Goal: Transaction & Acquisition: Purchase product/service

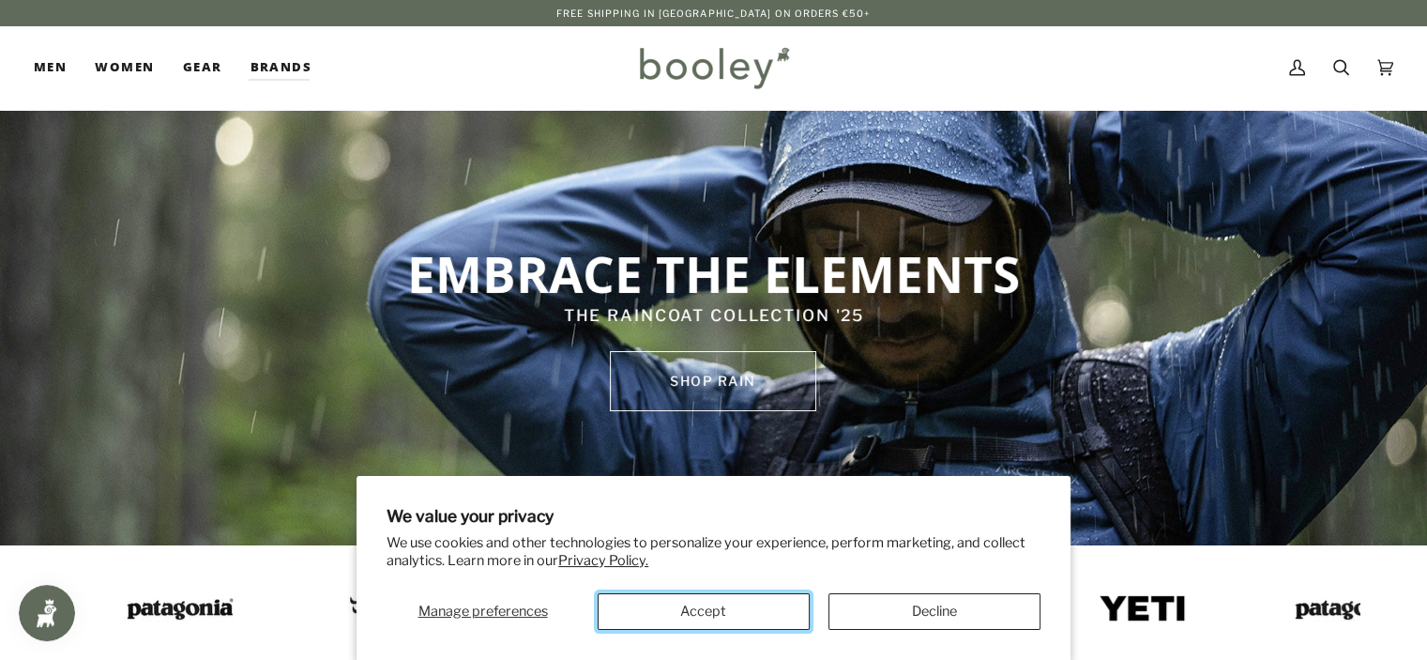
click at [758, 609] on button "Accept" at bounding box center [704, 611] width 212 height 37
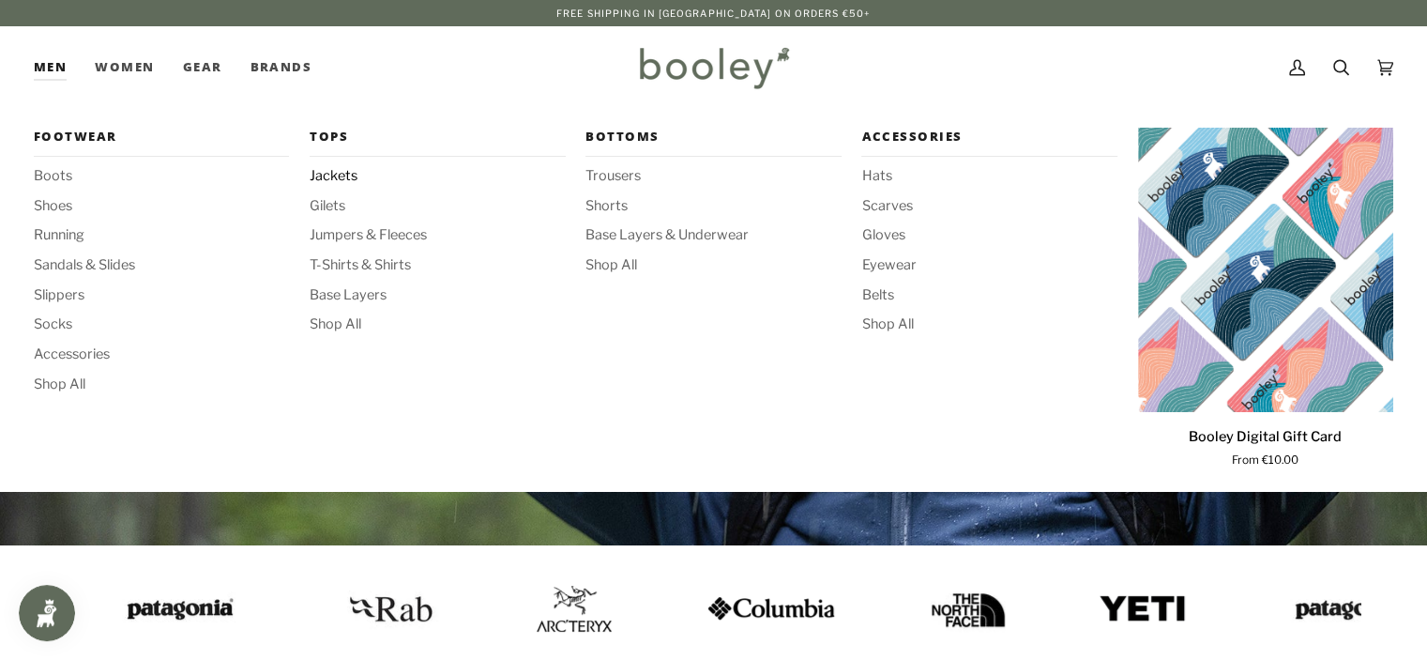
click at [327, 173] on span "Jackets" at bounding box center [437, 176] width 255 height 21
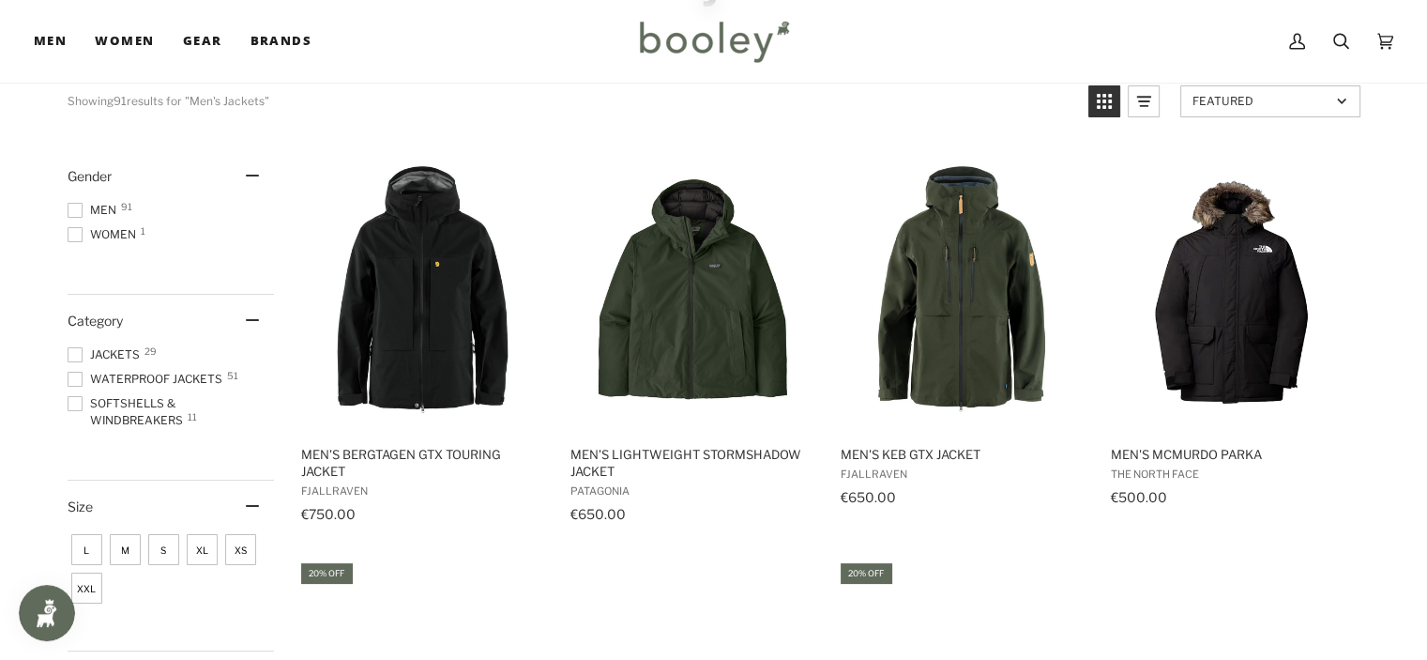
scroll to position [188, 0]
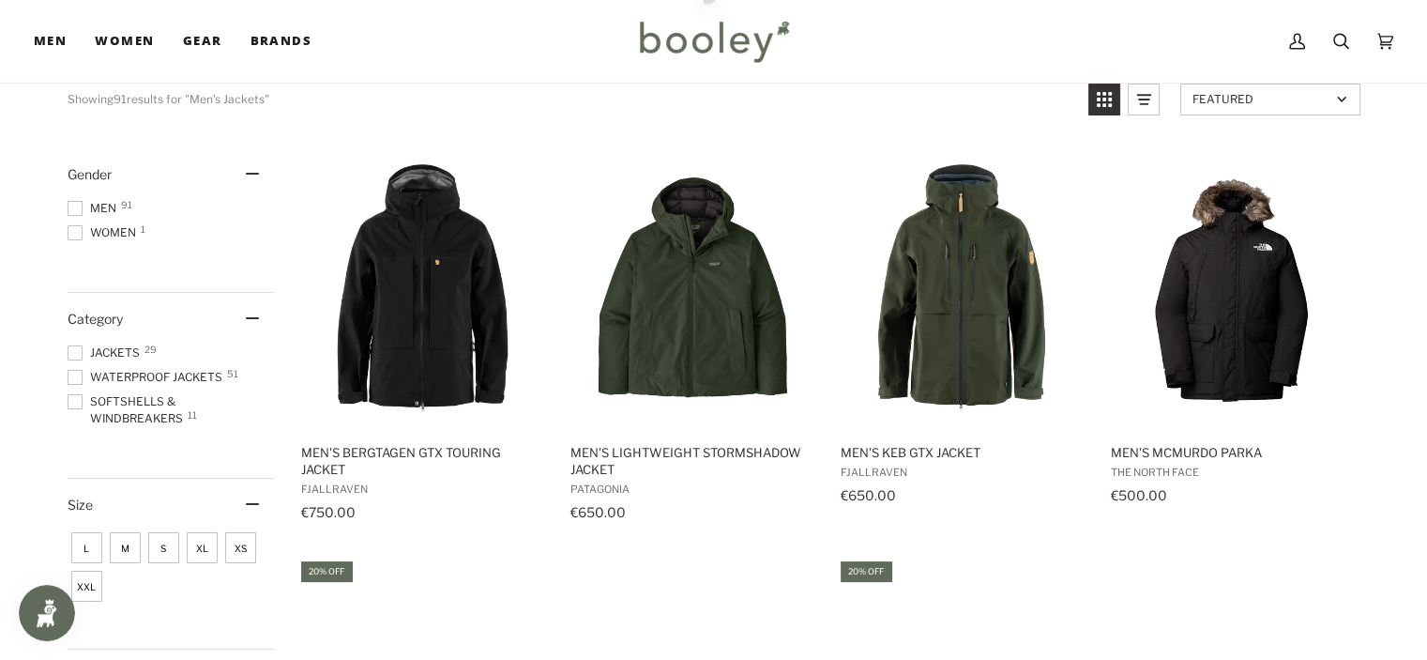
click at [75, 379] on span at bounding box center [75, 377] width 15 height 15
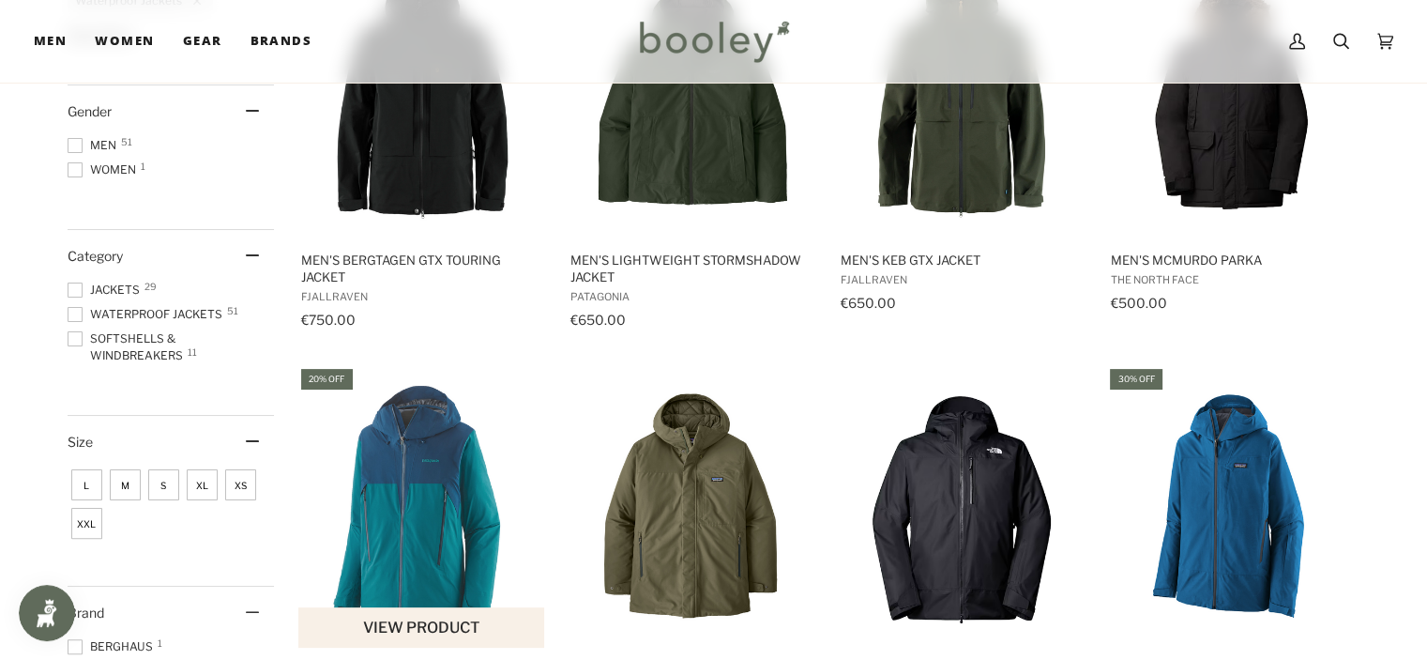
scroll to position [469, 0]
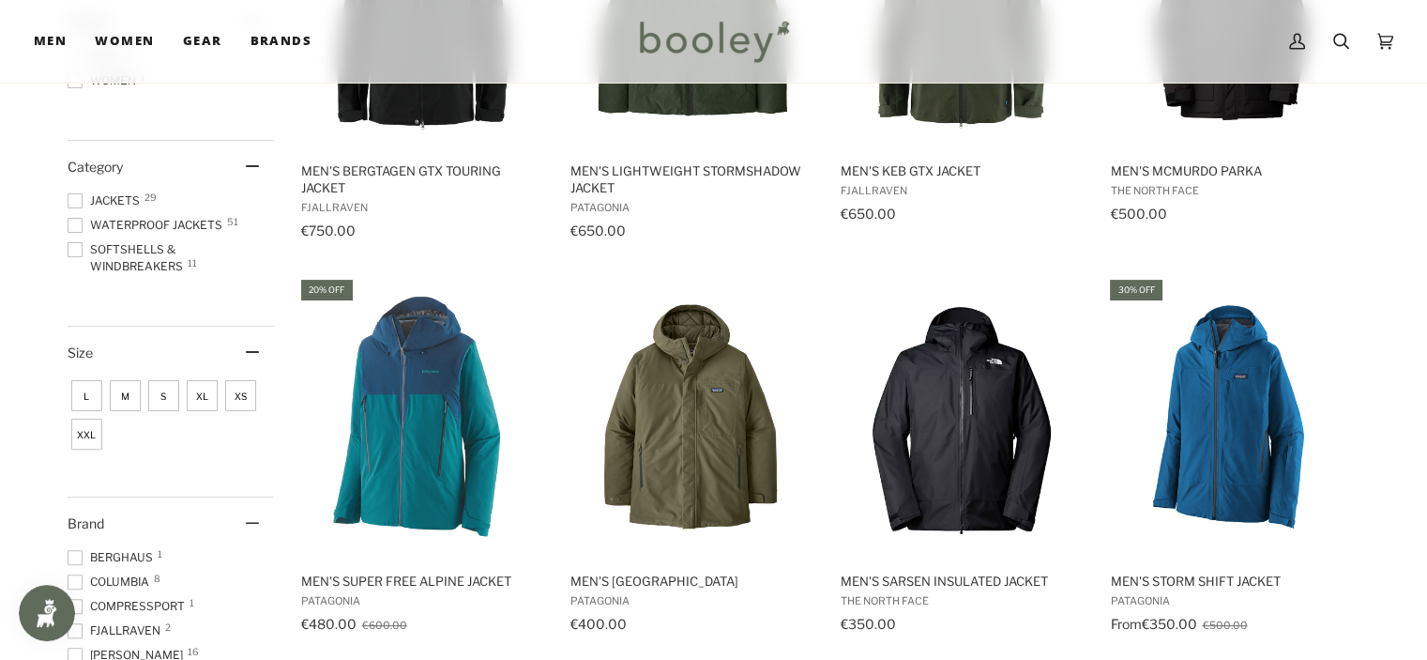
click at [95, 390] on span "L" at bounding box center [86, 395] width 31 height 31
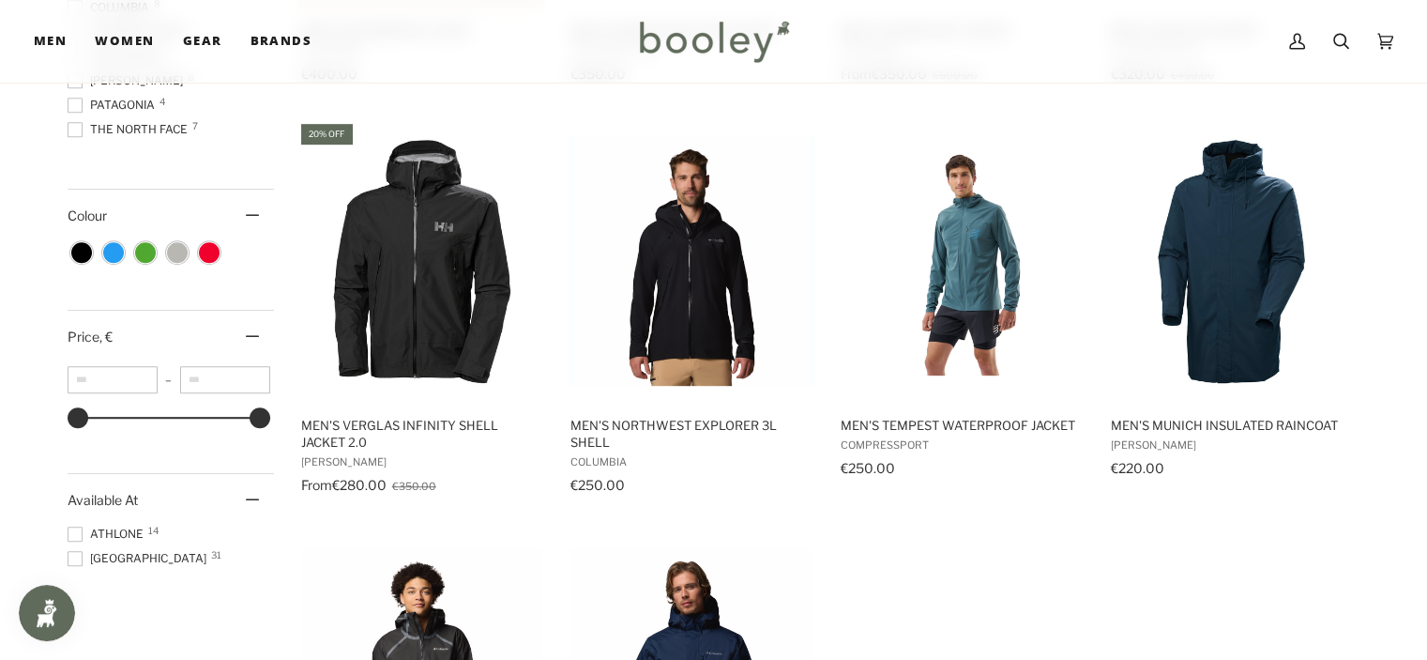
scroll to position [1032, 0]
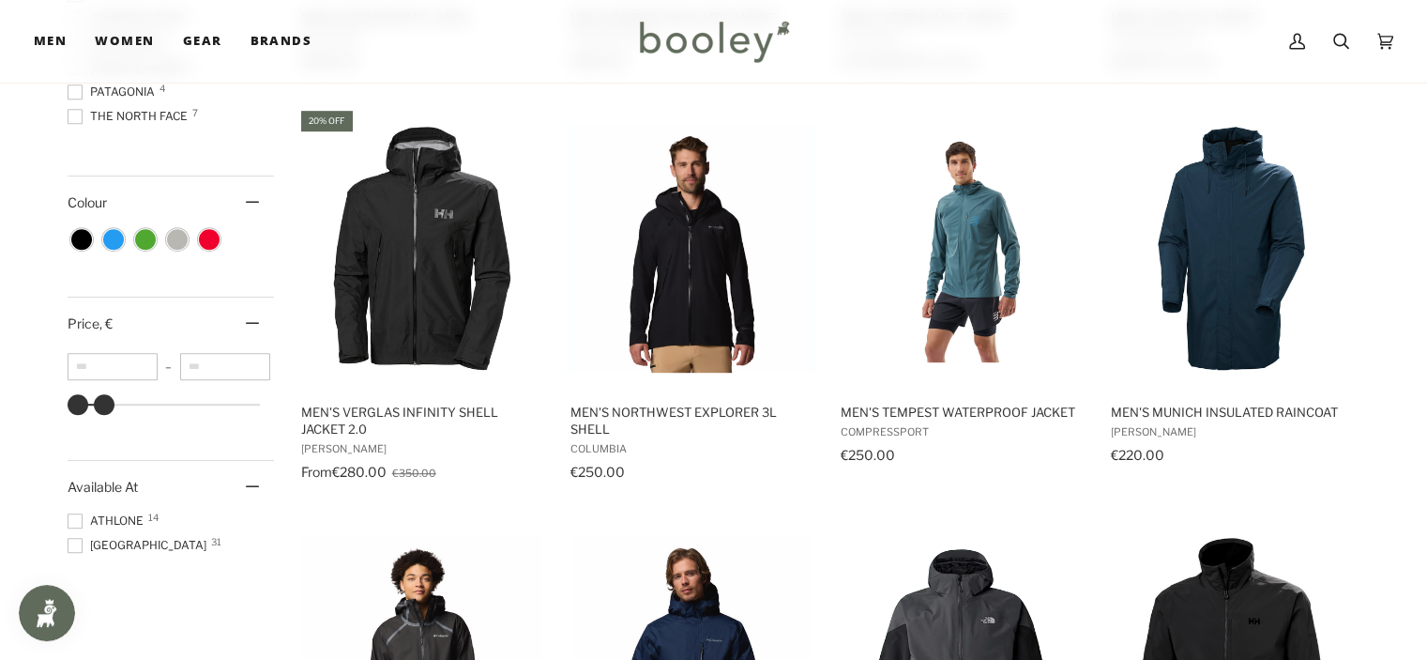
type input "***"
drag, startPoint x: 262, startPoint y: 399, endPoint x: 101, endPoint y: 396, distance: 160.5
click at [101, 396] on div at bounding box center [102, 404] width 21 height 21
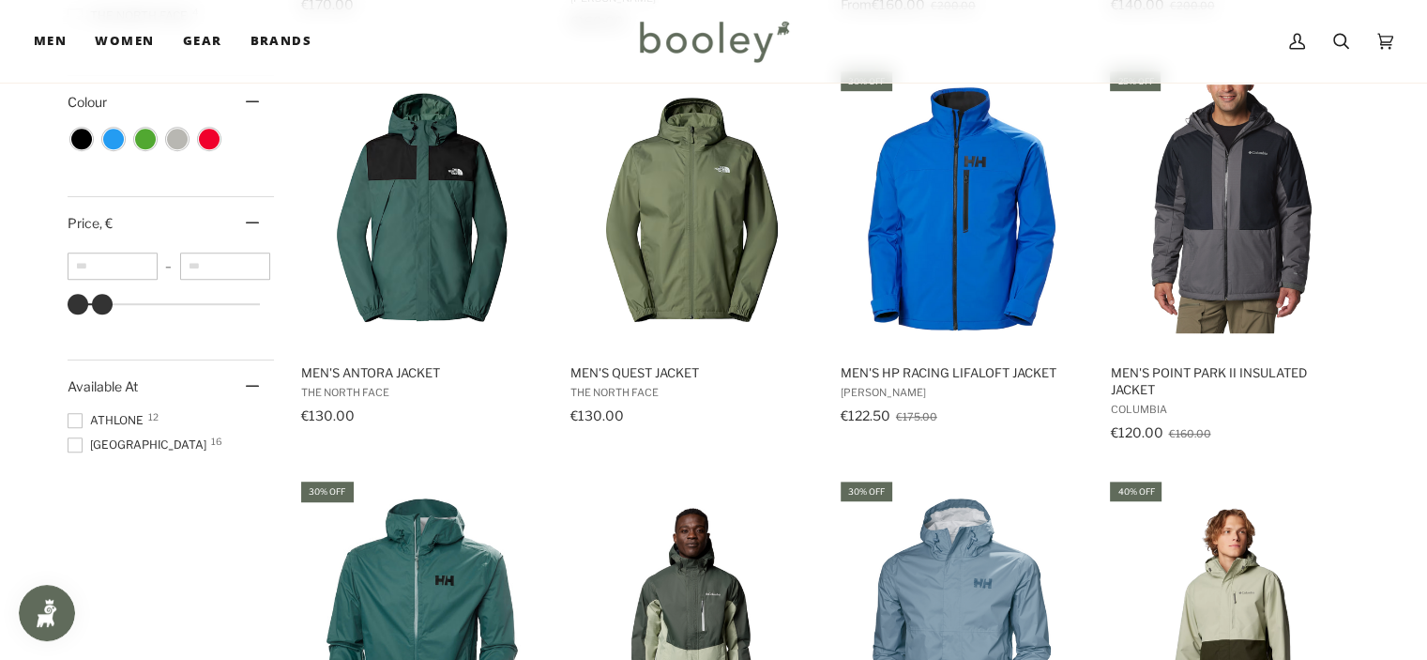
scroll to position [1126, 0]
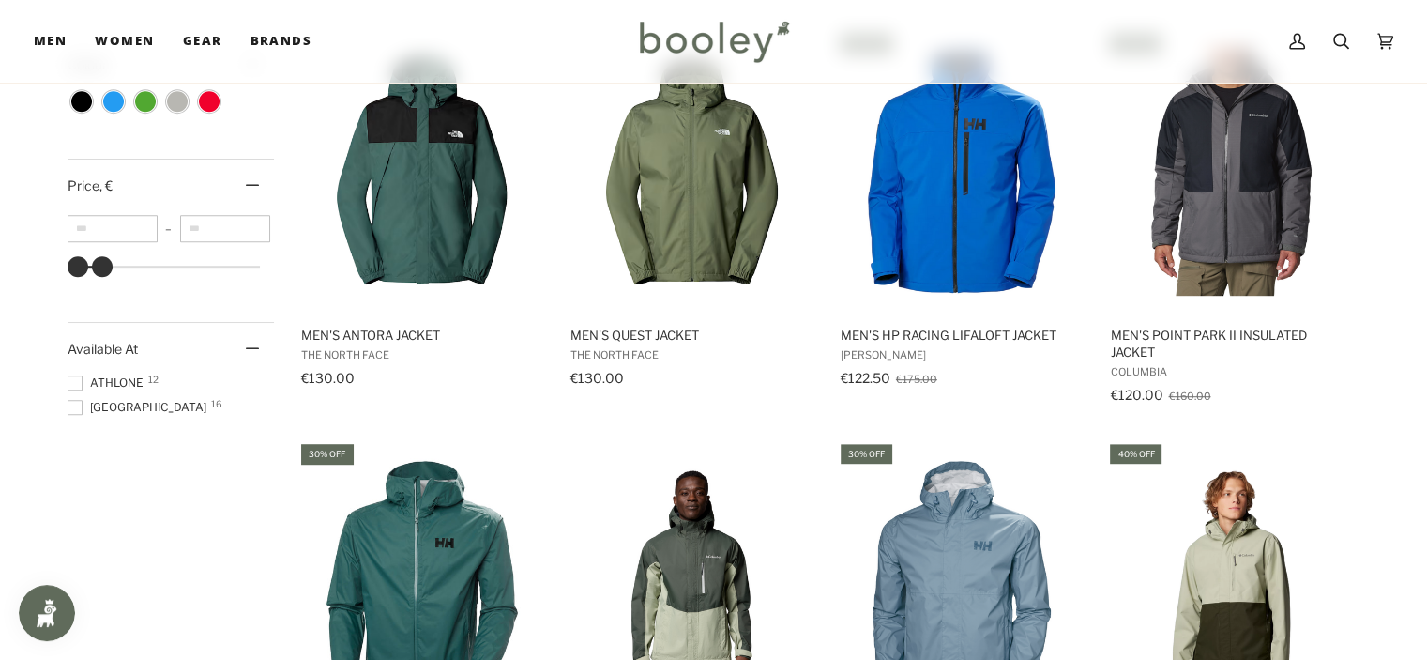
click at [73, 404] on span at bounding box center [75, 407] width 15 height 15
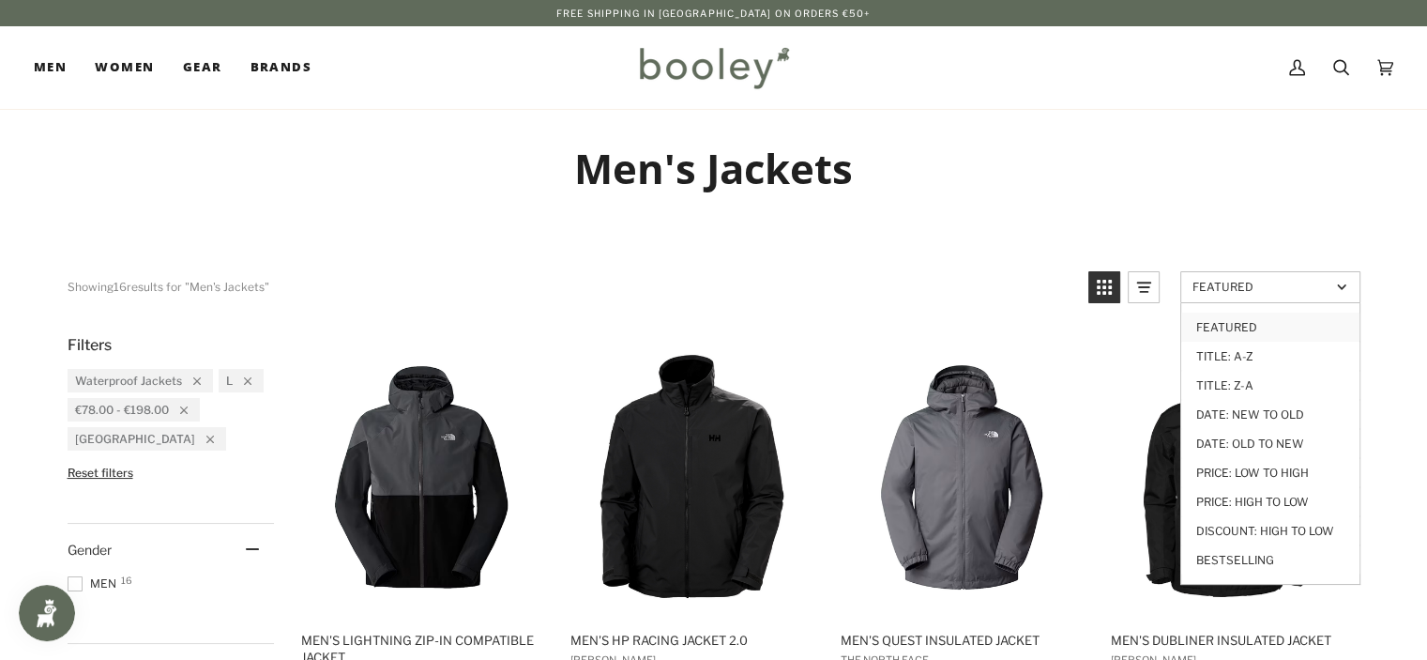
click at [1205, 283] on span "Featured" at bounding box center [1262, 287] width 138 height 14
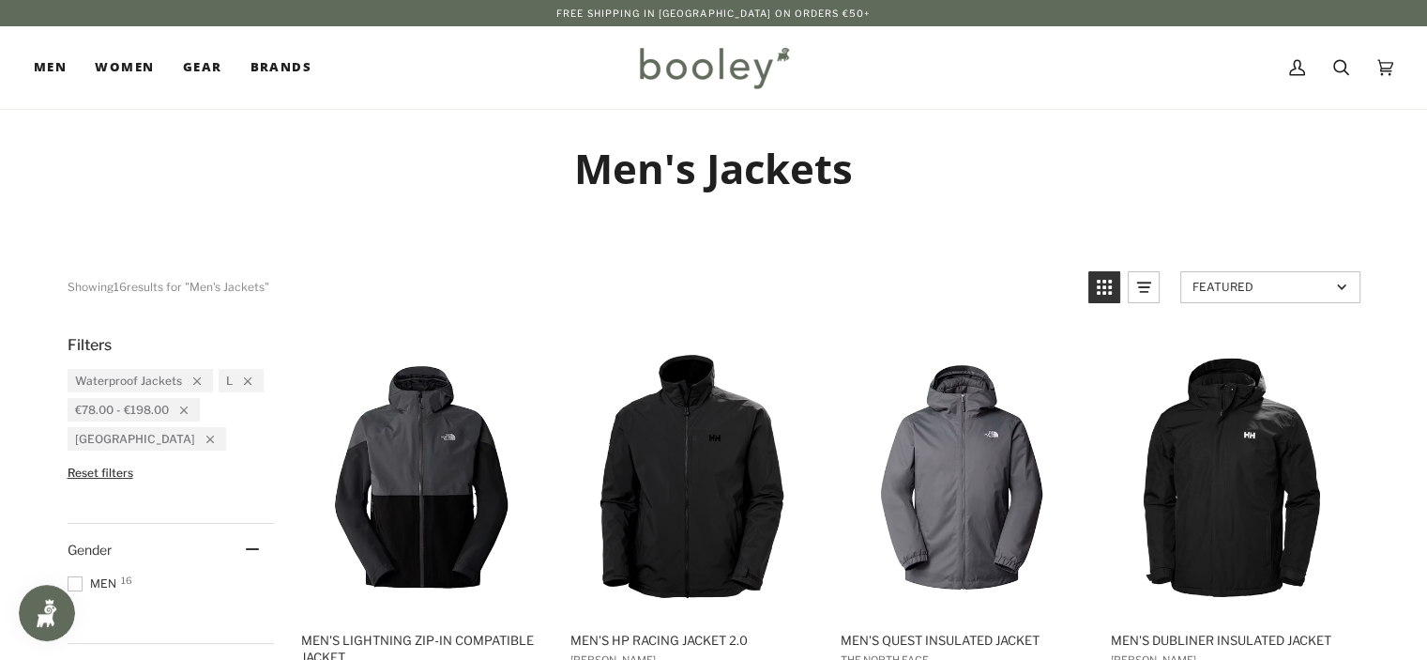
click at [1212, 290] on span "Featured" at bounding box center [1262, 287] width 138 height 14
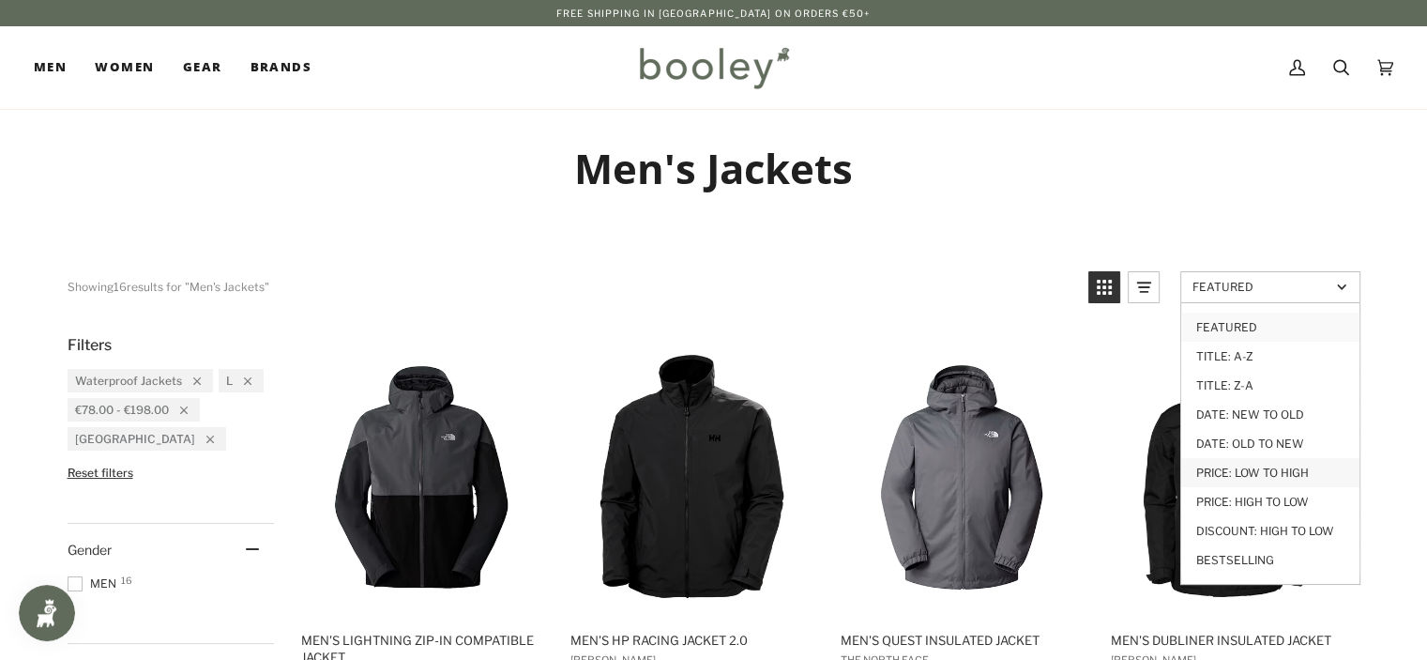
click at [1258, 472] on link "Price: Low to High" at bounding box center [1270, 472] width 178 height 29
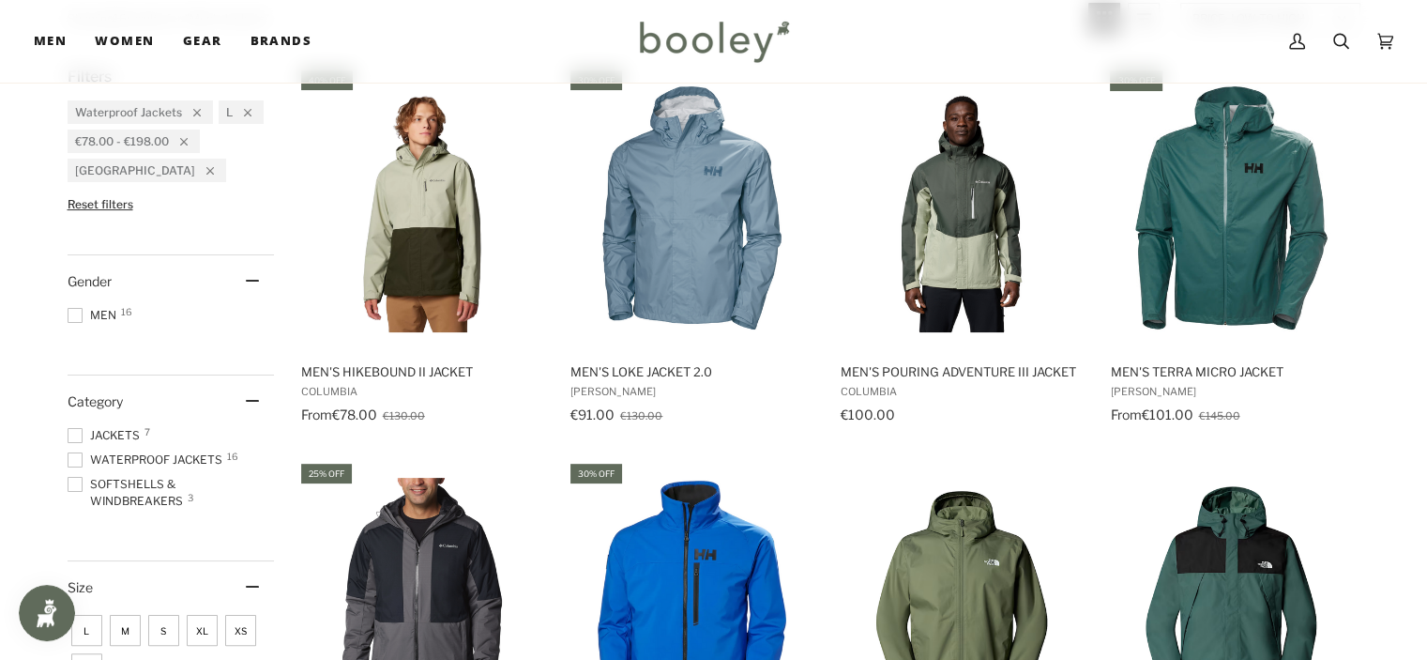
scroll to position [188, 0]
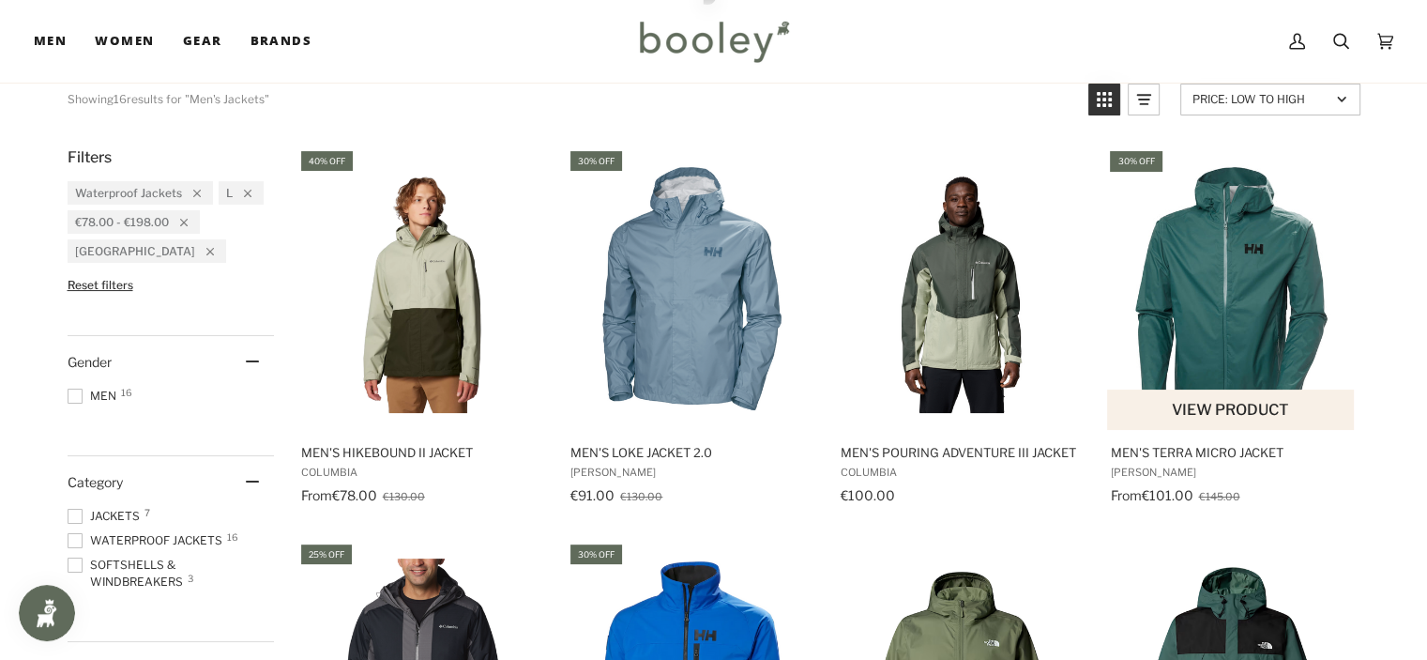
click at [1250, 266] on img "Men's Terra Micro Jacket" at bounding box center [1231, 288] width 249 height 249
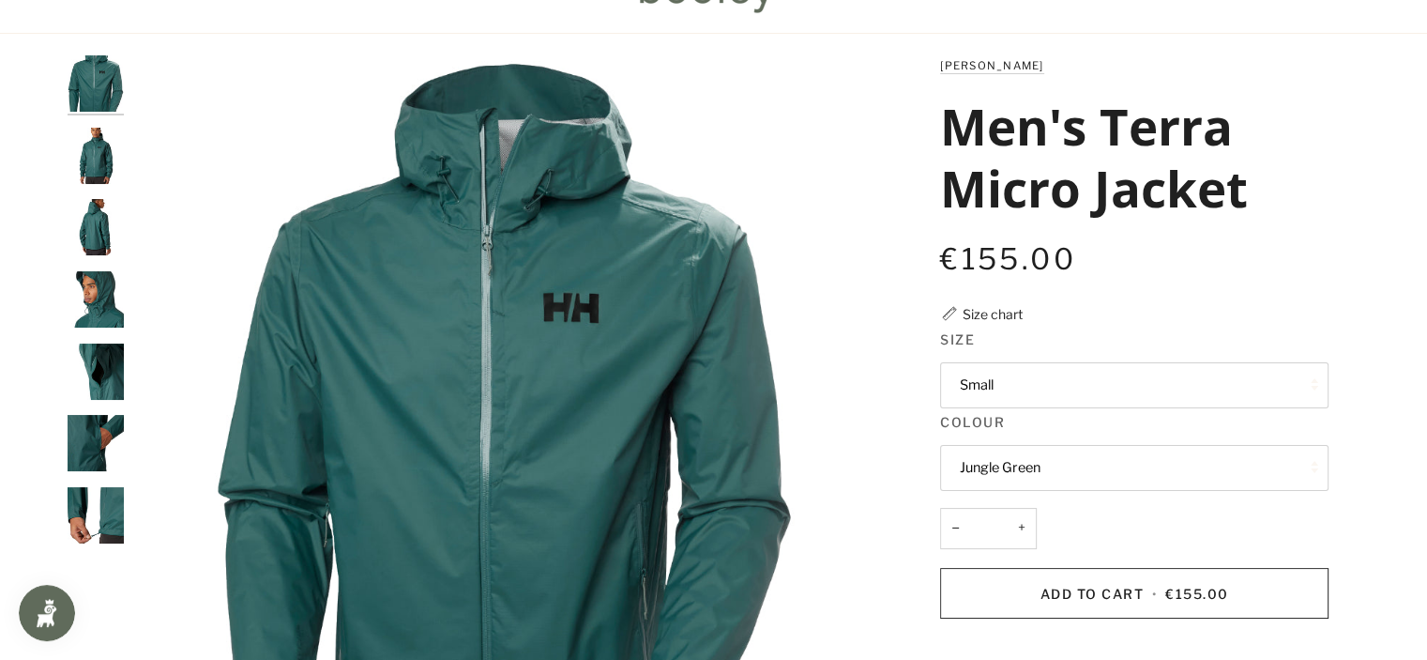
scroll to position [188, 0]
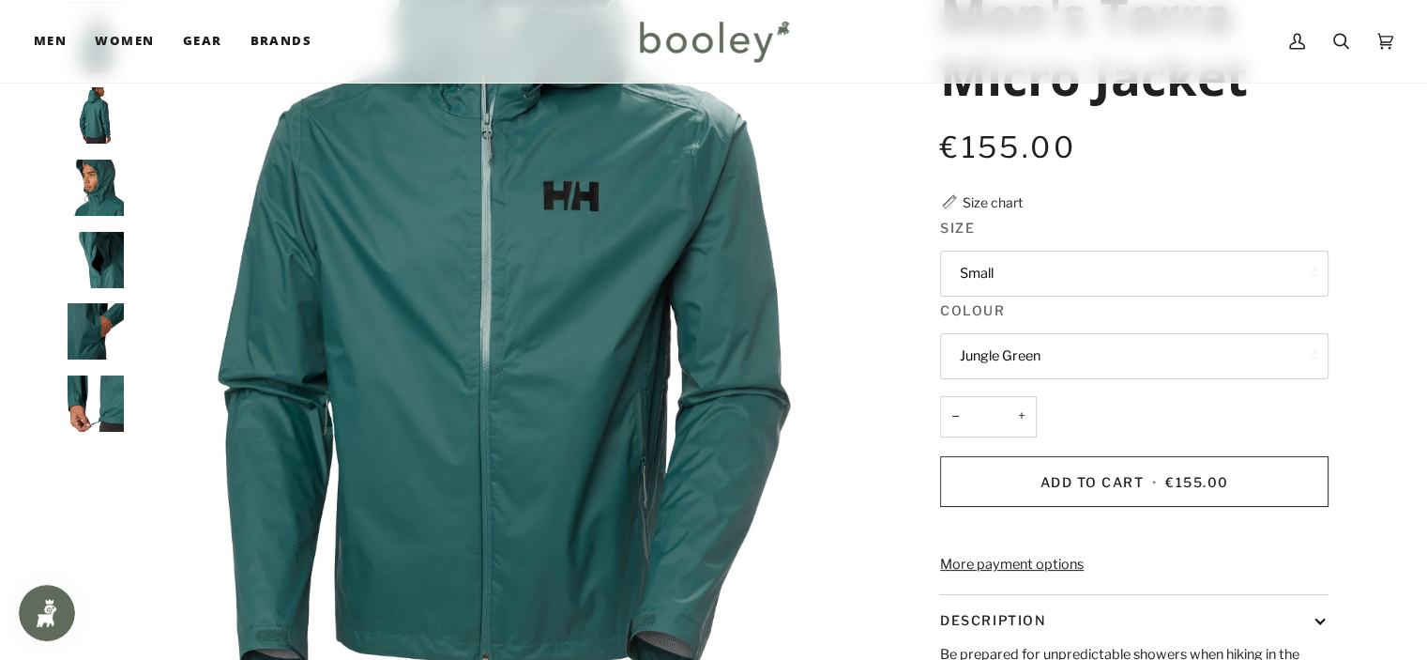
click at [1035, 263] on button "Small" at bounding box center [1134, 274] width 388 height 46
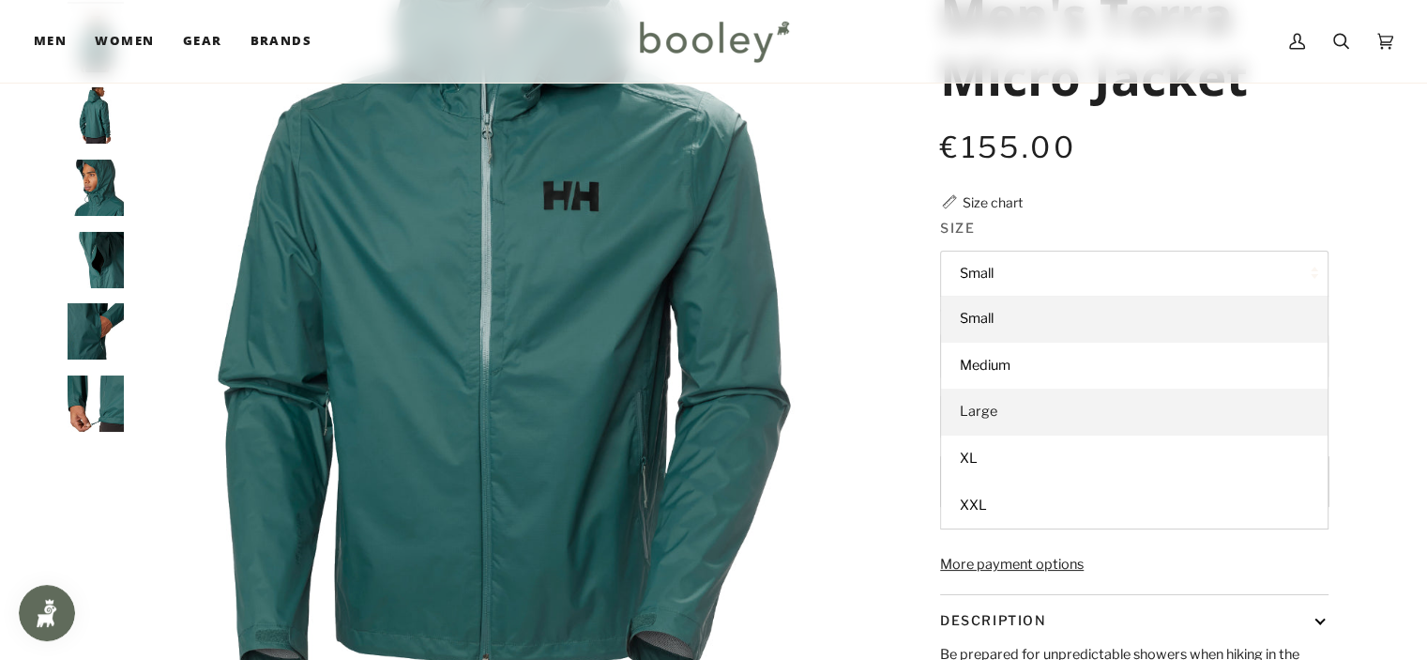
click at [1043, 401] on link "Large" at bounding box center [1134, 411] width 387 height 47
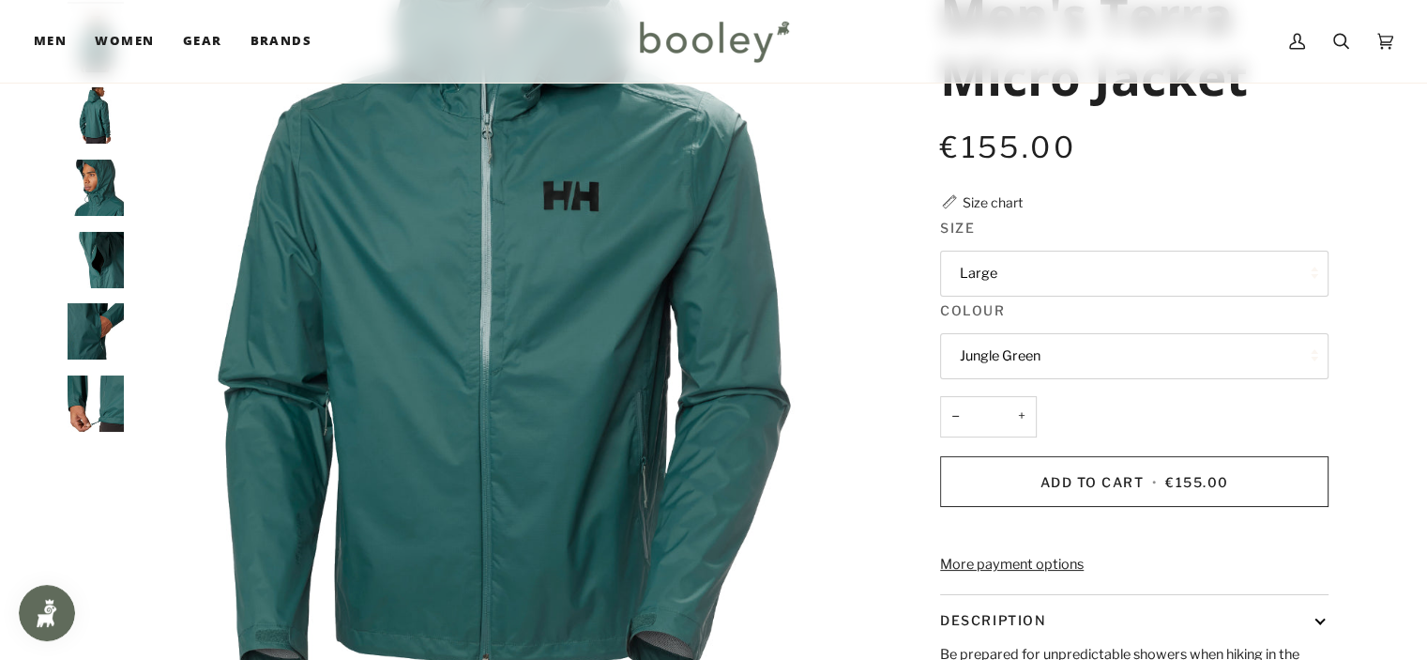
click at [1050, 357] on button "Jungle Green" at bounding box center [1134, 356] width 388 height 46
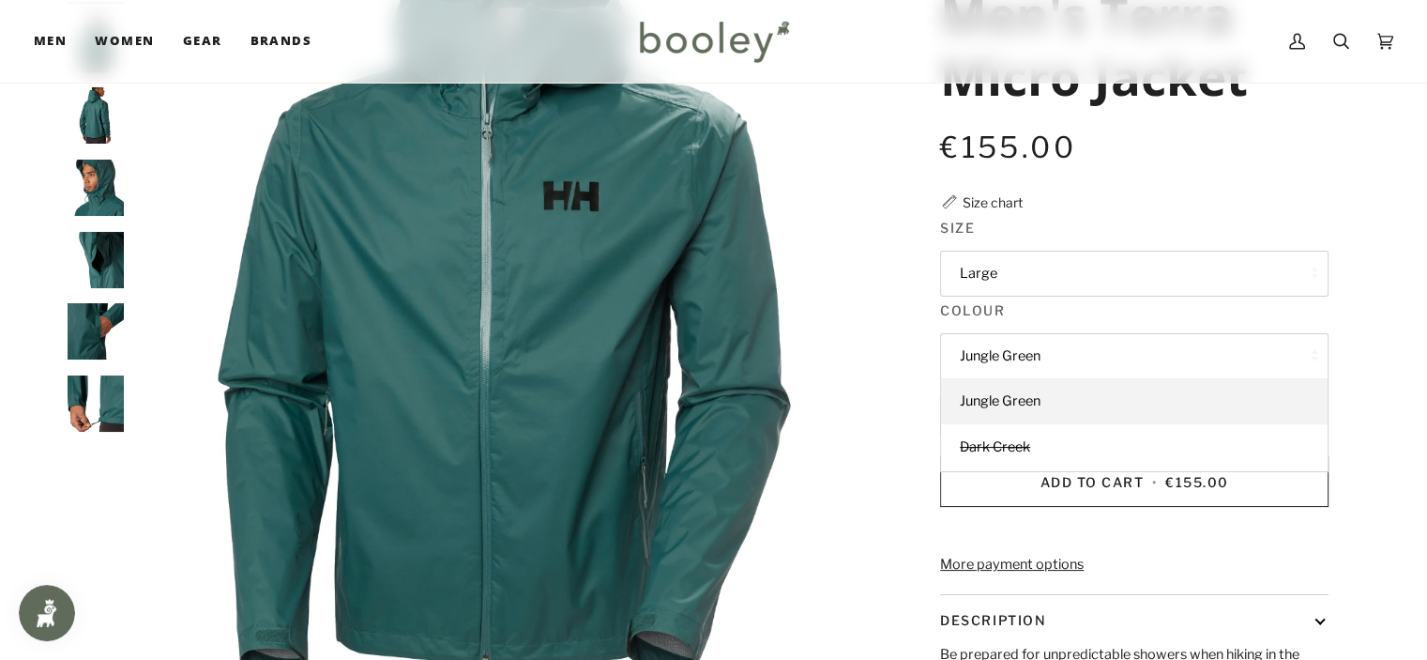
click at [1050, 357] on button "Jungle Green" at bounding box center [1134, 356] width 388 height 46
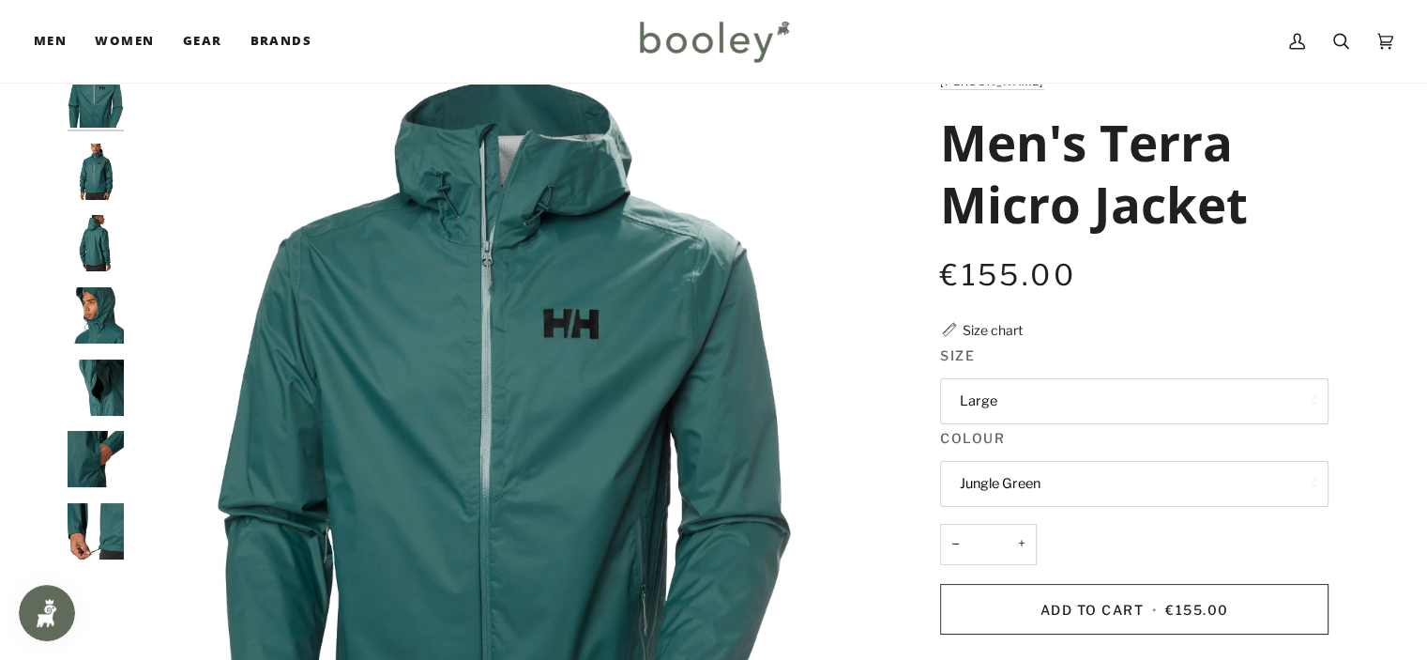
scroll to position [94, 0]
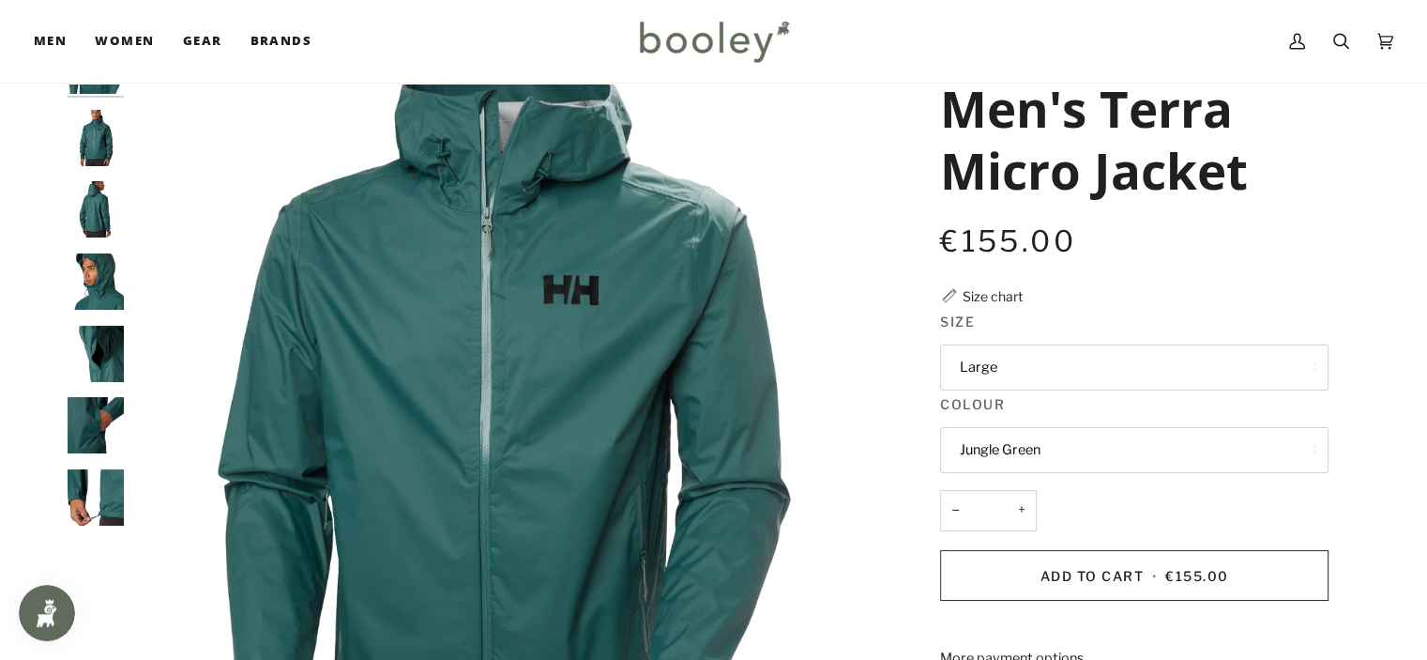
click at [92, 152] on img "Helly Hansen Men's Loke Terra Jacket - Booley Galway" at bounding box center [96, 138] width 56 height 56
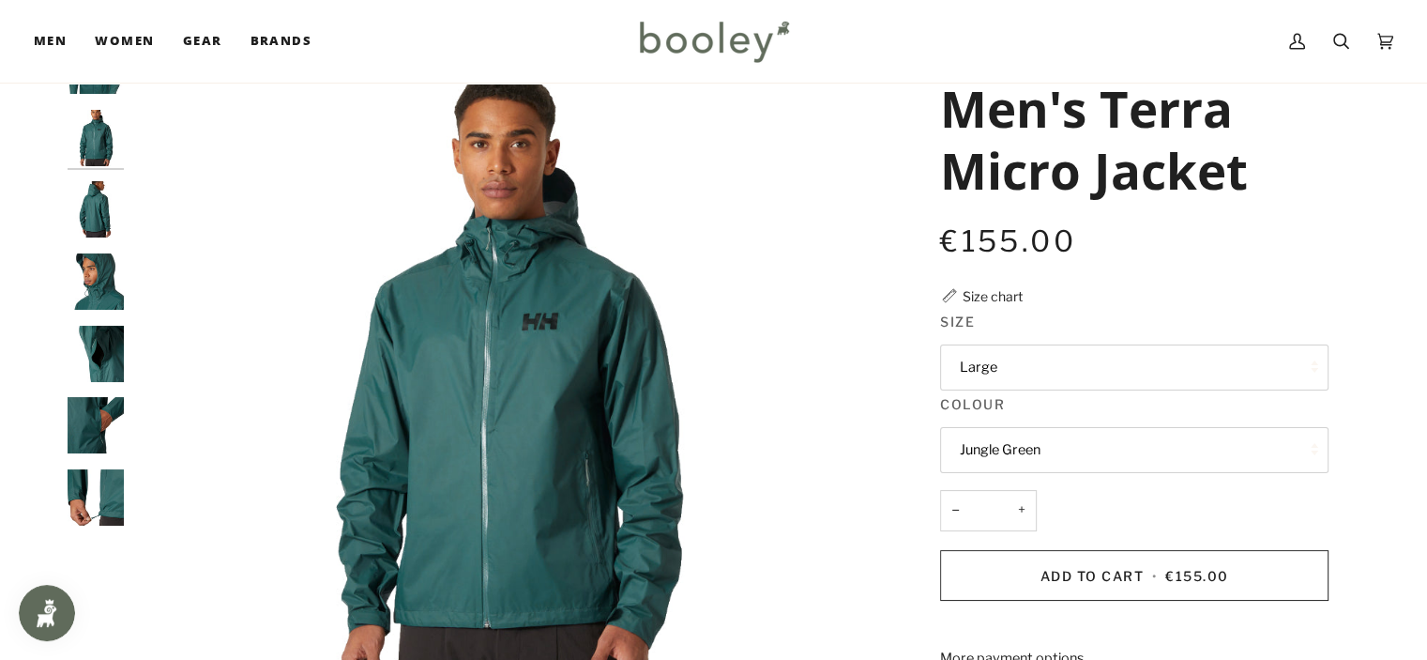
click at [90, 223] on img "Helly Hansen Men's Loke Terra Jacket - Booley Galway" at bounding box center [96, 209] width 56 height 56
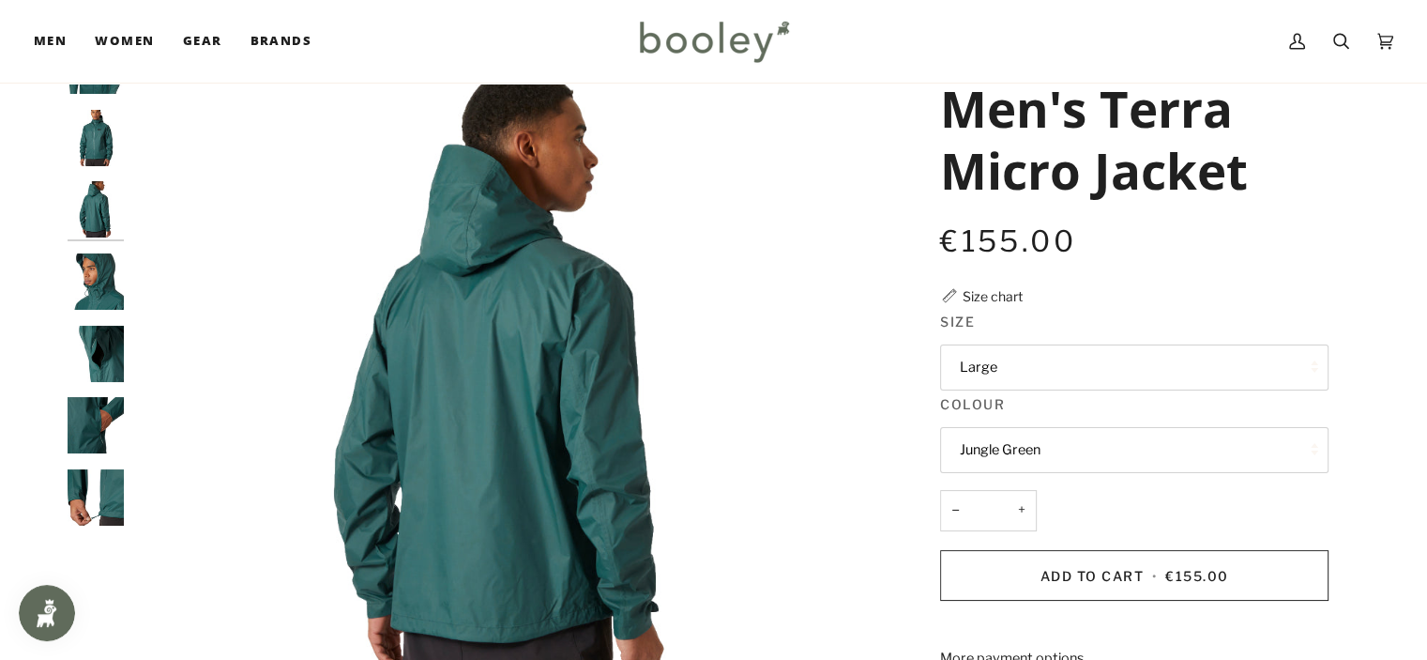
click at [91, 268] on img "Helly Hansen Men's Loke Terra Jacket - Booley Galway" at bounding box center [96, 281] width 56 height 56
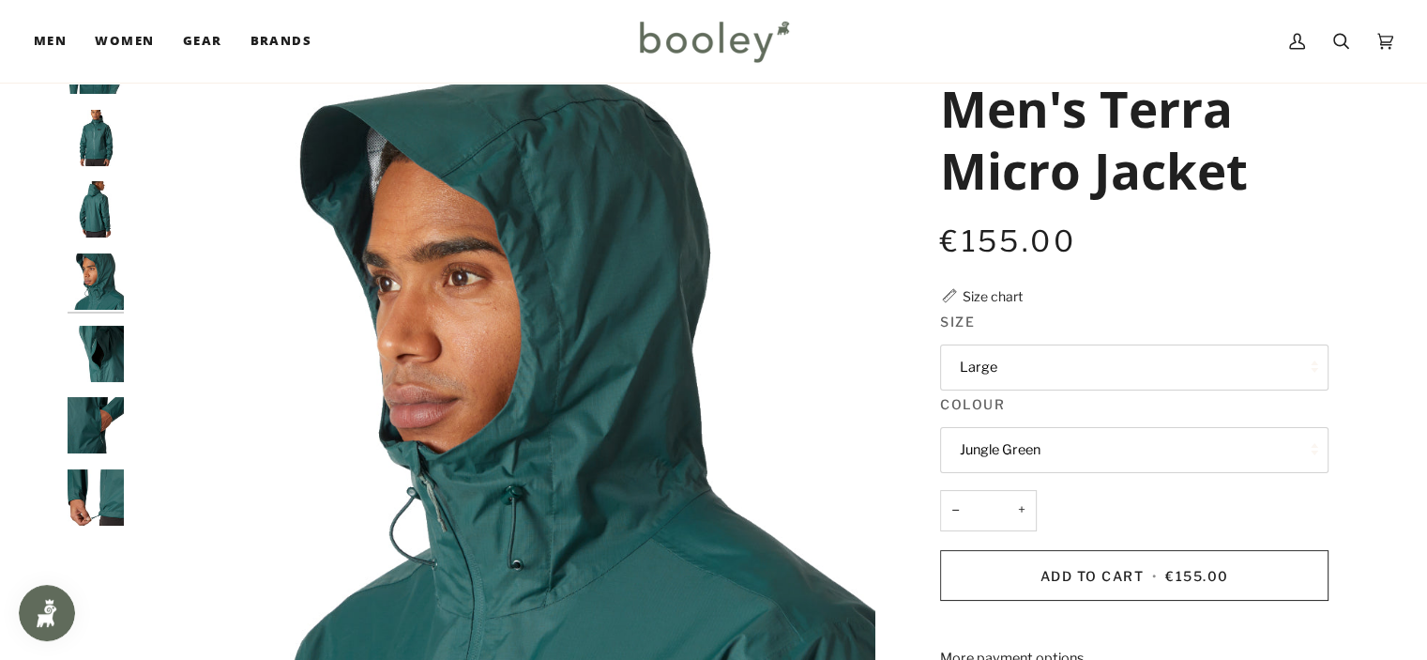
click at [97, 350] on img "Helly Hansen Men's Loke Terra Jacket - Booley Galway" at bounding box center [96, 354] width 56 height 56
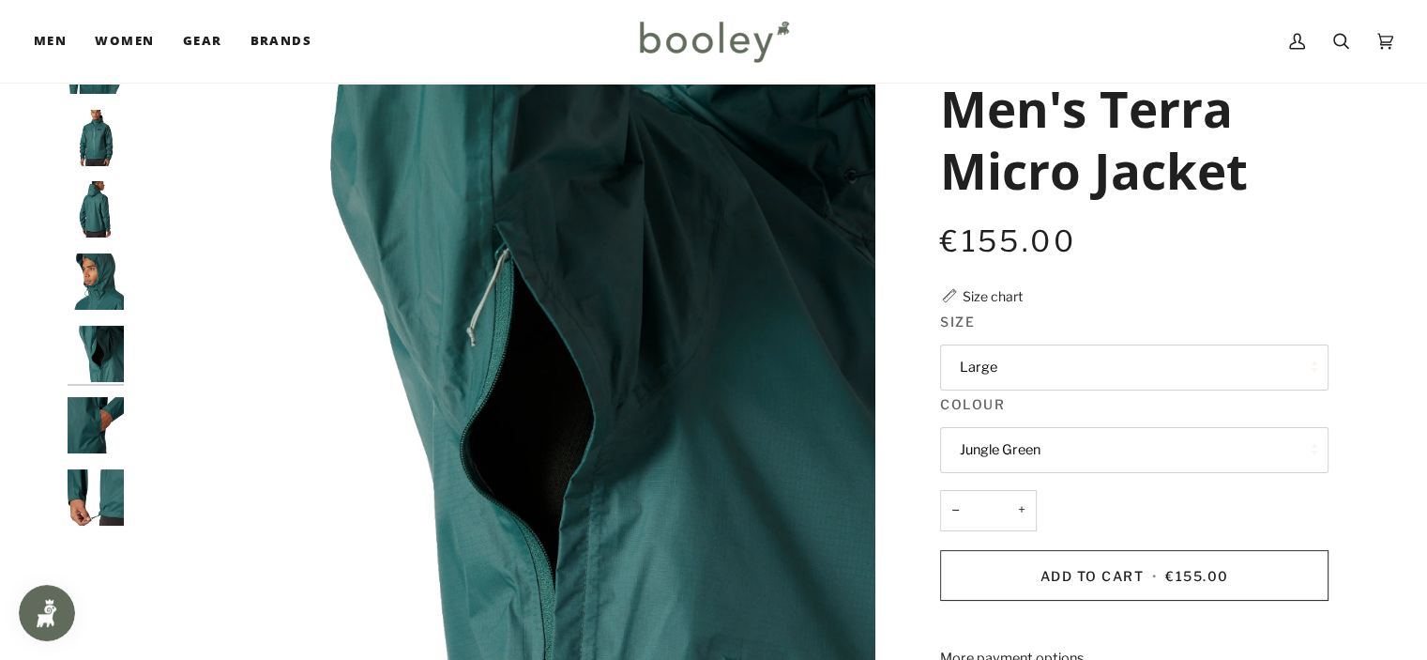
click at [101, 406] on img "Helly Hansen Men's Loke Terra Jacket - Booley Galway" at bounding box center [96, 425] width 56 height 56
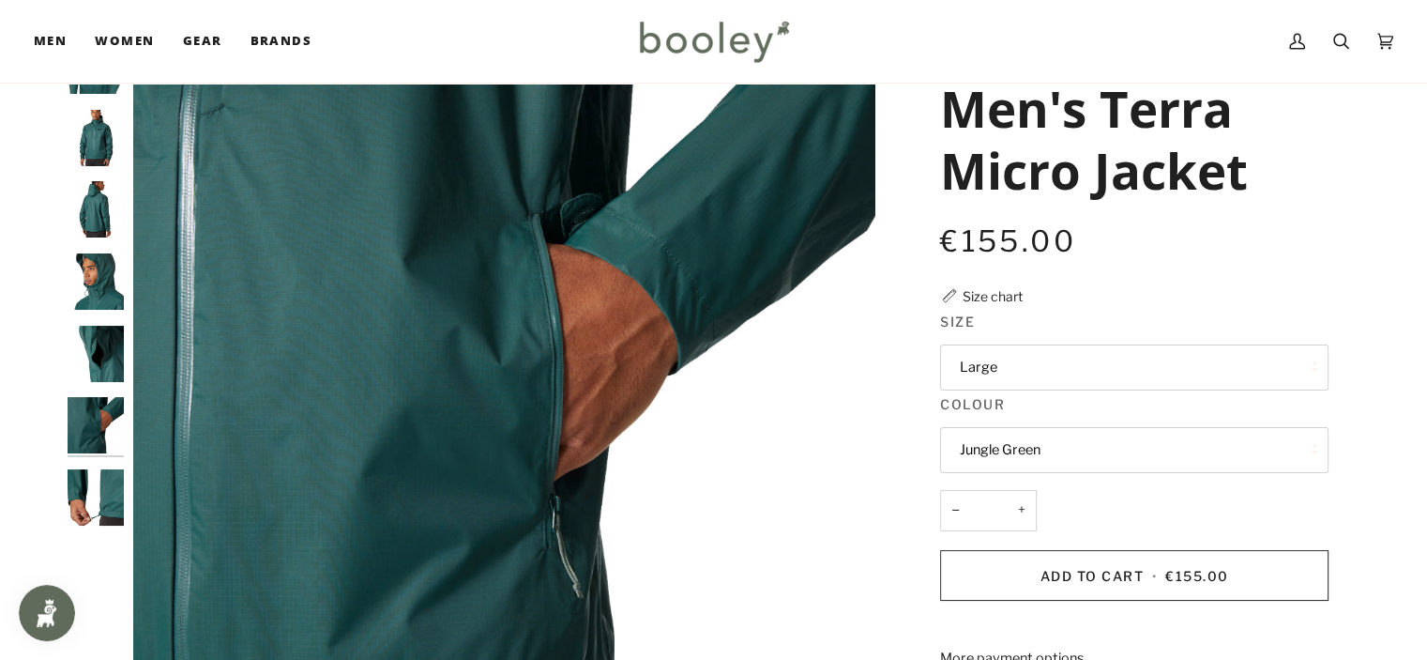
click at [80, 524] on div at bounding box center [101, 290] width 66 height 504
click at [105, 487] on img "Helly Hansen Men's Loke Terra Jacket - Booley Galway" at bounding box center [96, 497] width 56 height 56
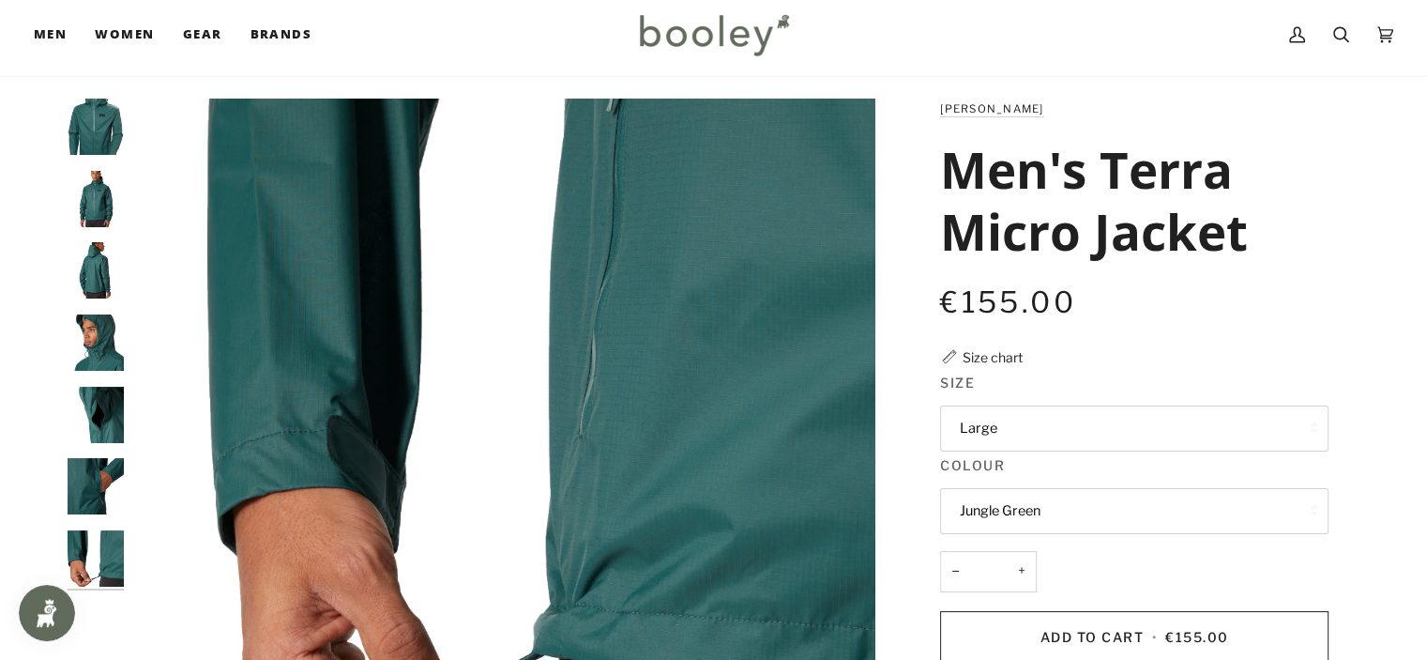
scroll to position [0, 0]
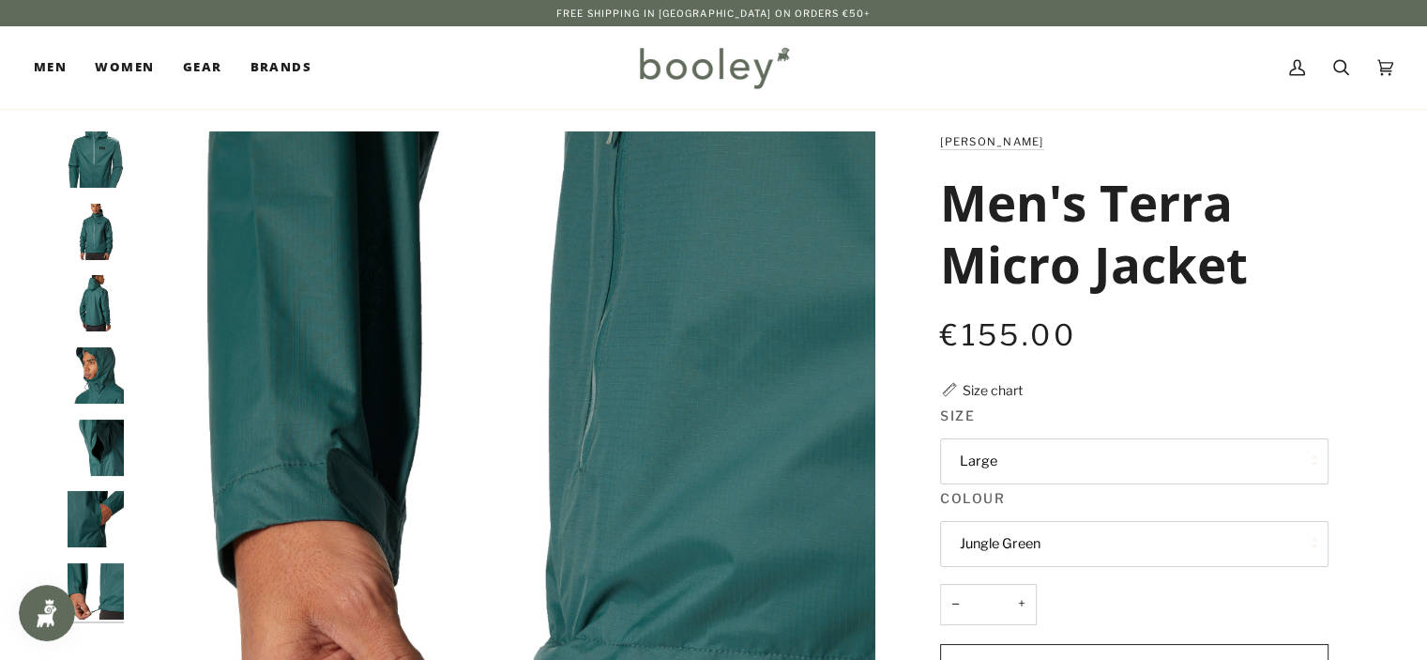
click at [97, 167] on img "Helly Hansen Men's Loke Terra Jacket Dark Creek - Booley Galway" at bounding box center [96, 159] width 56 height 56
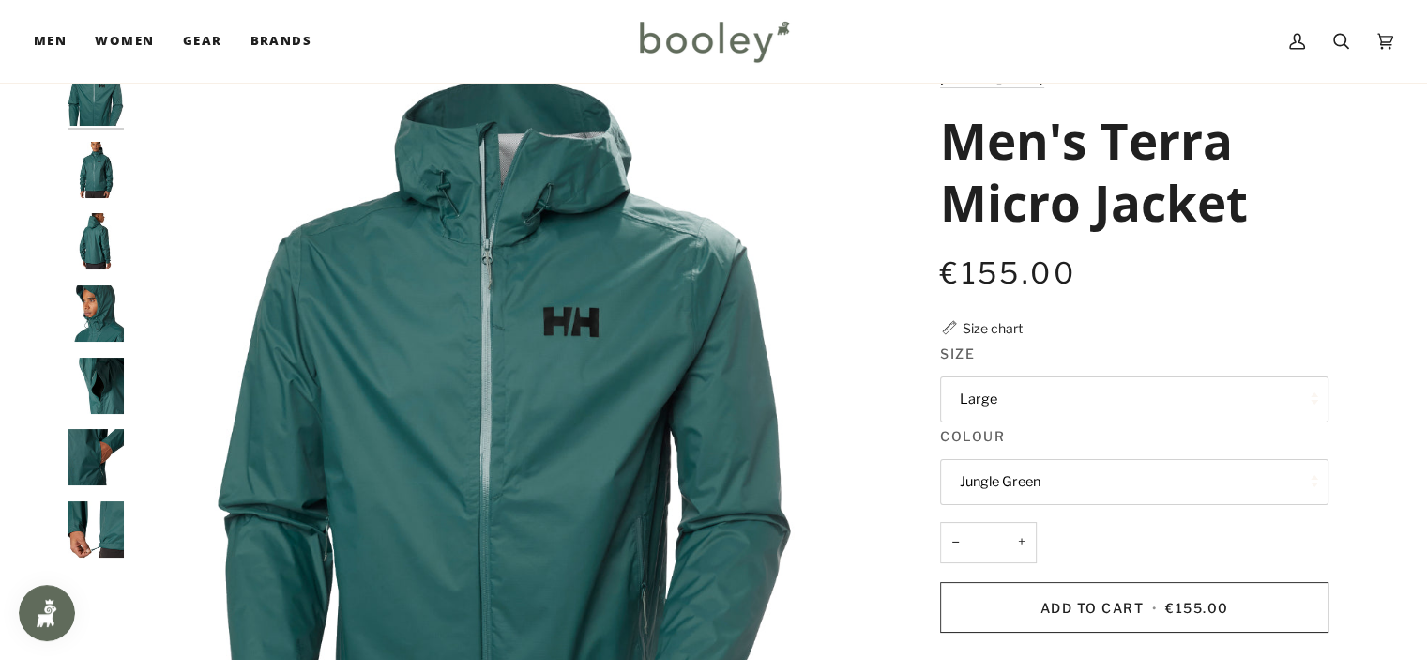
scroll to position [469, 0]
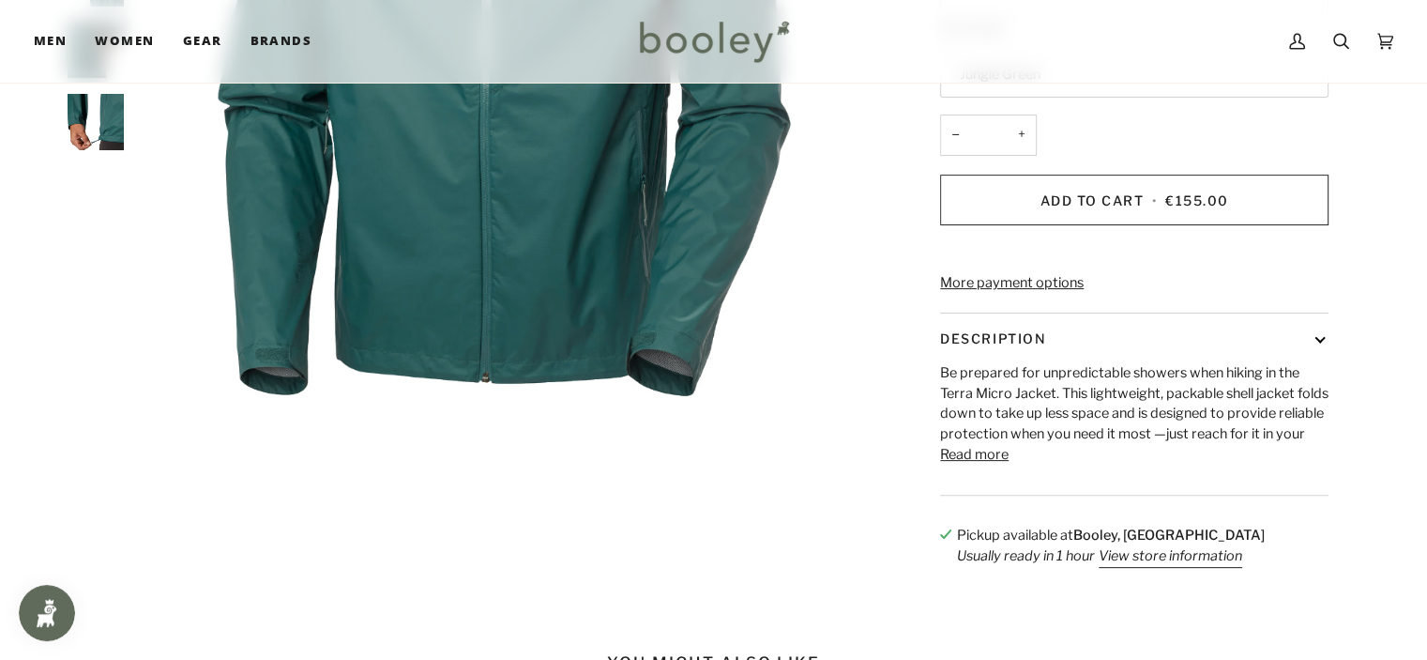
click at [983, 465] on button "Read more" at bounding box center [974, 455] width 68 height 21
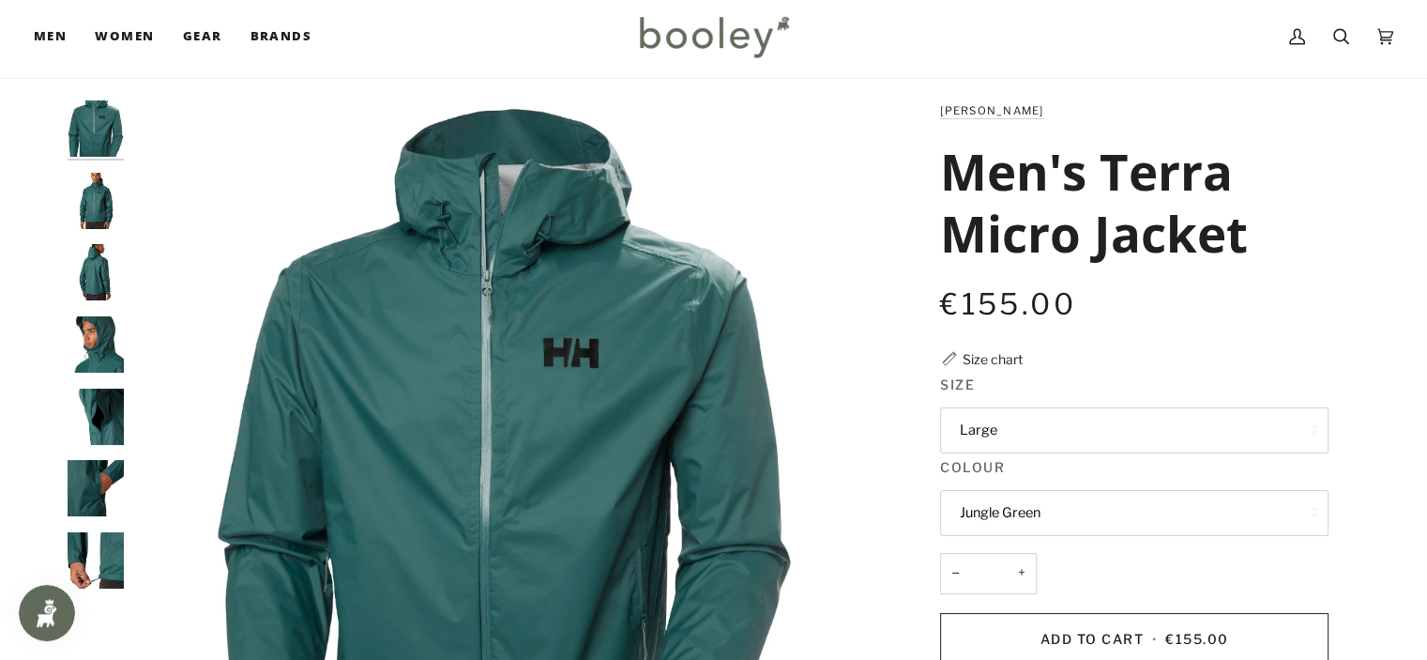
scroll to position [0, 0]
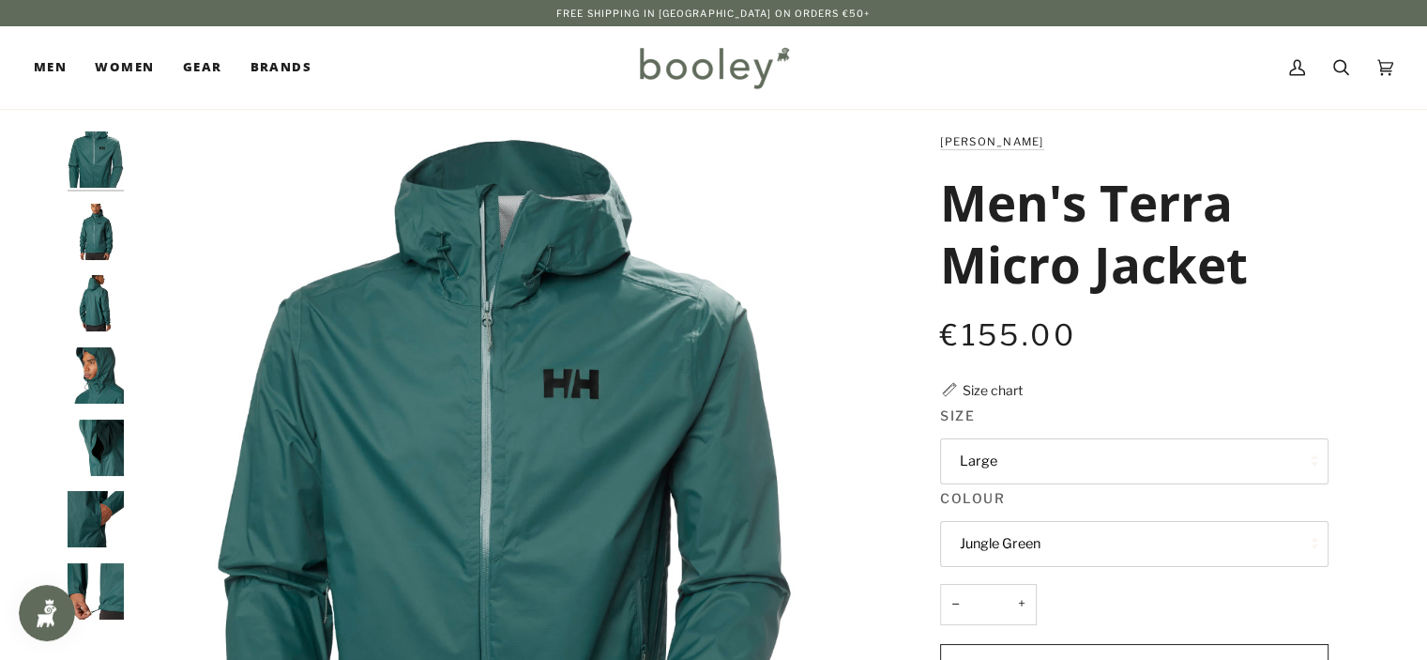
click at [1223, 533] on button "Jungle Green" at bounding box center [1134, 544] width 388 height 46
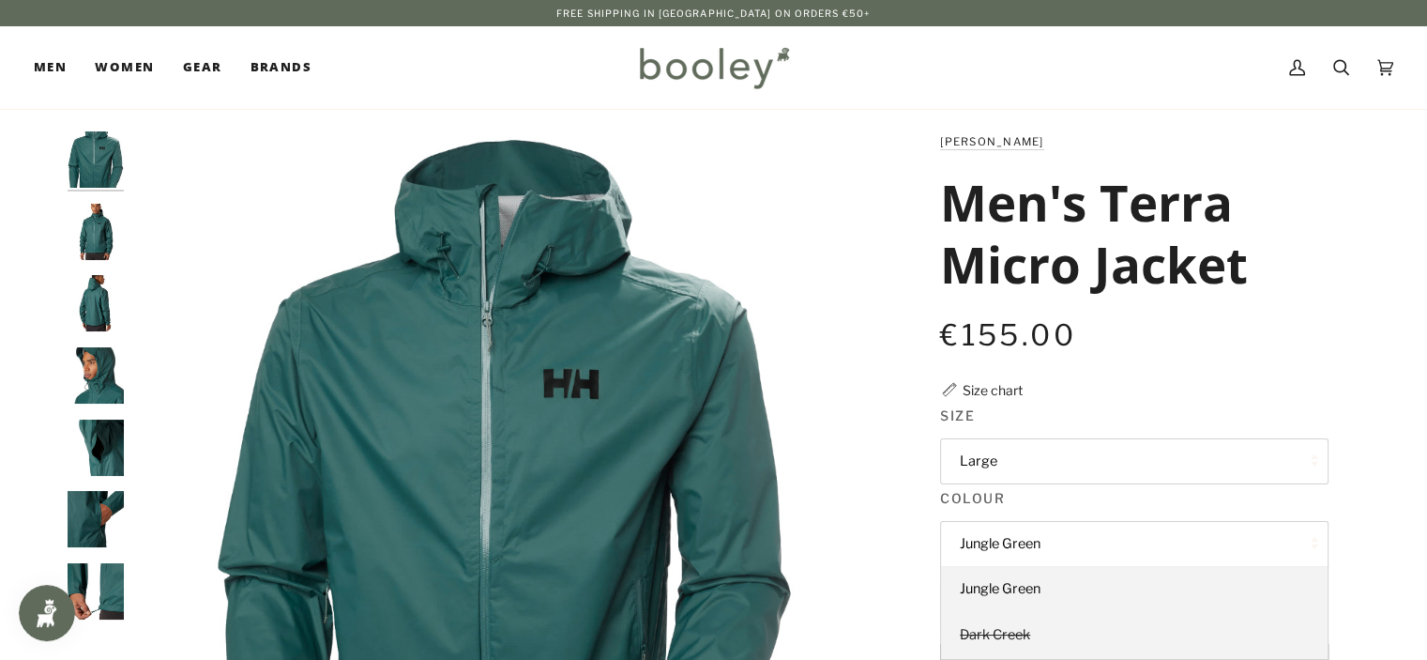
click at [1191, 629] on link "Dark Creek" at bounding box center [1134, 635] width 387 height 47
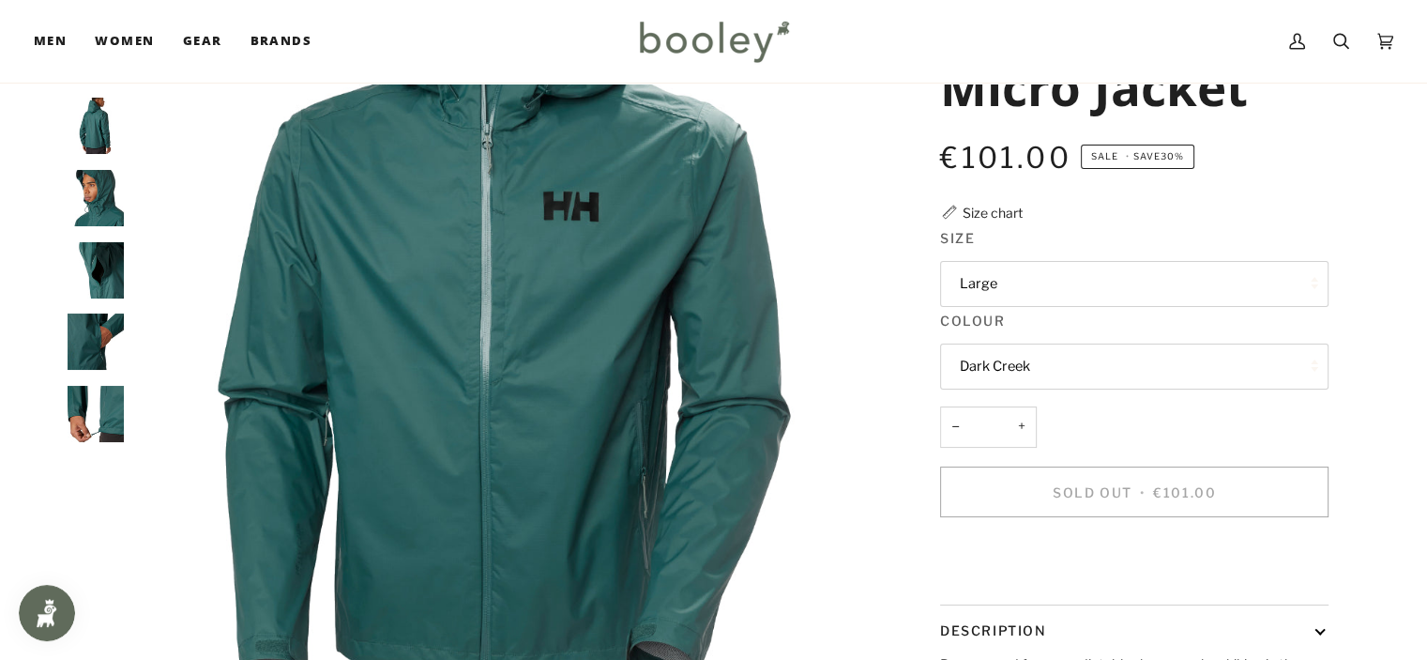
scroll to position [188, 0]
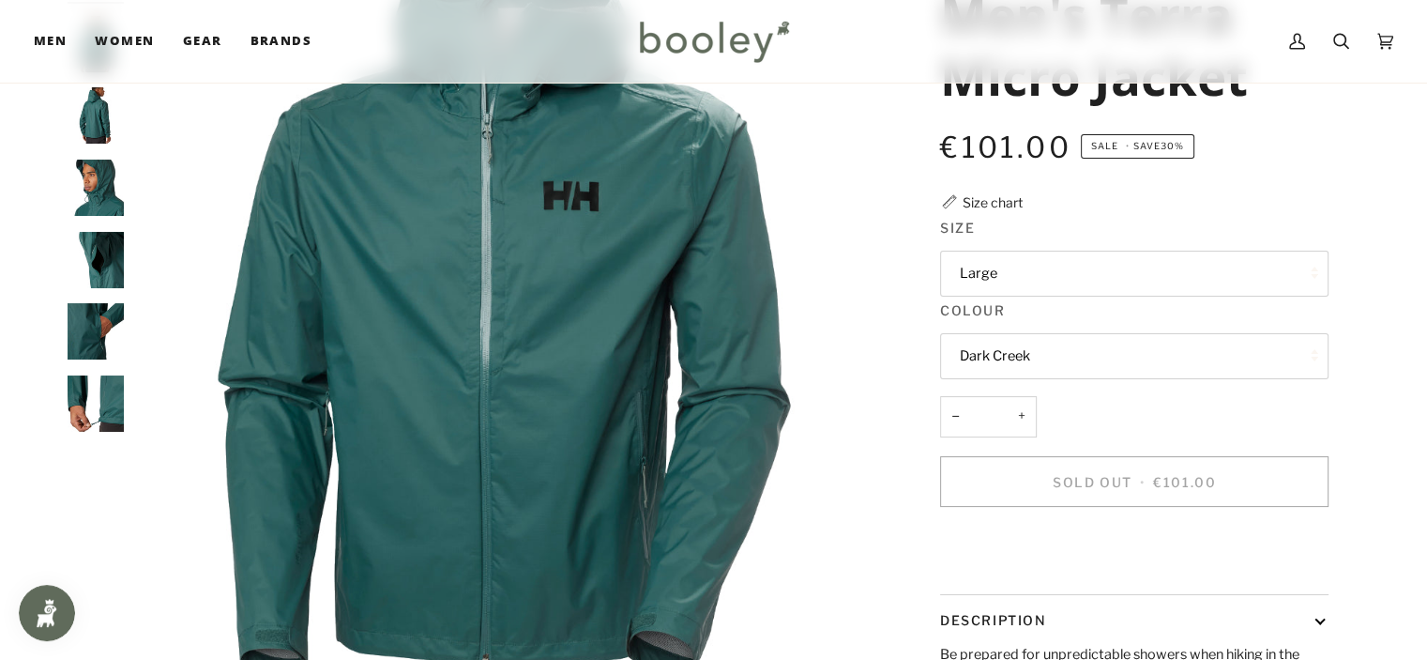
click at [1040, 284] on button "Large" at bounding box center [1134, 274] width 388 height 46
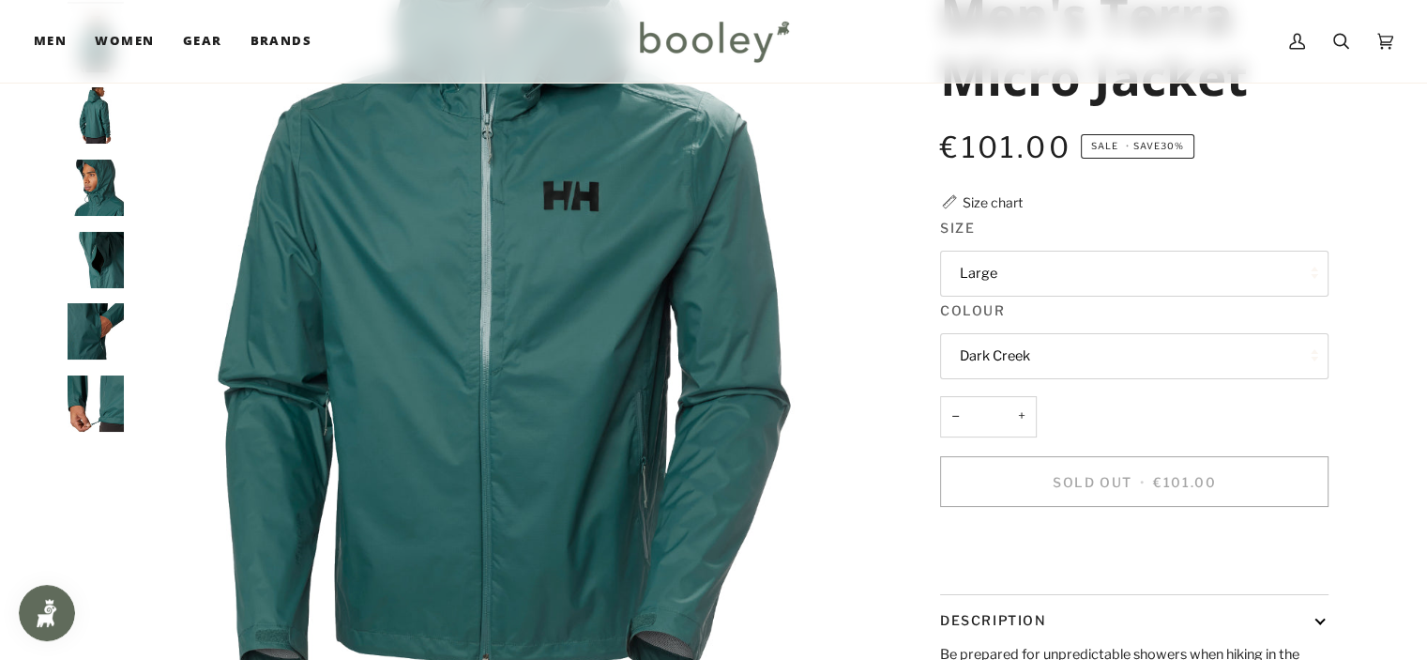
drag, startPoint x: 1178, startPoint y: 378, endPoint x: 1166, endPoint y: 362, distance: 20.1
click at [1177, 378] on fieldset "Colour Dark Creek Jungle Green Dark Creek" at bounding box center [1134, 341] width 388 height 83
click at [1160, 343] on button "Dark Creek" at bounding box center [1134, 356] width 388 height 46
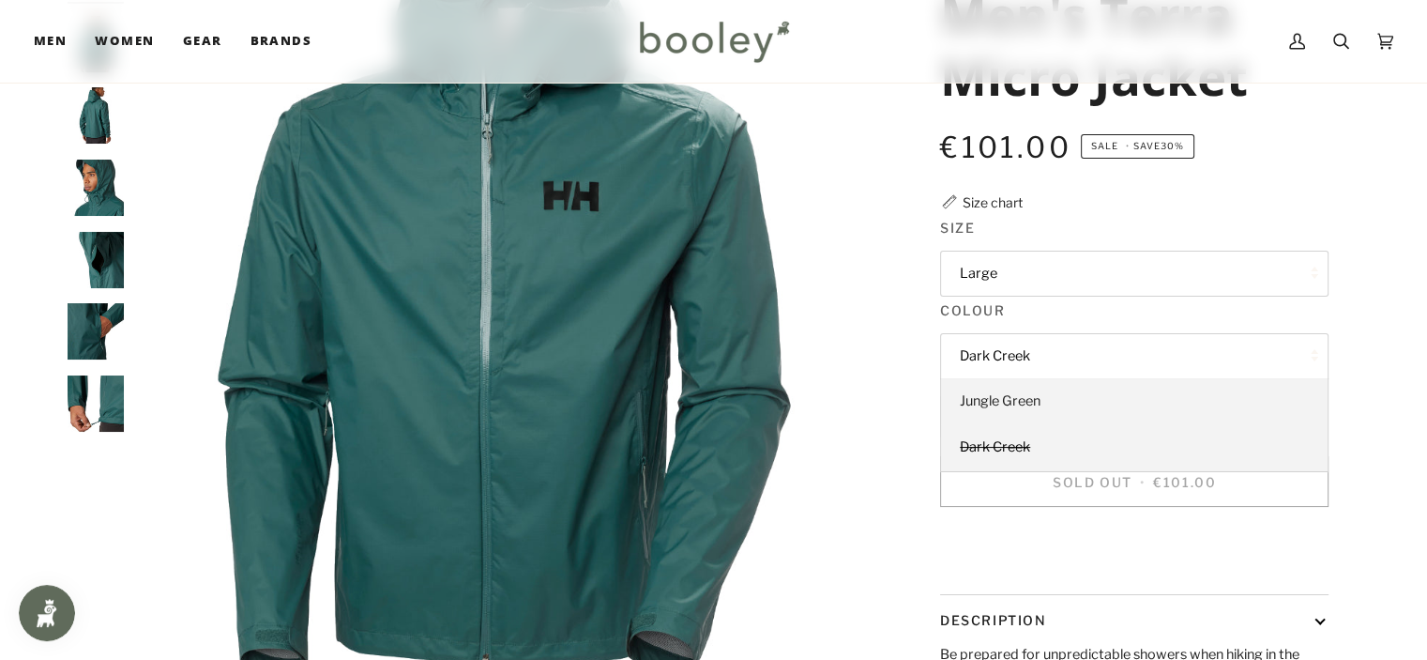
click at [1064, 404] on link "Jungle Green" at bounding box center [1134, 401] width 387 height 47
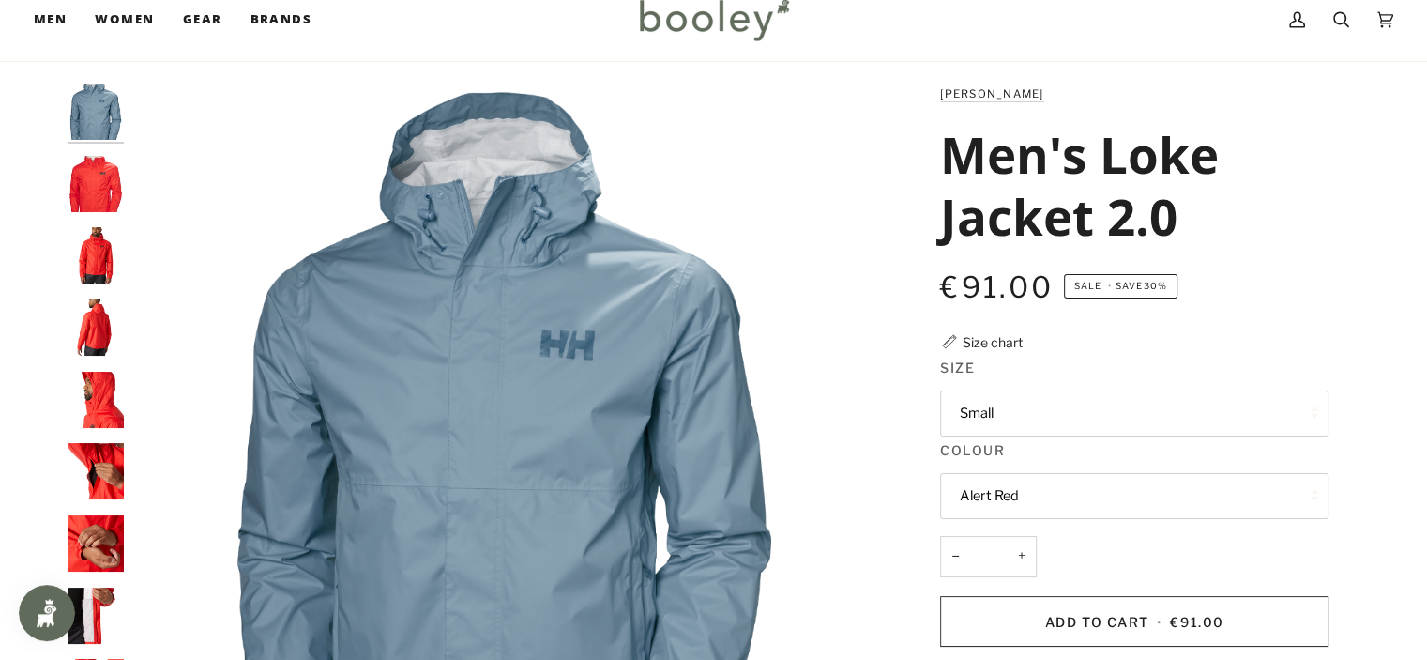
scroll to position [94, 0]
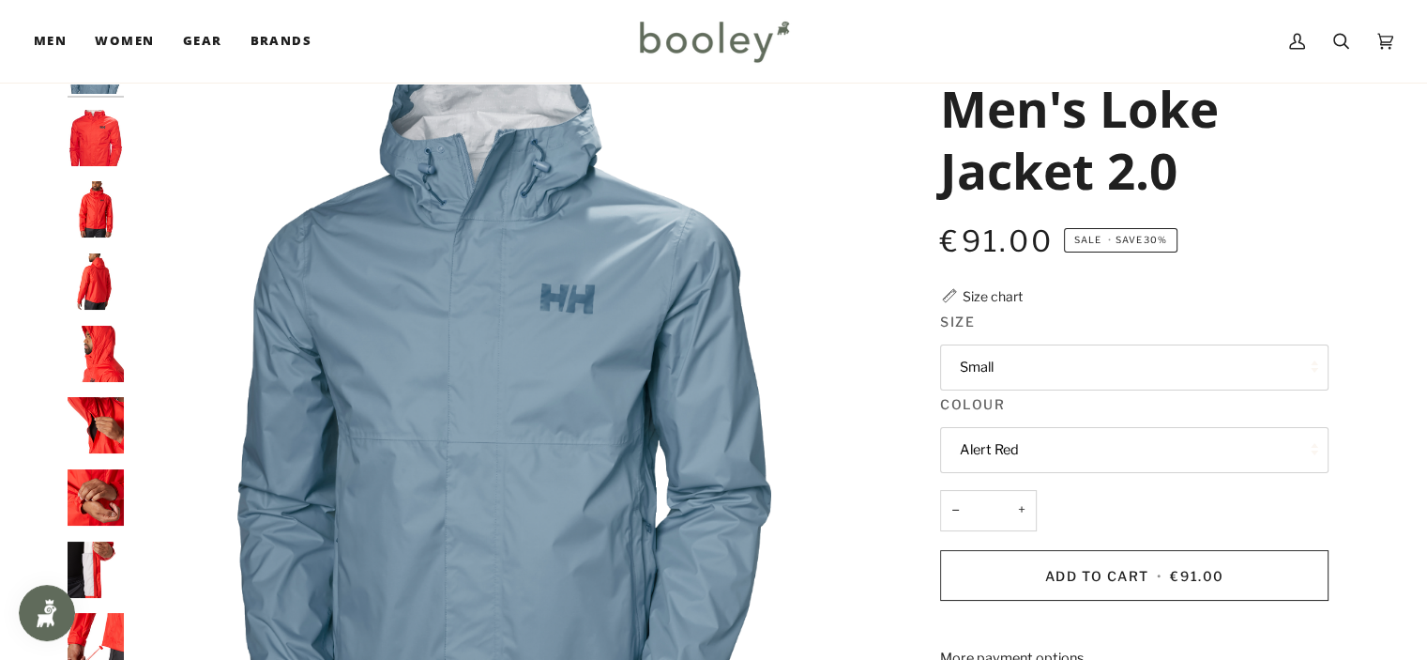
click at [1069, 434] on button "Alert Red" at bounding box center [1134, 450] width 388 height 46
click at [1022, 543] on link "Alert Red" at bounding box center [1134, 541] width 387 height 47
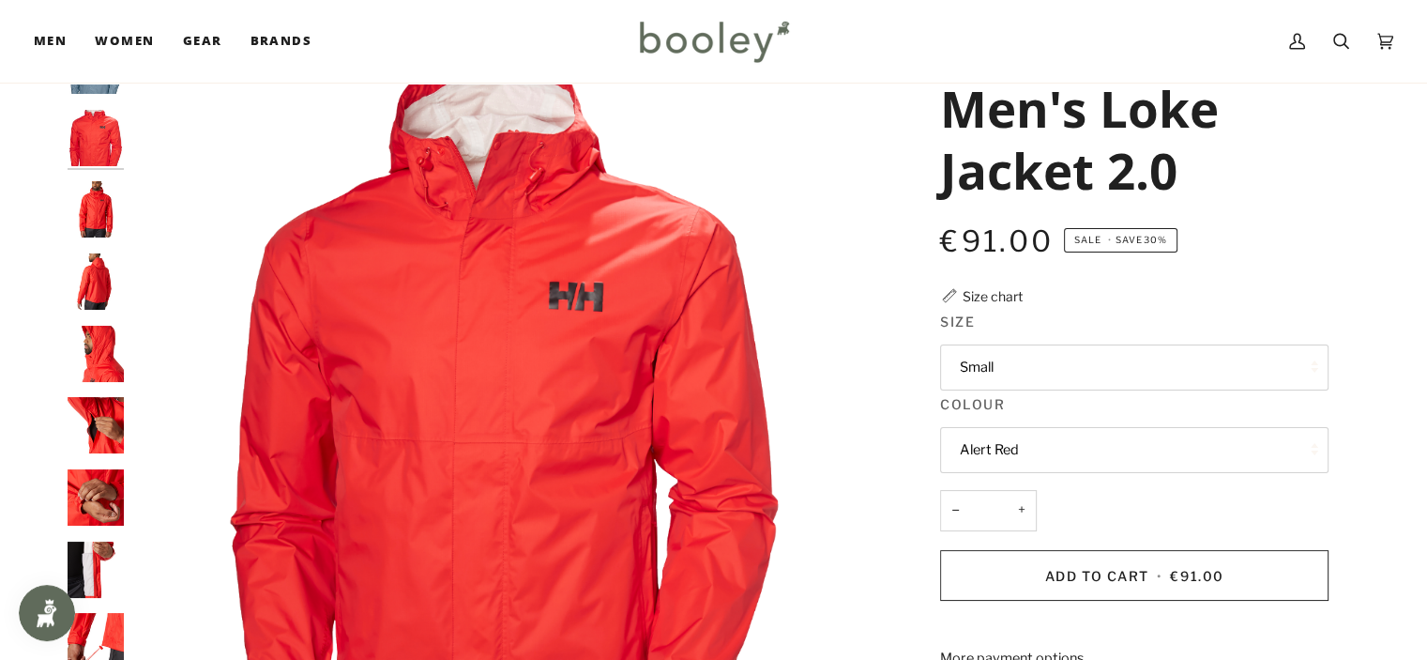
click at [984, 363] on button "Small" at bounding box center [1134, 367] width 388 height 46
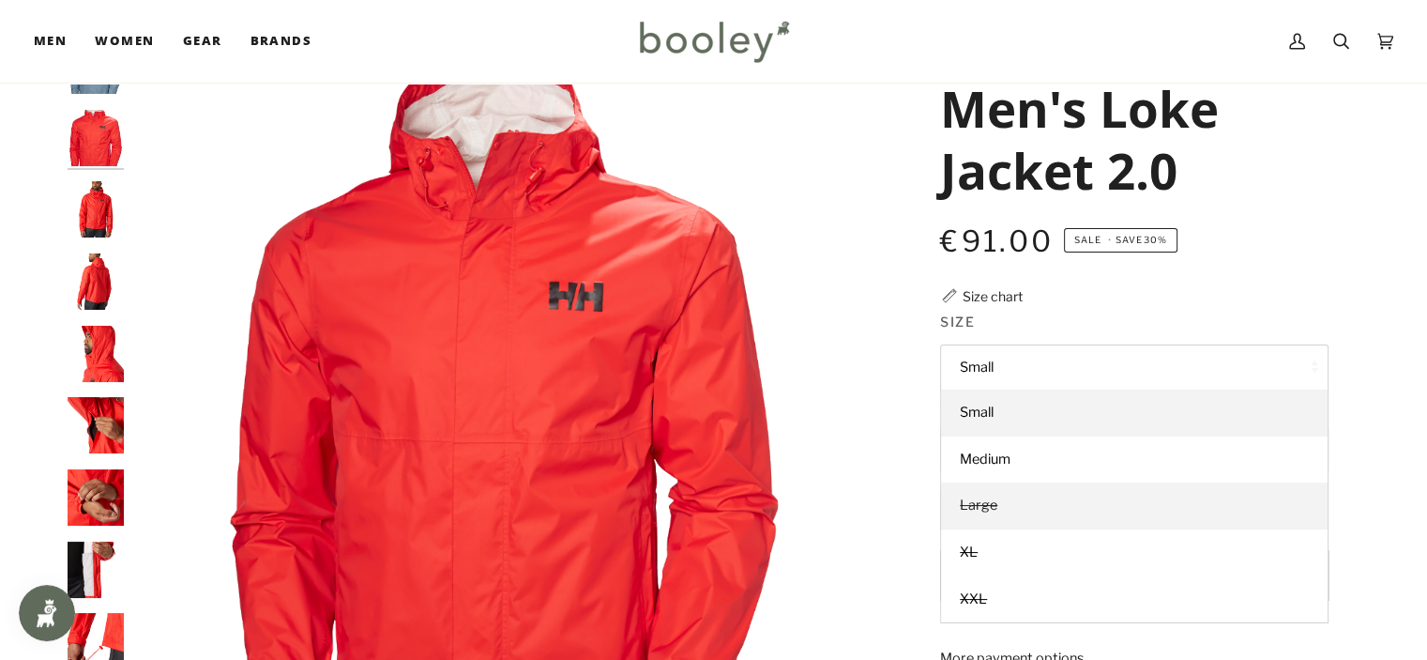
click at [1010, 504] on link "Large" at bounding box center [1134, 505] width 387 height 47
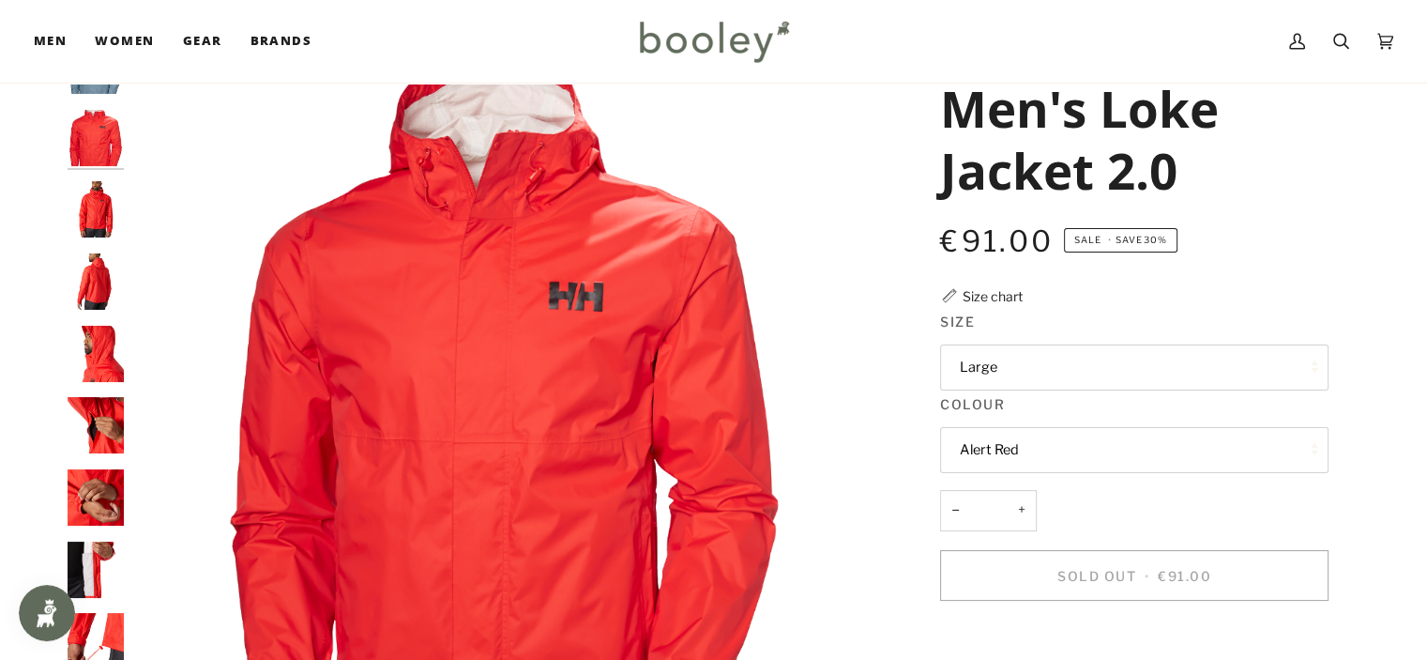
click at [1036, 445] on button "Alert Red" at bounding box center [1134, 450] width 388 height 46
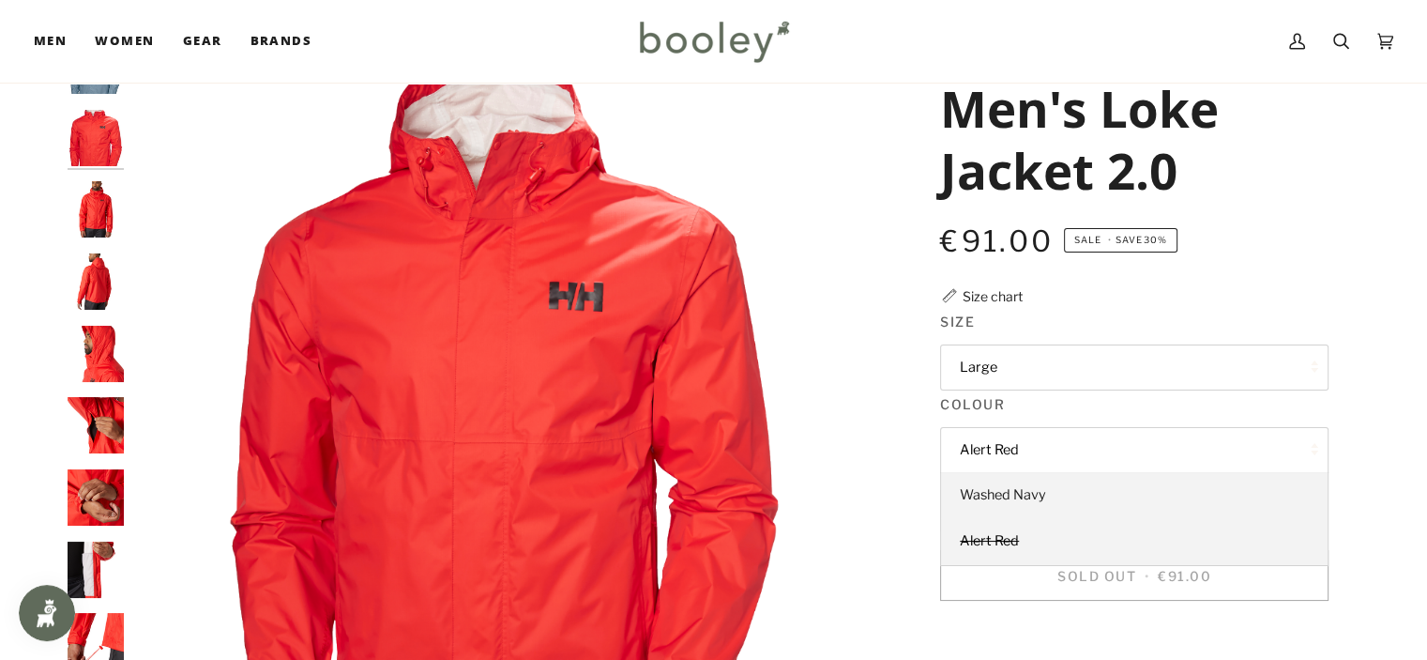
click at [1064, 494] on link "Washed Navy" at bounding box center [1134, 495] width 387 height 47
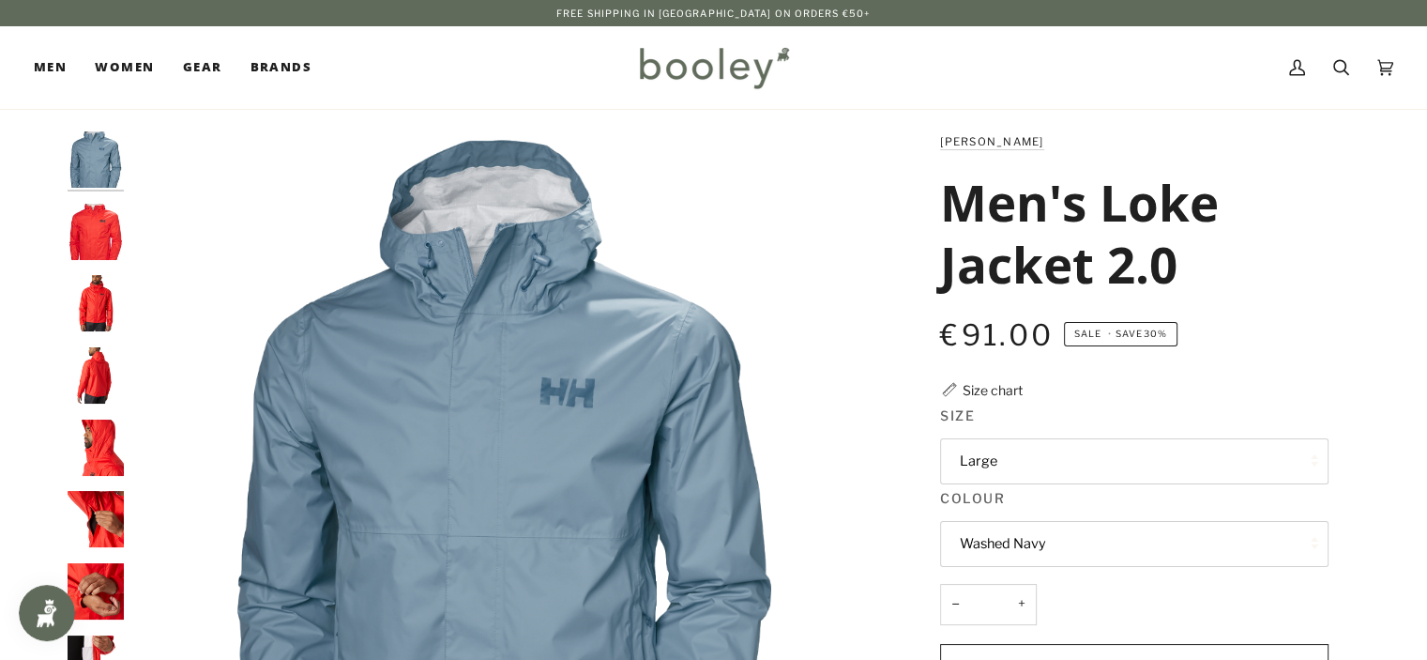
click at [112, 424] on img "Helly Hansen Men's Loke Jacket 2.0 Alert Red - Booley Galway" at bounding box center [96, 447] width 56 height 56
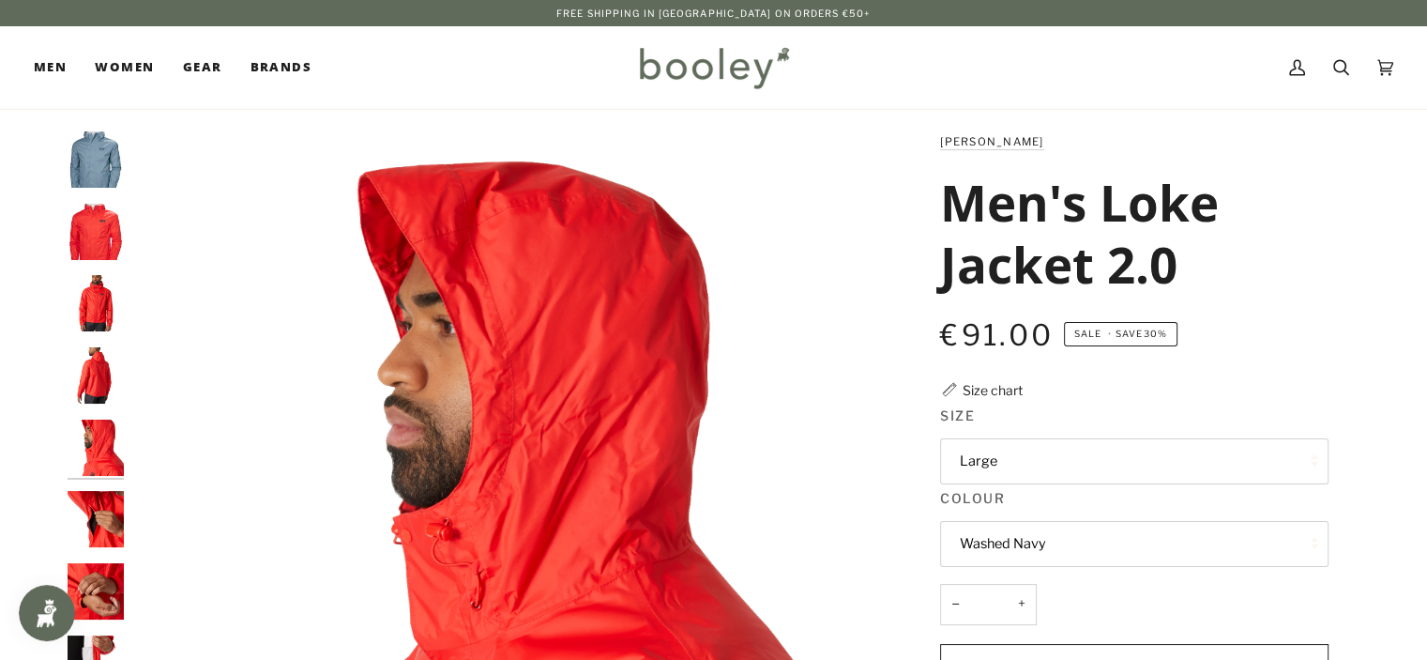
click at [100, 380] on img "Helly Hansen Men's Loke Jacket 2.0 Alert Red - Booley Galway" at bounding box center [96, 375] width 56 height 56
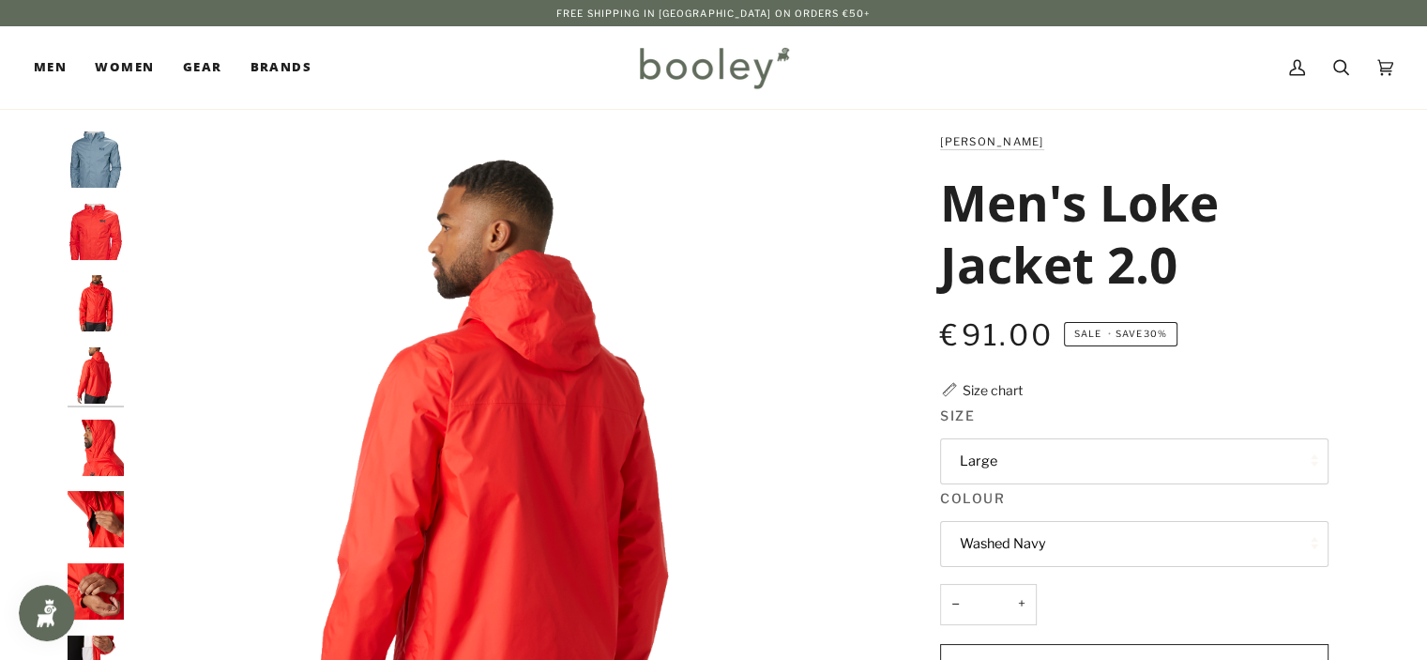
click at [99, 318] on img "Helly Hansen Men's Loke Jacket 2.0 Alert Red - Booley Galway" at bounding box center [96, 303] width 56 height 56
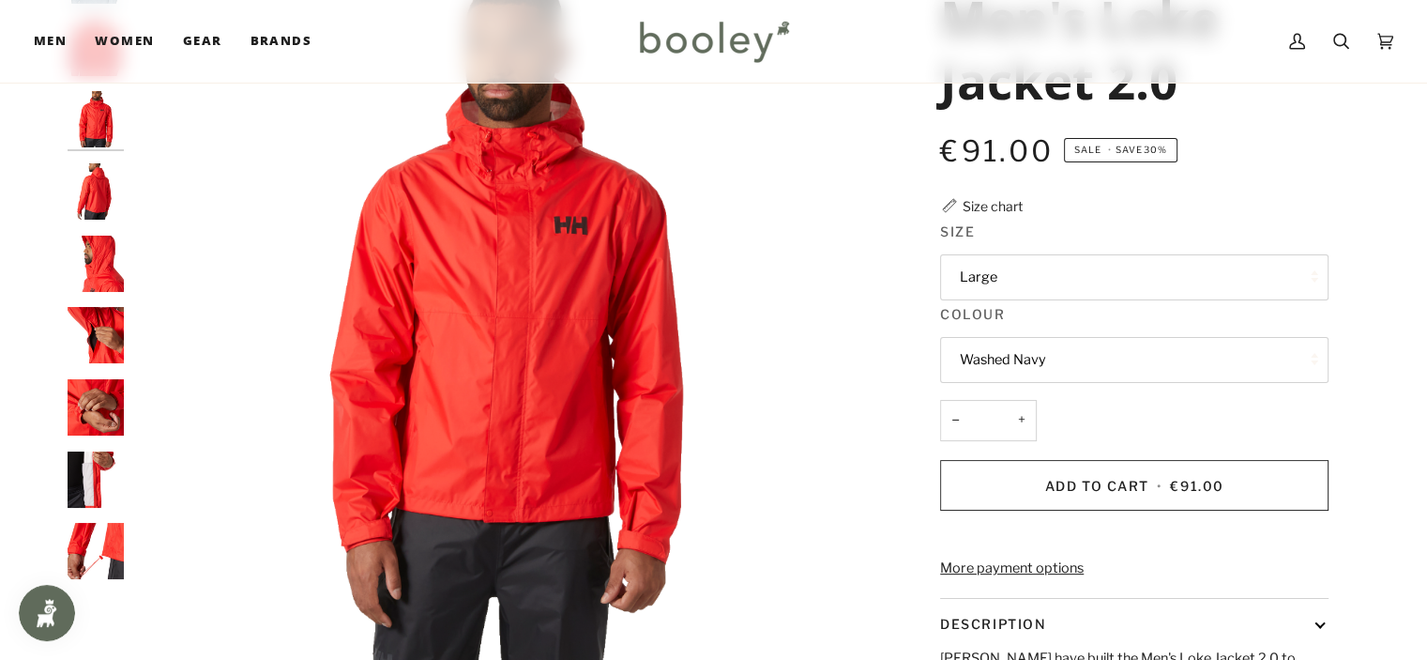
scroll to position [188, 0]
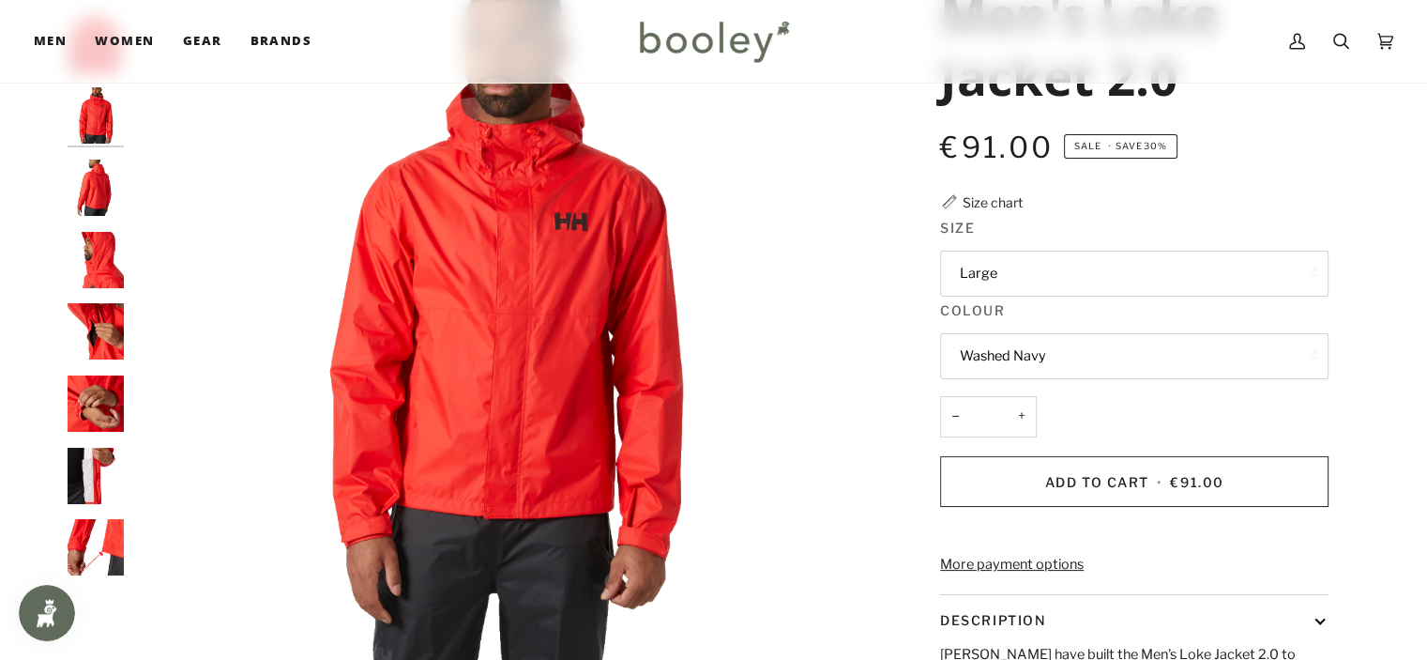
click at [103, 326] on img "Helly Hansen Men's Loke Jacket 2.0 Alert Red - Booley Galway" at bounding box center [96, 331] width 56 height 56
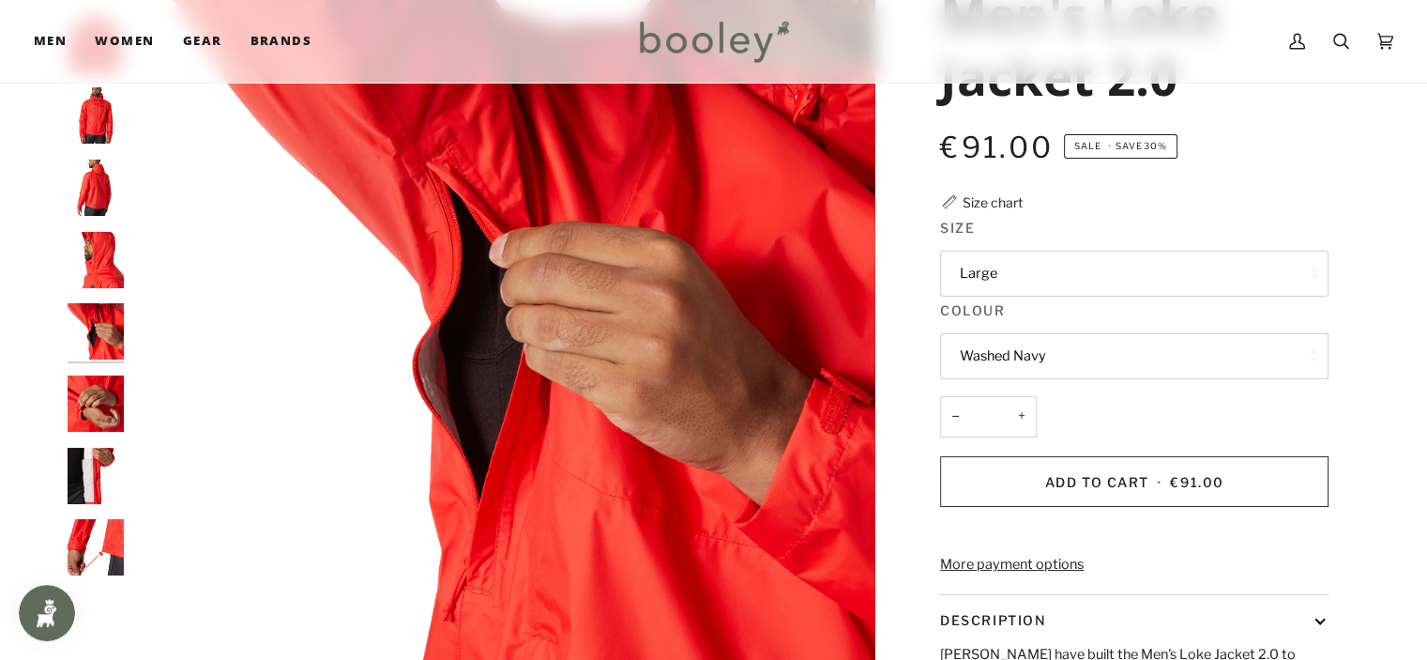
click at [83, 397] on img "Helly Hansen Men's Loke Jacket 2.0 Alert Red - Booley Galway" at bounding box center [96, 403] width 56 height 56
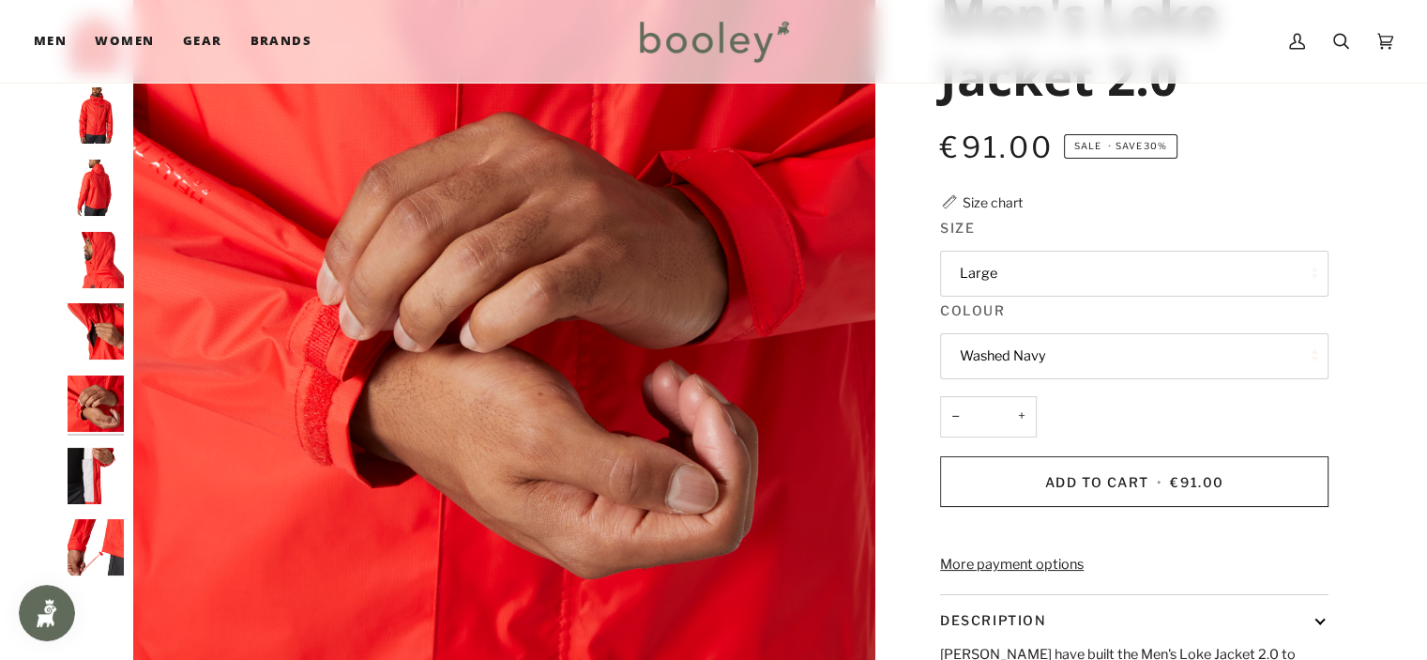
click at [92, 473] on img "Helly Hansen Men's Loke Jacket 2.0 Alert Red - Booley Galway" at bounding box center [96, 476] width 56 height 56
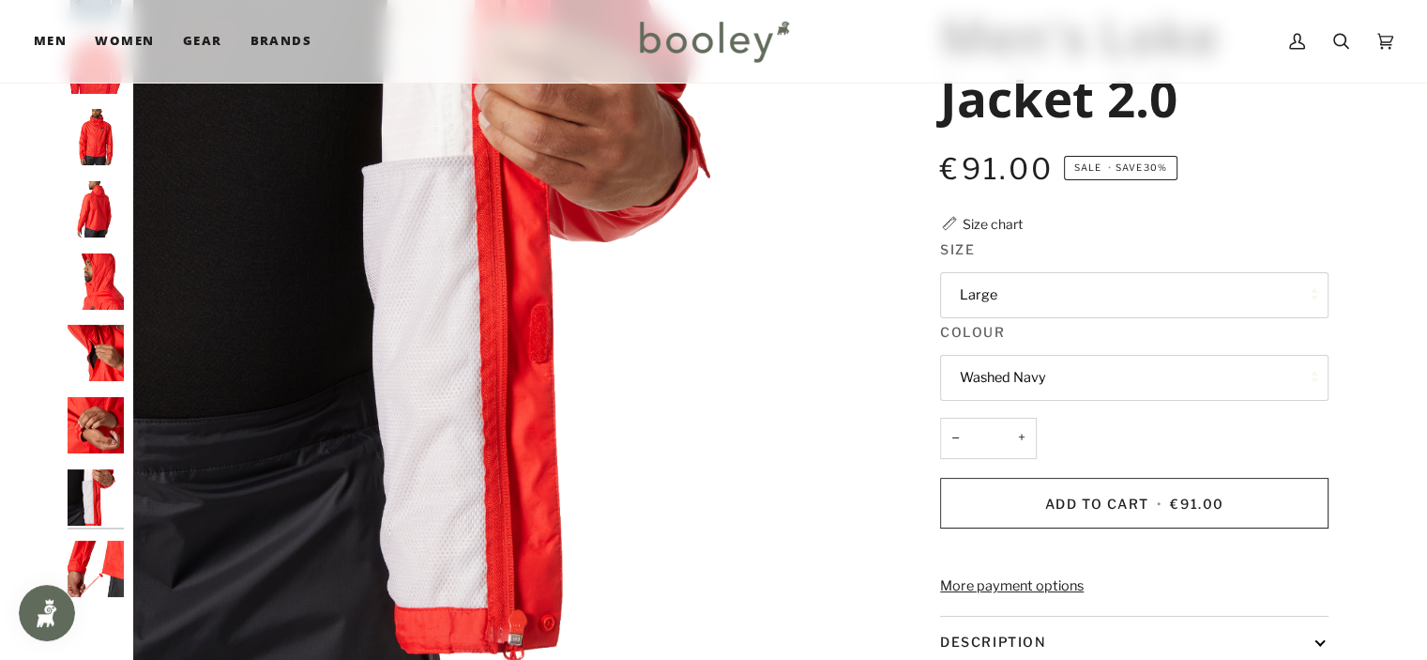
scroll to position [281, 0]
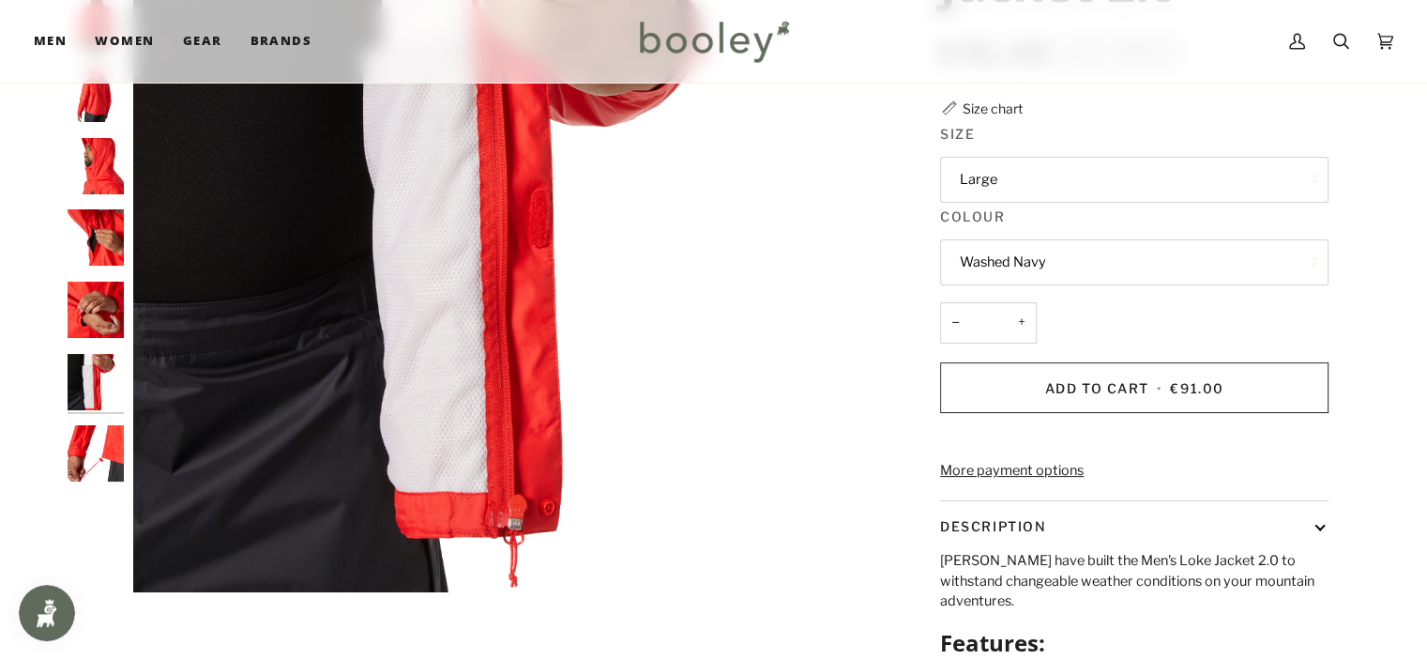
click at [116, 442] on img "Helly Hansen Men's Loke Jacket 2.0 Alert Red - Booley Galway" at bounding box center [96, 453] width 56 height 56
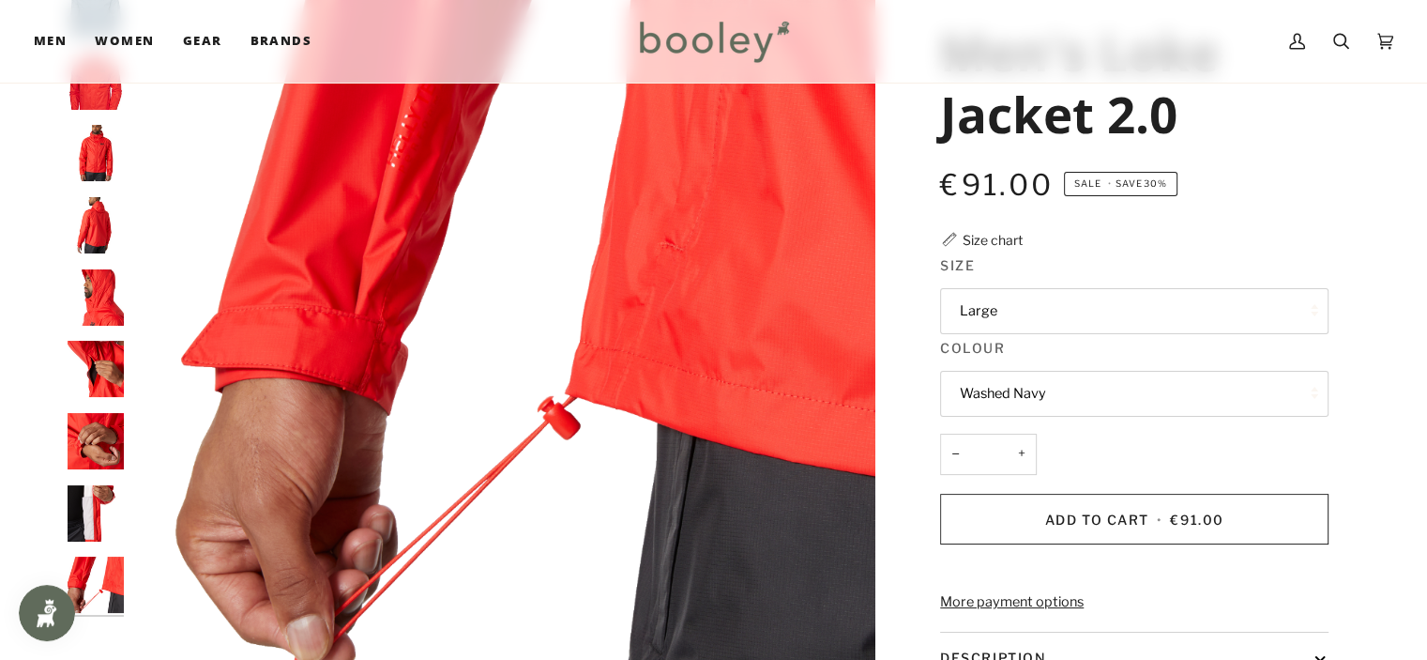
scroll to position [0, 0]
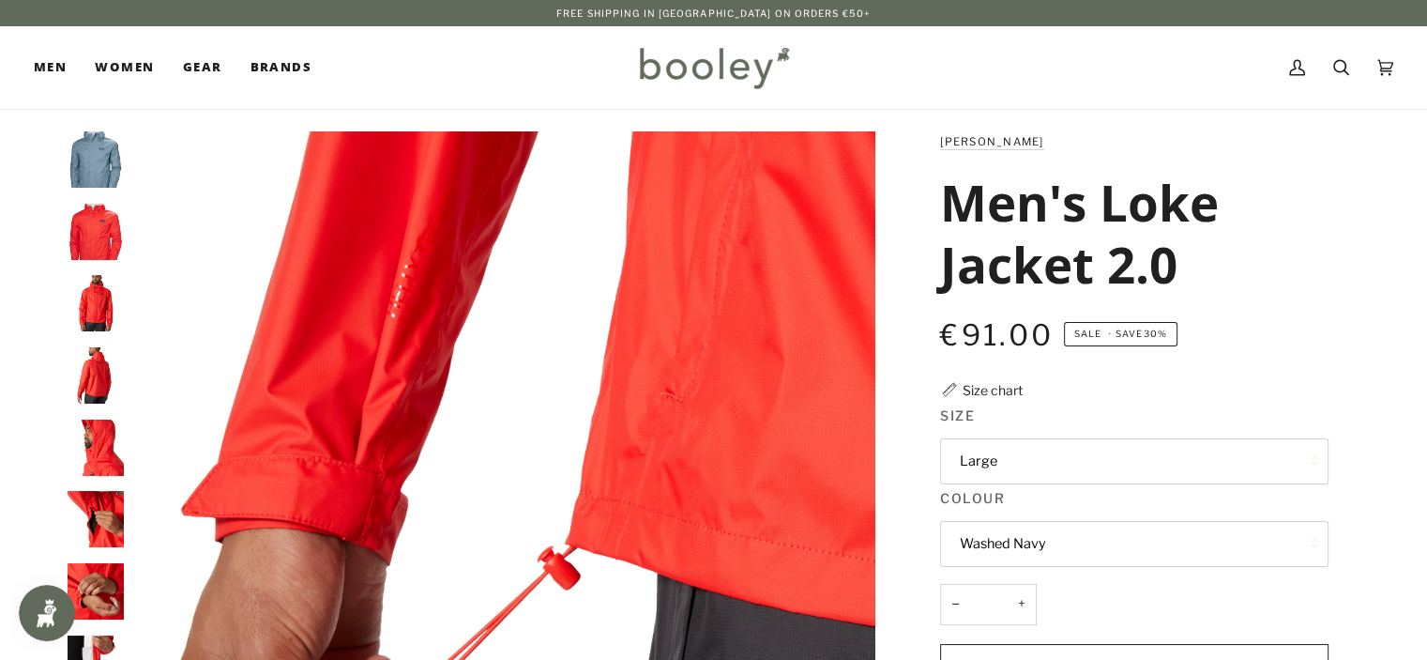
click at [89, 234] on img "Helly Hansen Men's Loke Jacket 2.0 Alert Red - Booley Galway" at bounding box center [96, 232] width 56 height 56
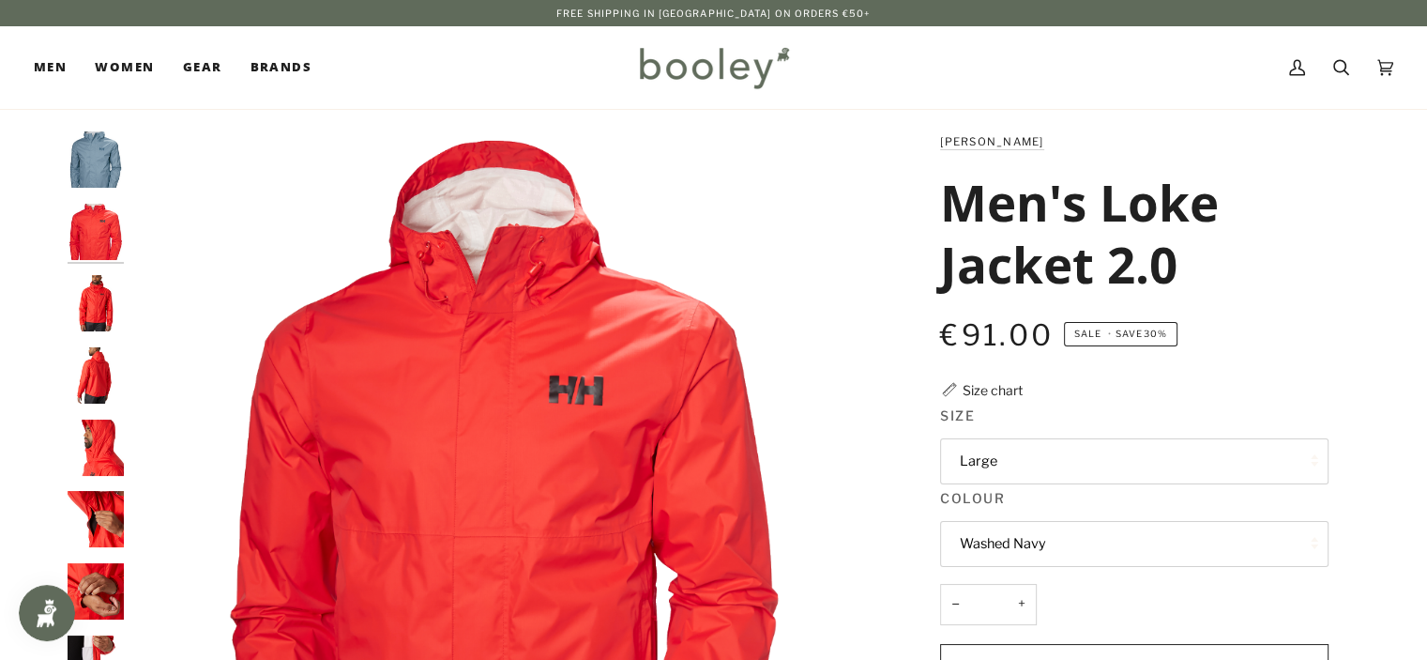
click at [55, 139] on div "Zoom" at bounding box center [714, 651] width 1360 height 1040
click at [69, 160] on img "Helly Hansen Men's Loke Jacket 2.0 Washed Navy - Booley Galway" at bounding box center [96, 159] width 56 height 56
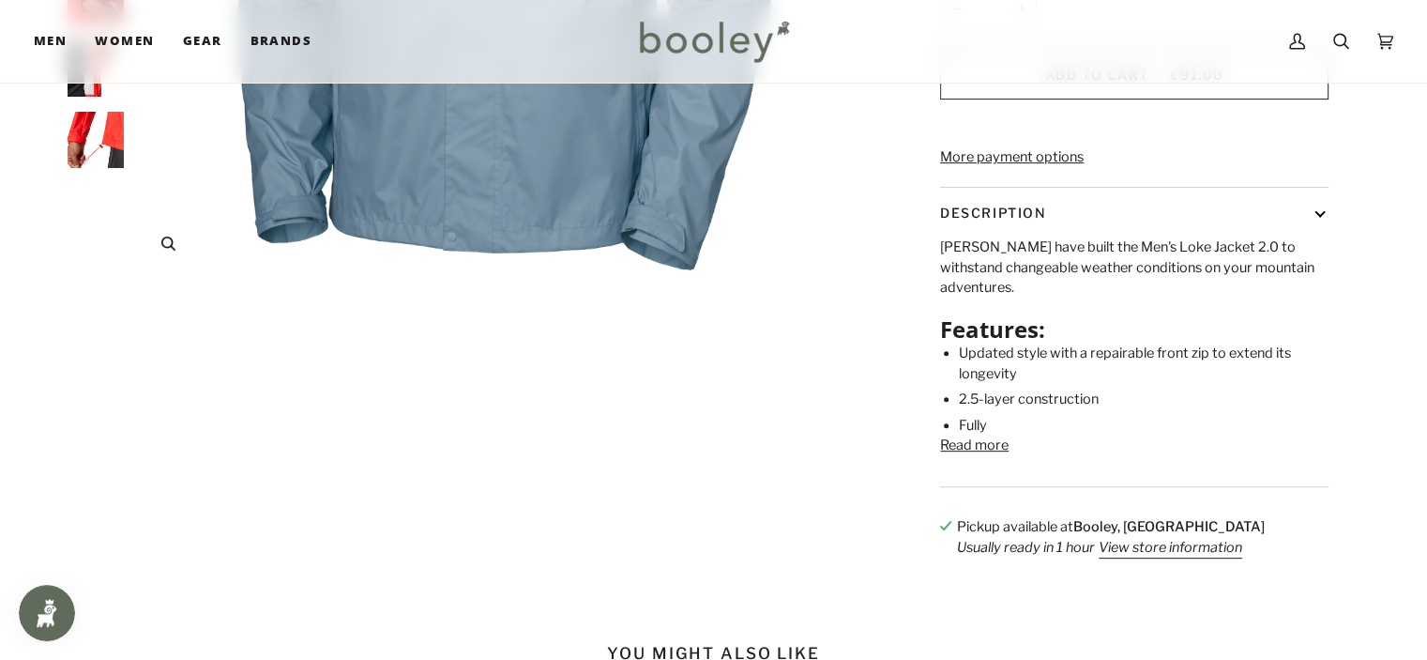
scroll to position [657, 0]
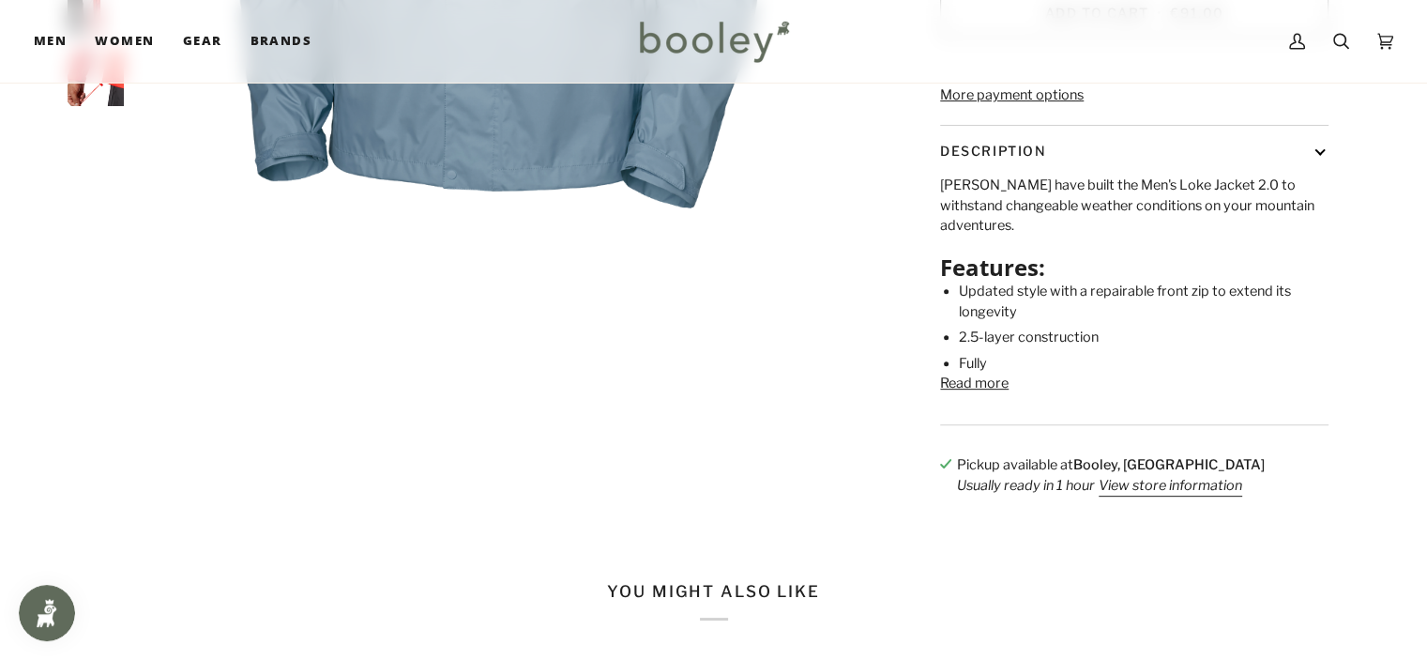
click at [968, 394] on button "Read more" at bounding box center [974, 383] width 68 height 21
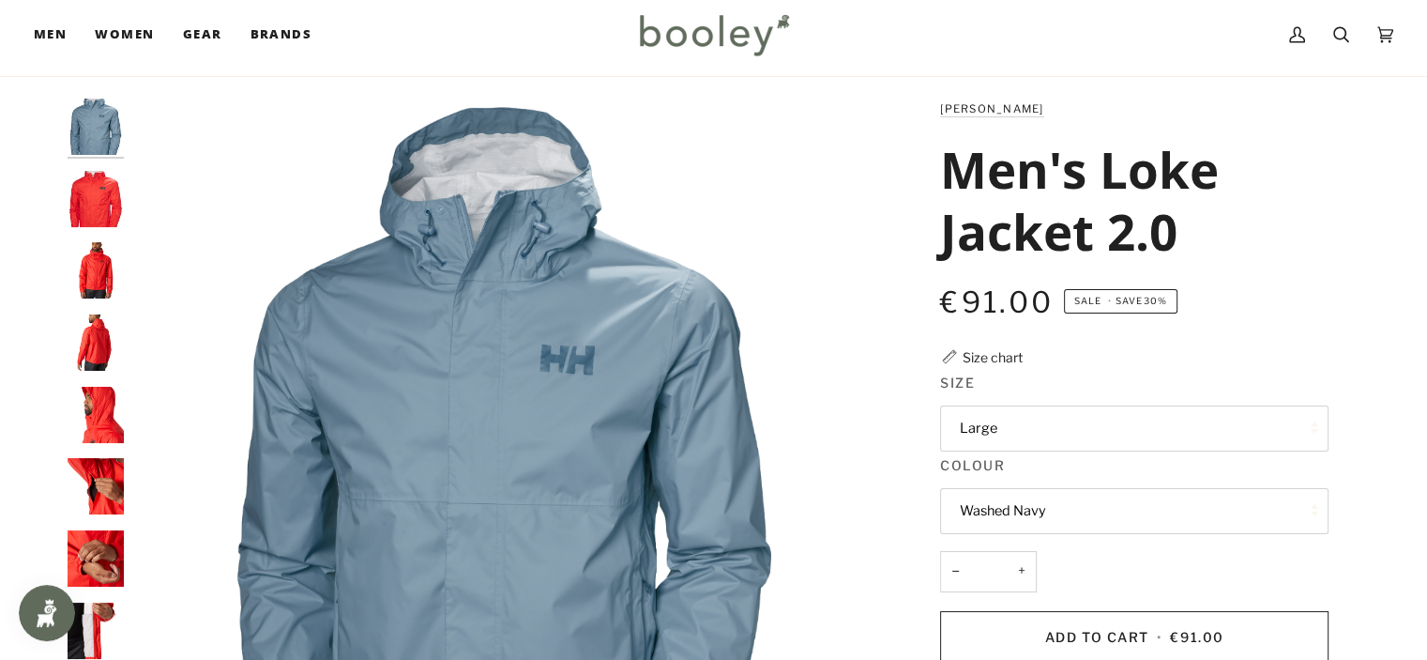
scroll to position [0, 0]
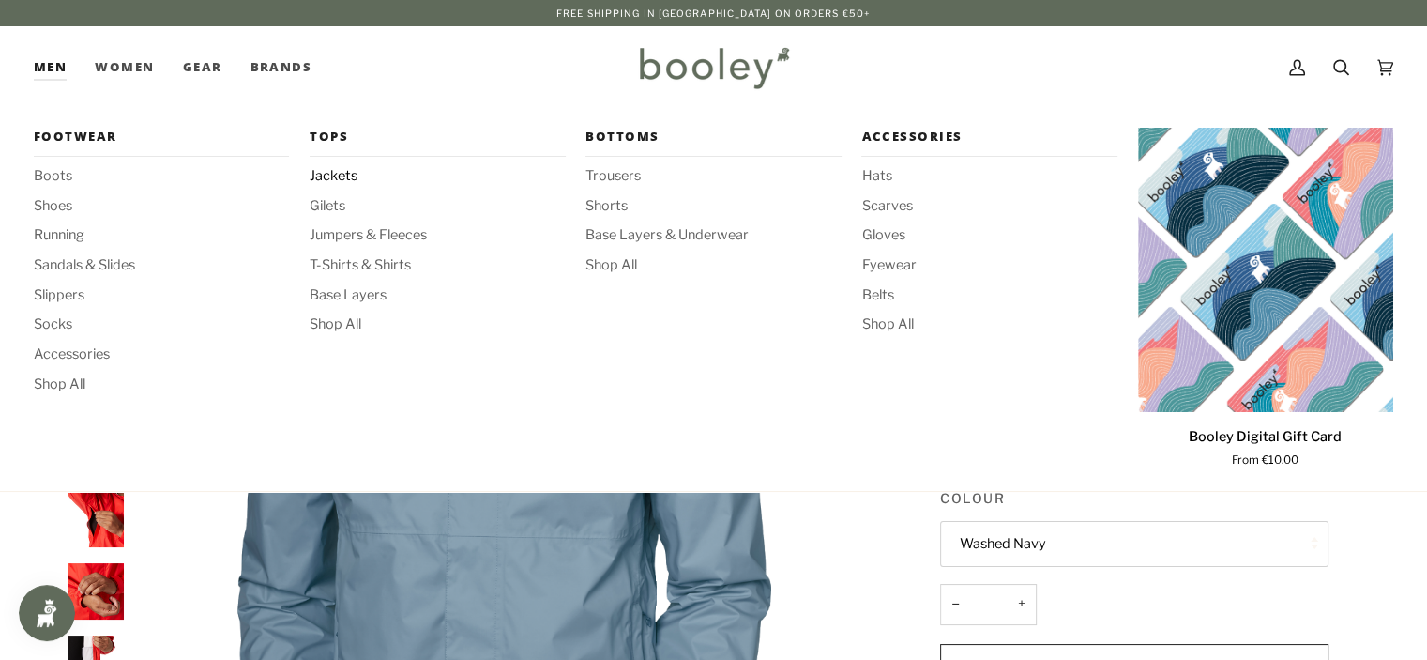
click at [320, 178] on span "Jackets" at bounding box center [437, 176] width 255 height 21
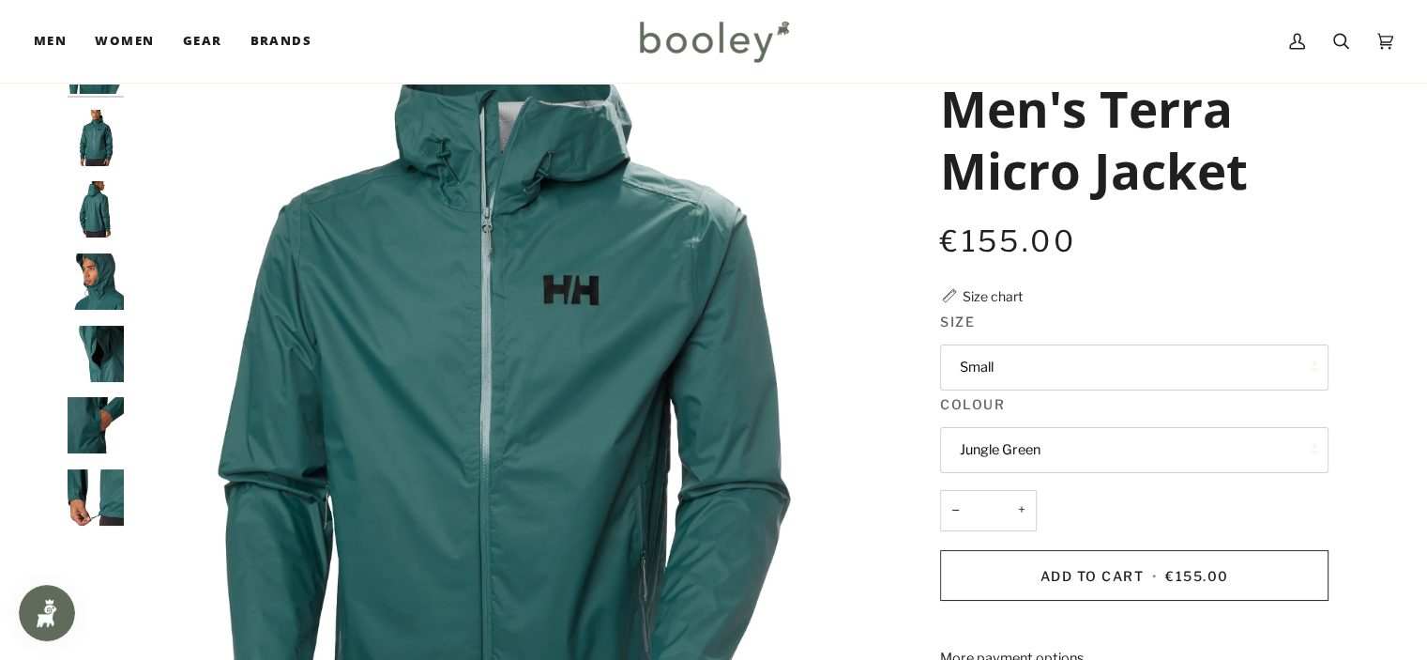
click at [1177, 356] on button "Small" at bounding box center [1134, 367] width 388 height 46
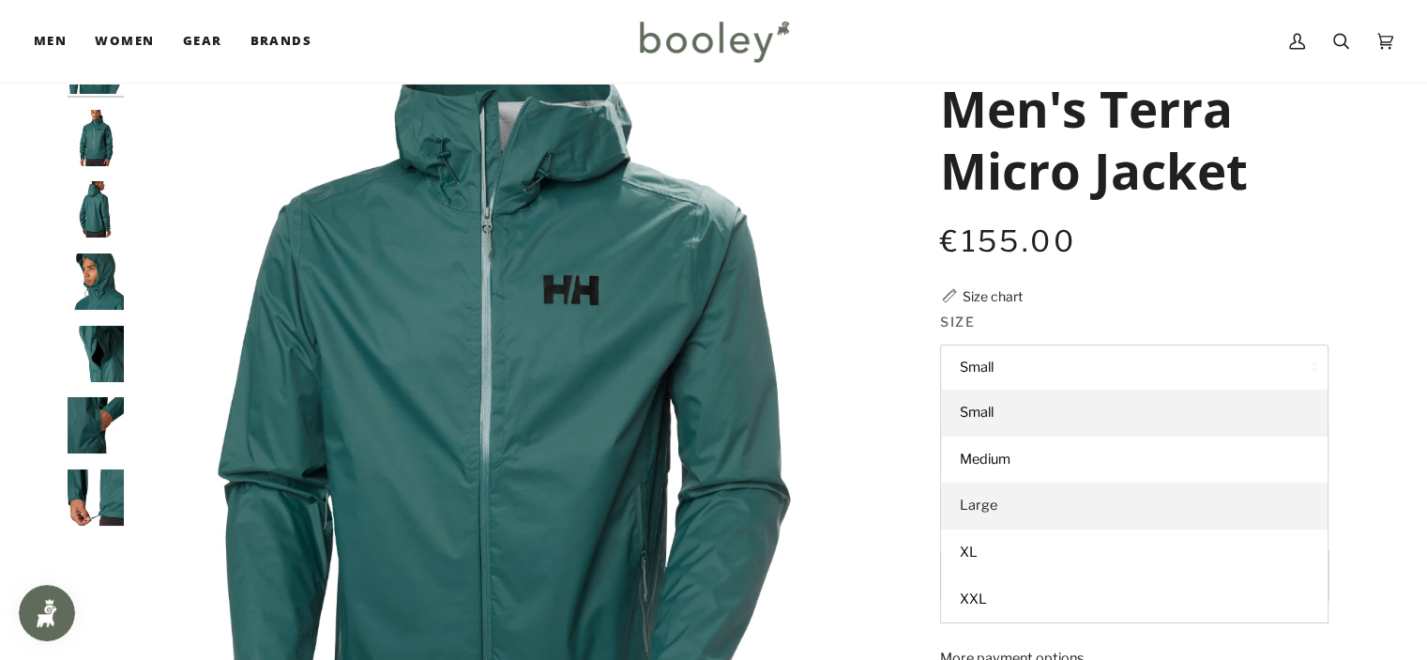
click at [1157, 507] on link "Large" at bounding box center [1134, 505] width 387 height 47
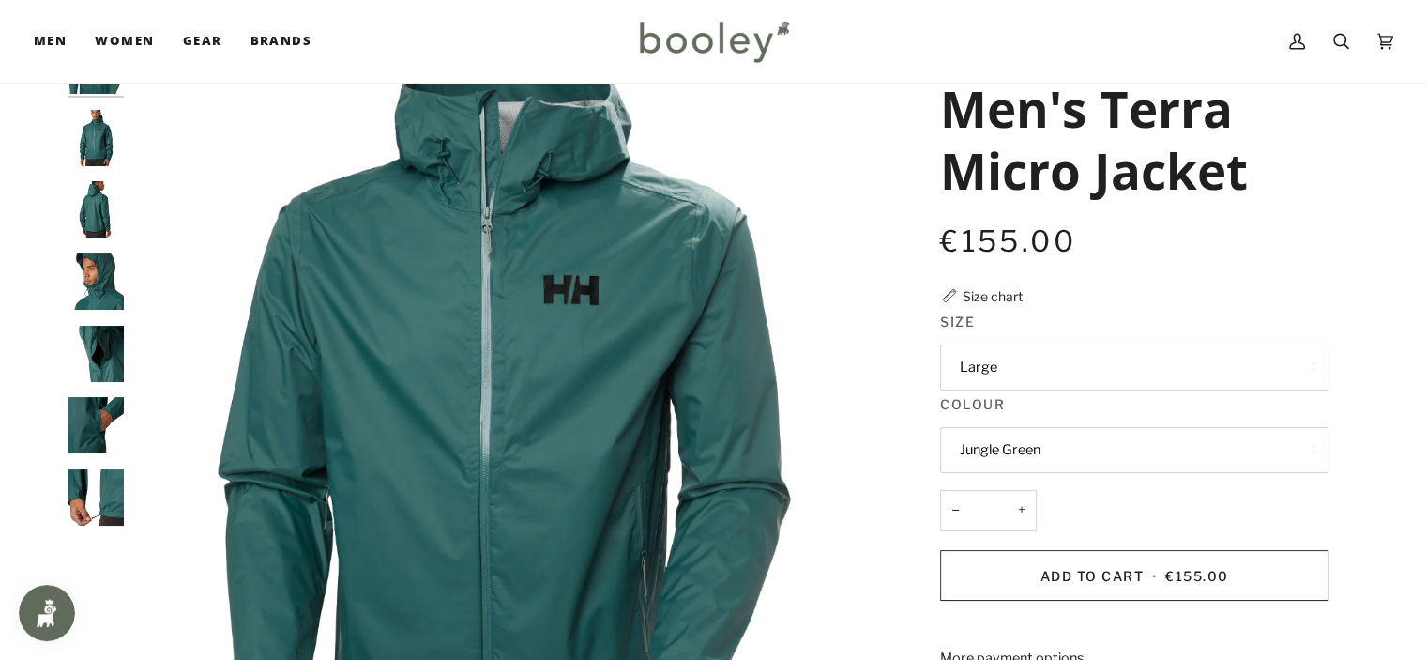
click at [1130, 373] on button "Large" at bounding box center [1134, 367] width 388 height 46
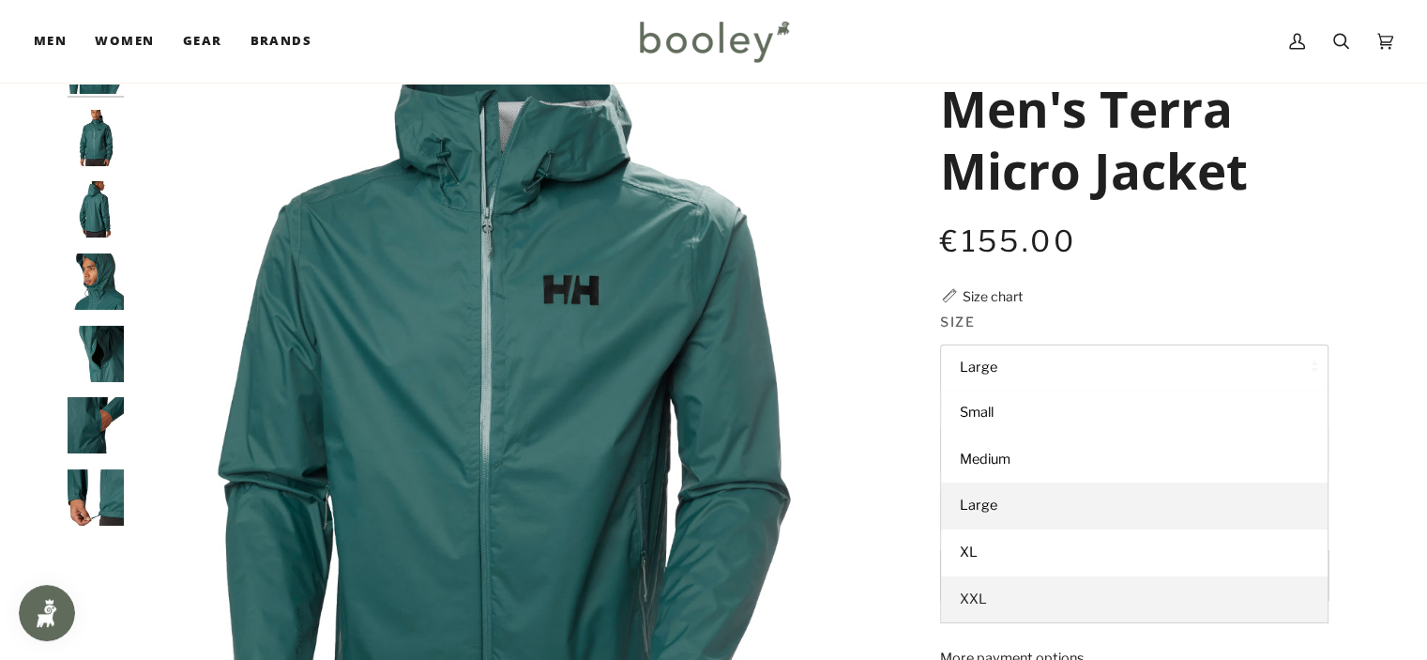
click at [1116, 588] on link "XXL" at bounding box center [1134, 599] width 387 height 47
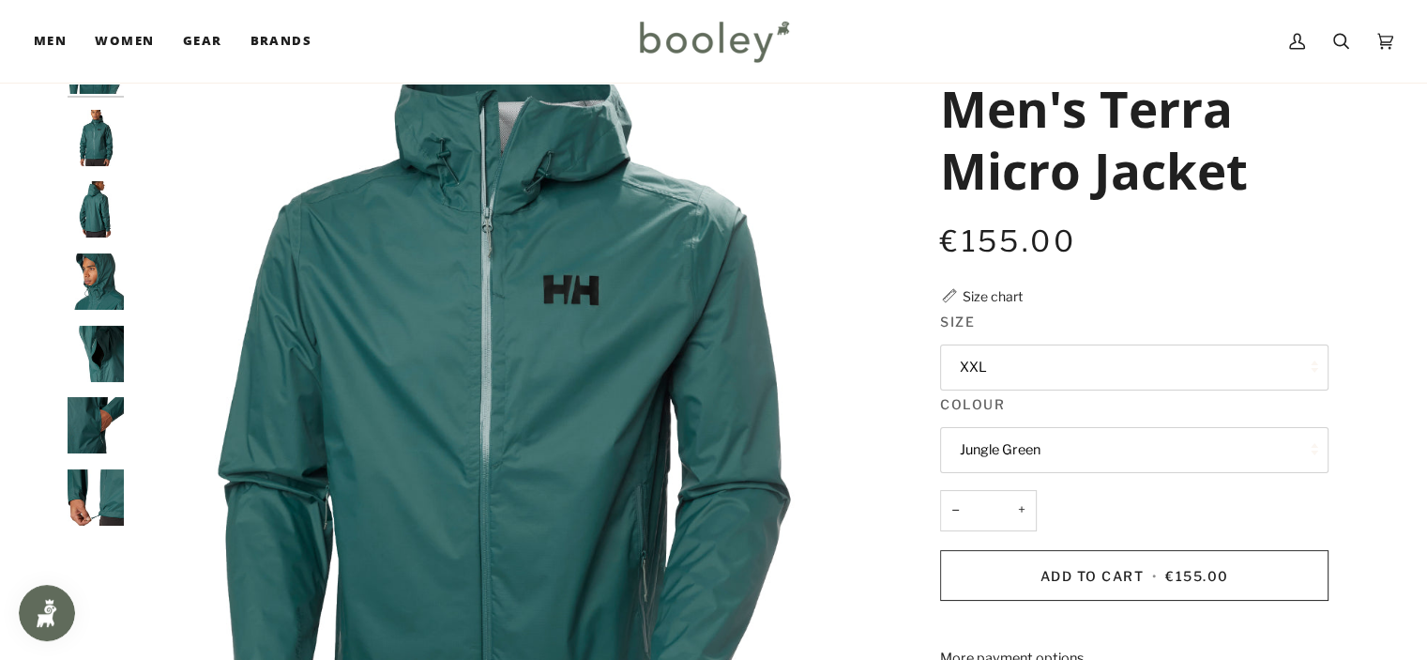
click at [1098, 371] on button "XXL" at bounding box center [1134, 367] width 388 height 46
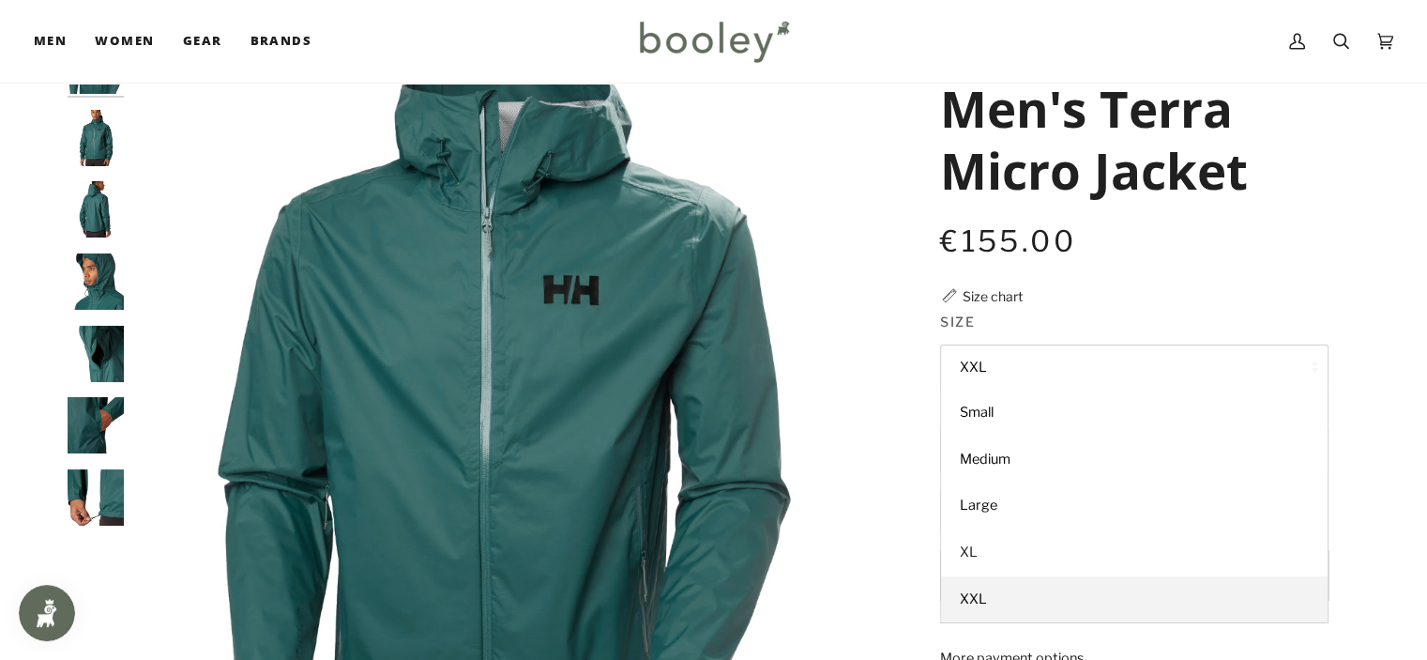
click at [1100, 545] on link "XL" at bounding box center [1134, 552] width 387 height 47
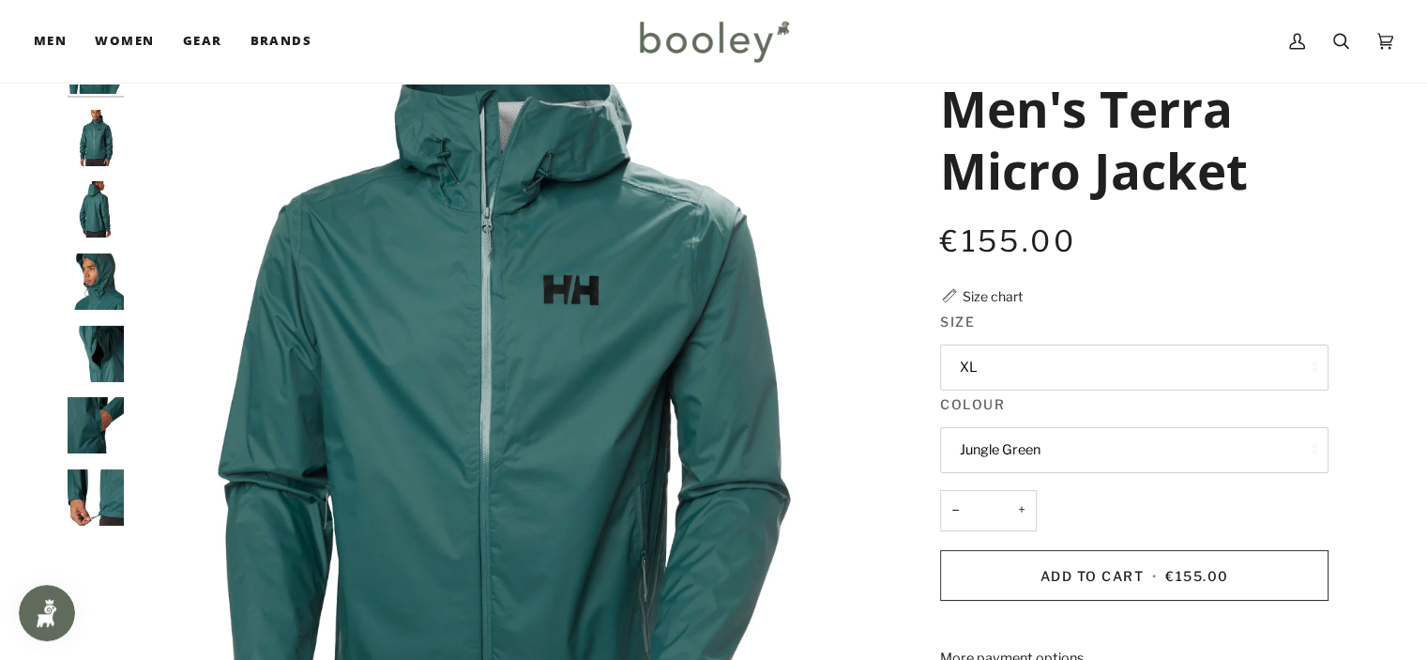
click at [1102, 455] on button "Jungle Green" at bounding box center [1134, 450] width 388 height 46
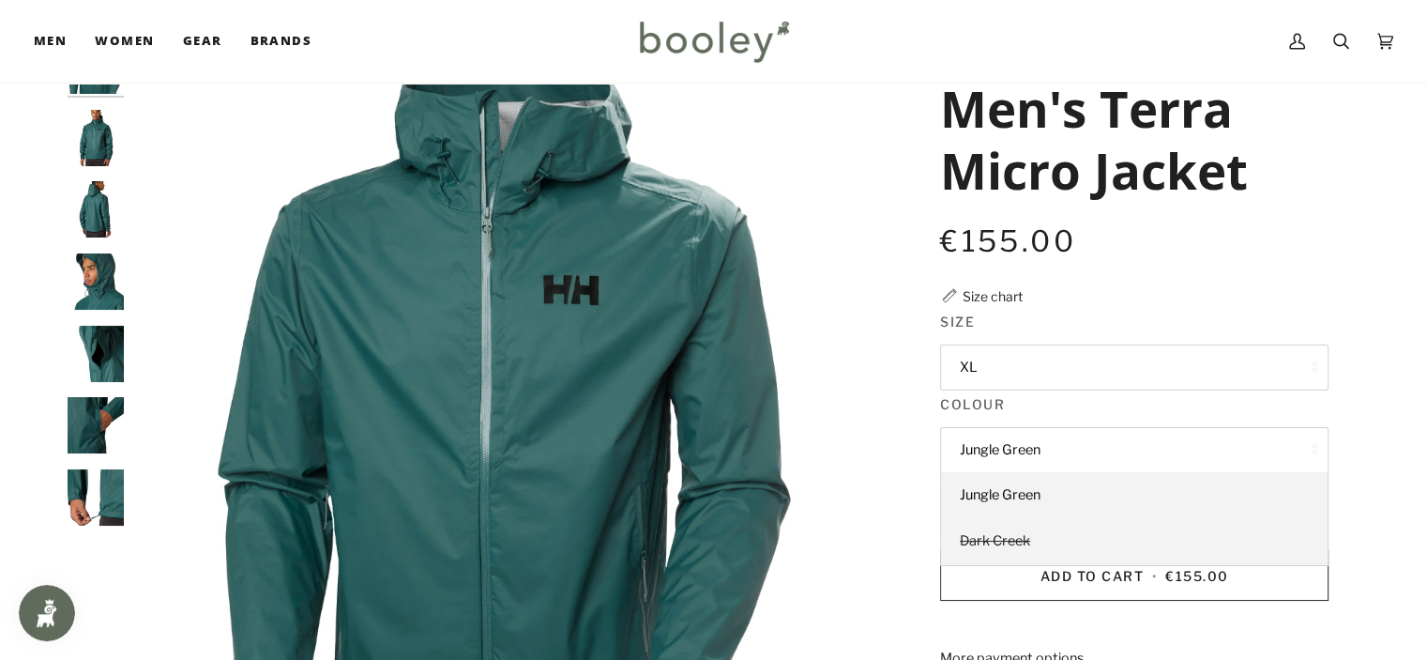
click at [1027, 540] on span "Dark Creek" at bounding box center [995, 540] width 70 height 17
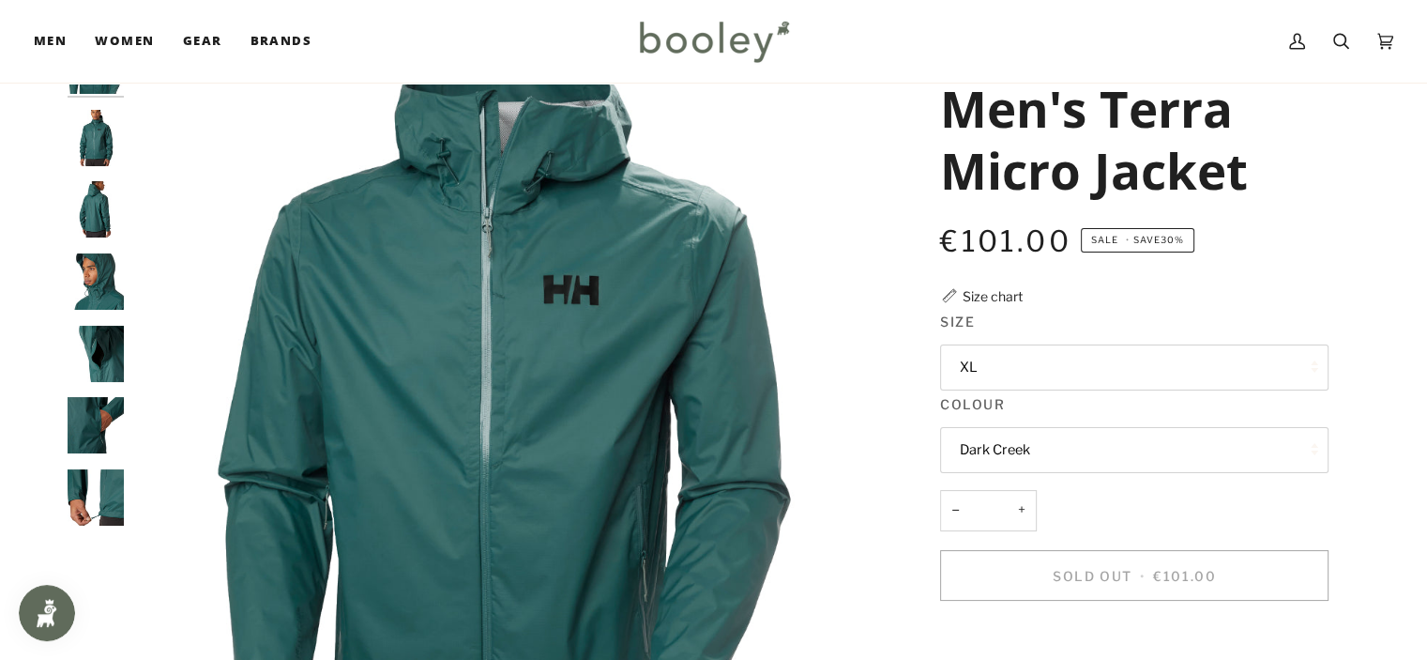
click at [1086, 439] on button "Dark Creek" at bounding box center [1134, 450] width 388 height 46
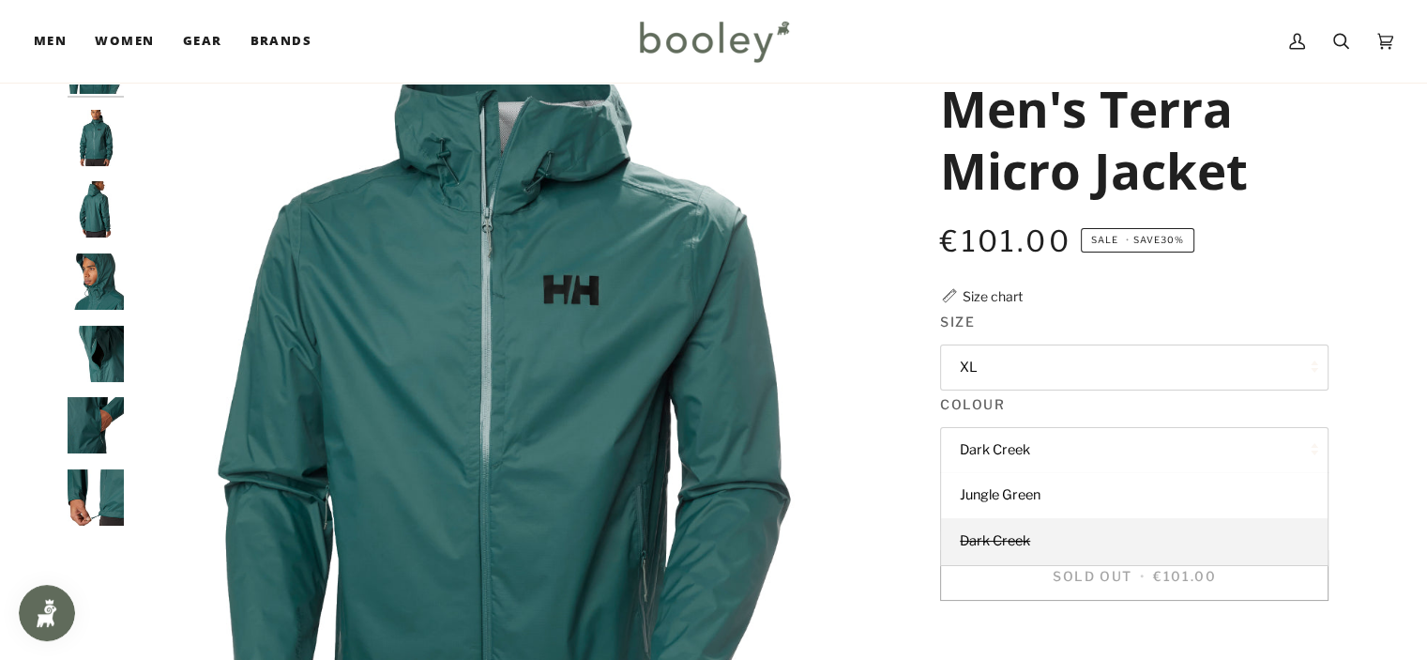
click at [1033, 373] on button "XL" at bounding box center [1134, 367] width 388 height 46
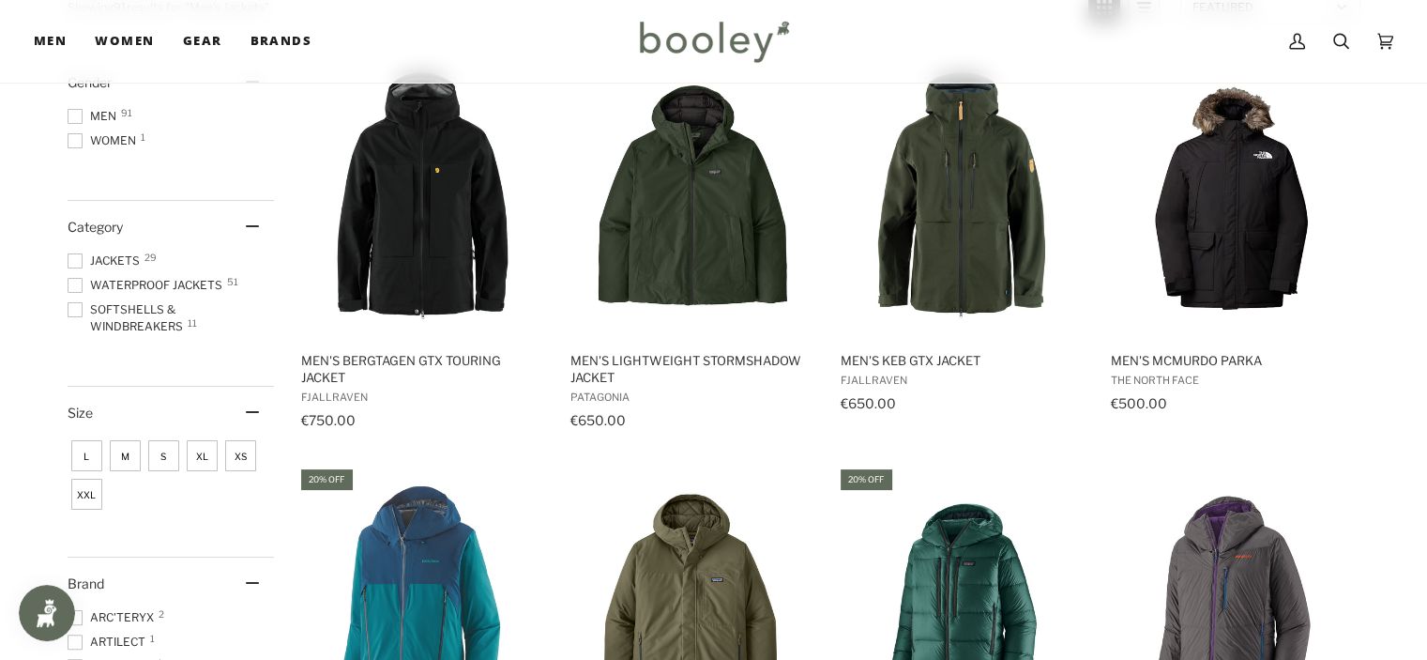
scroll to position [281, 0]
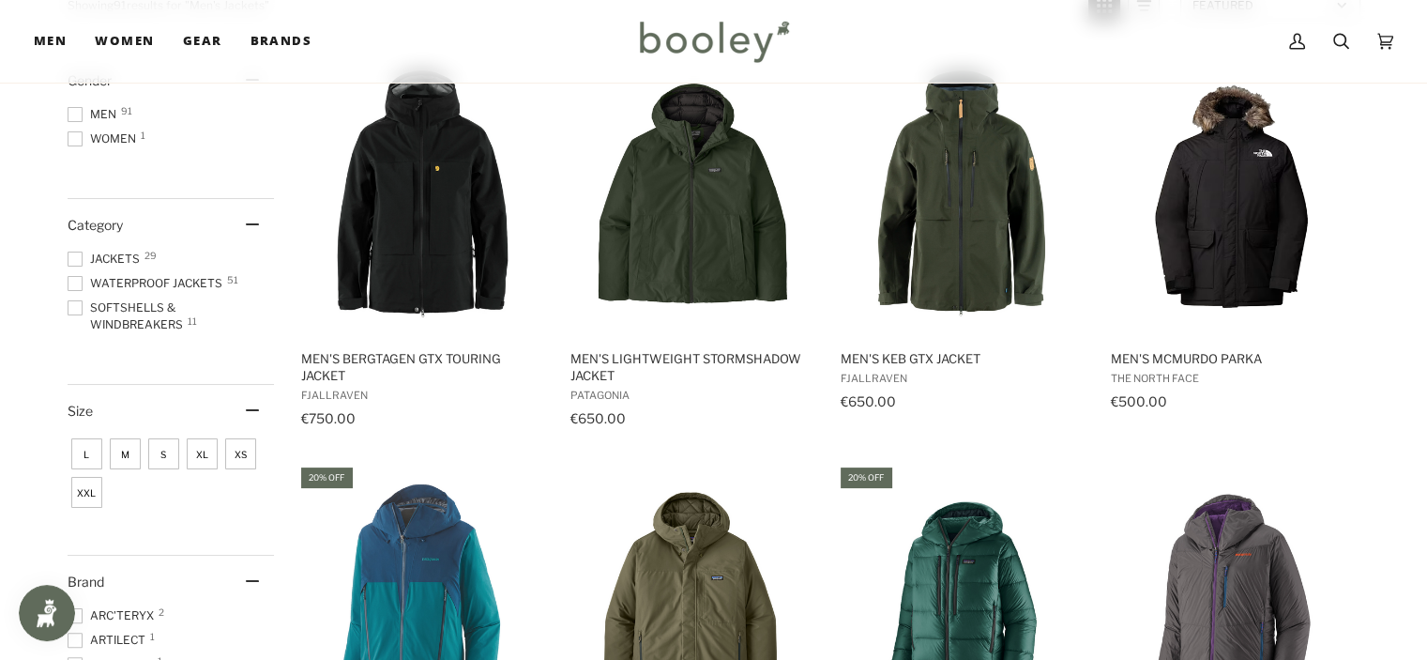
click at [74, 112] on span at bounding box center [75, 114] width 15 height 15
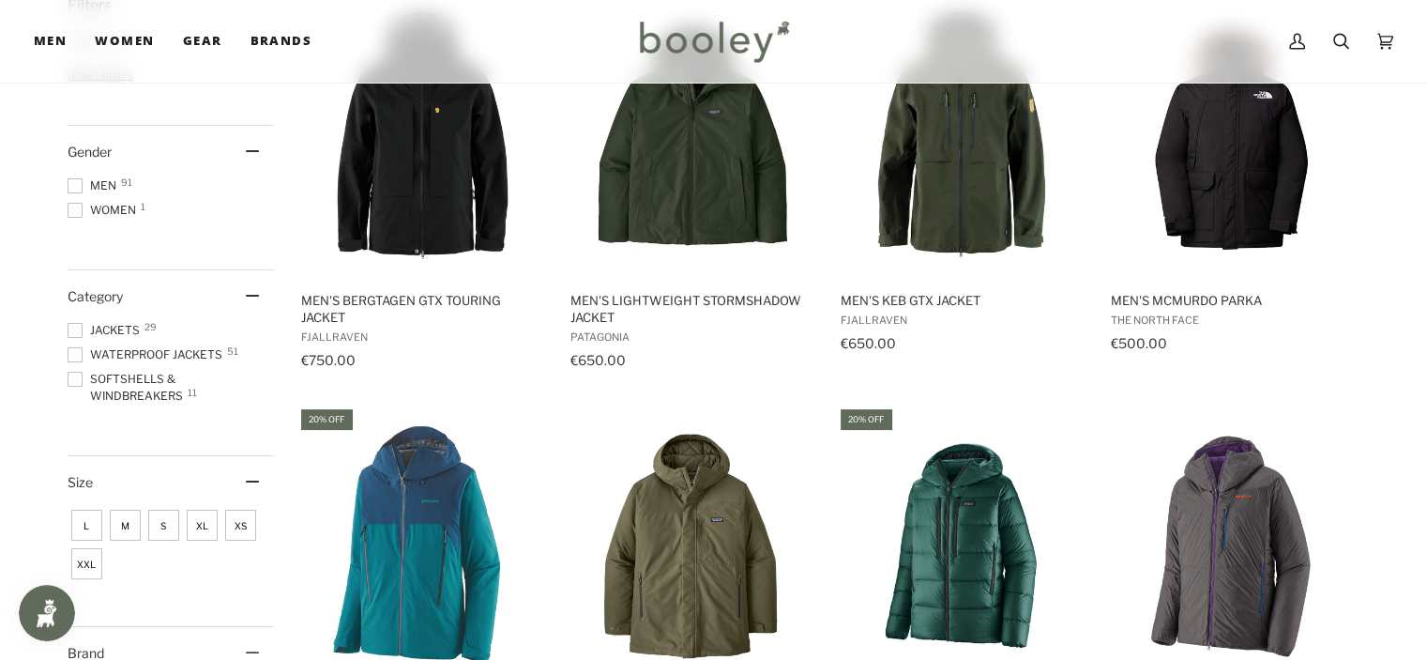
scroll to position [375, 0]
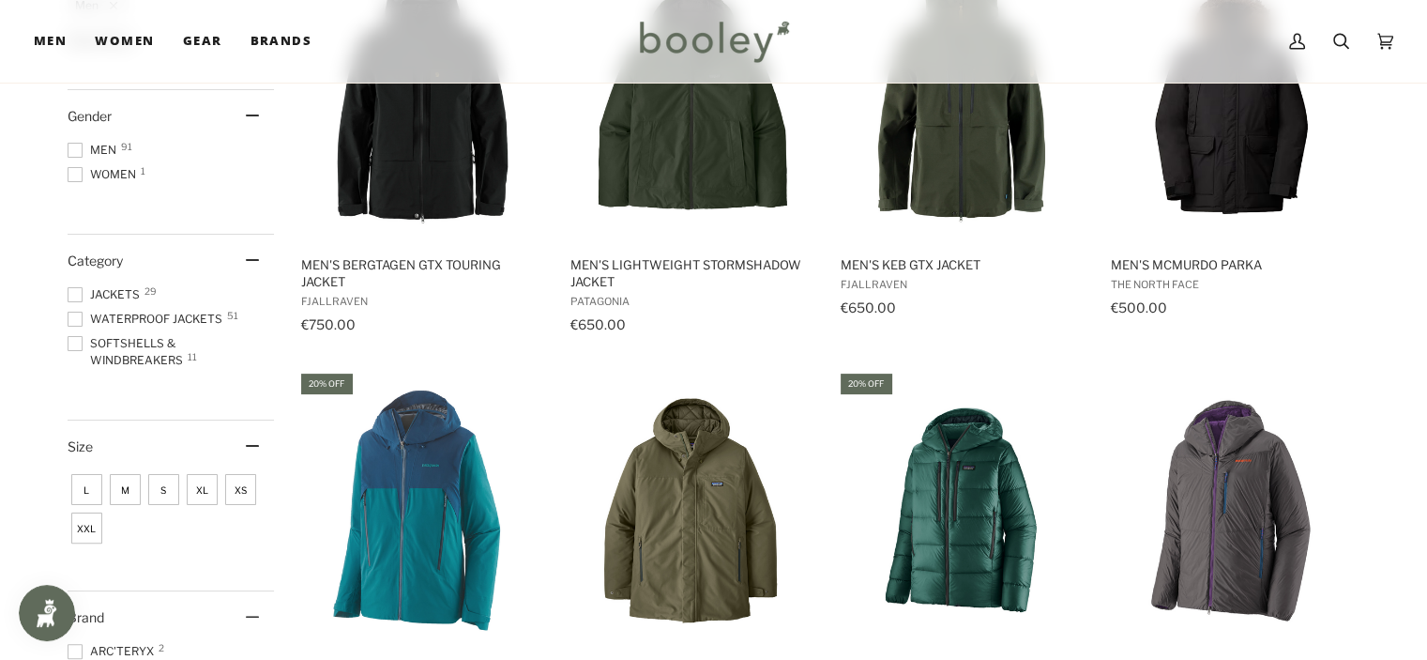
click at [69, 314] on span at bounding box center [75, 319] width 15 height 15
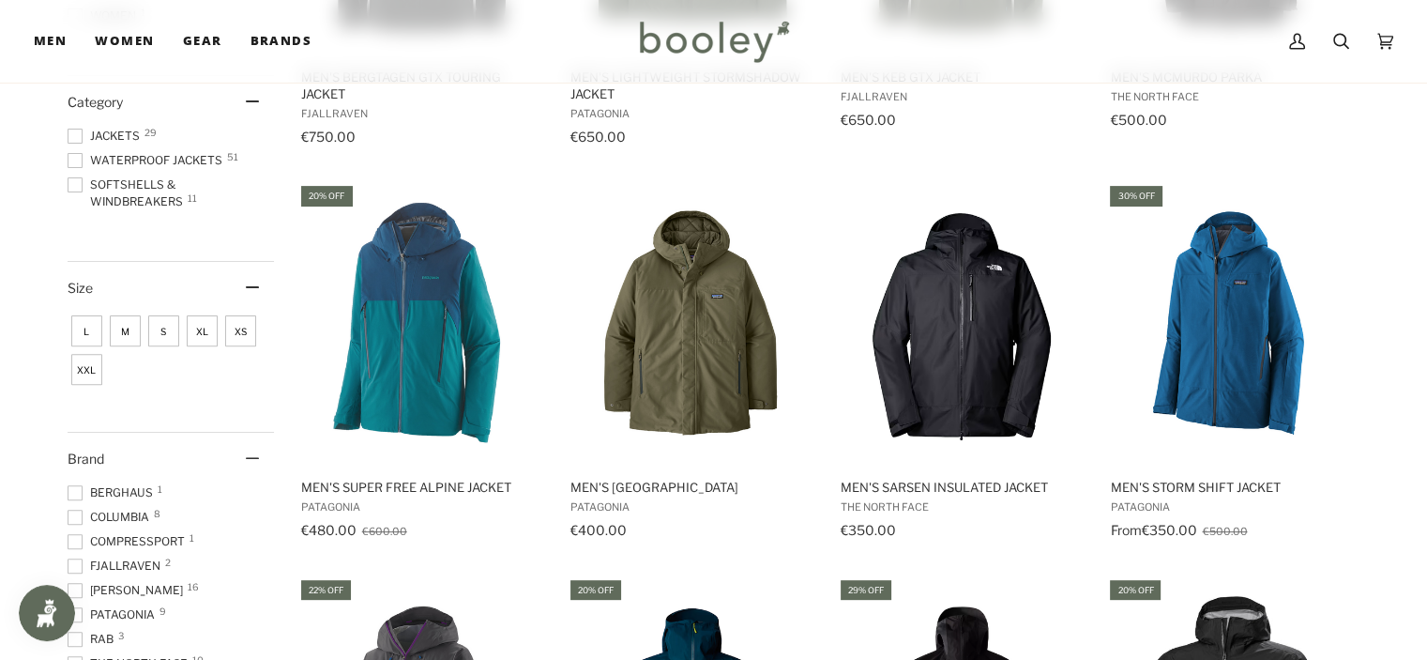
click at [79, 329] on span "L" at bounding box center [86, 330] width 31 height 31
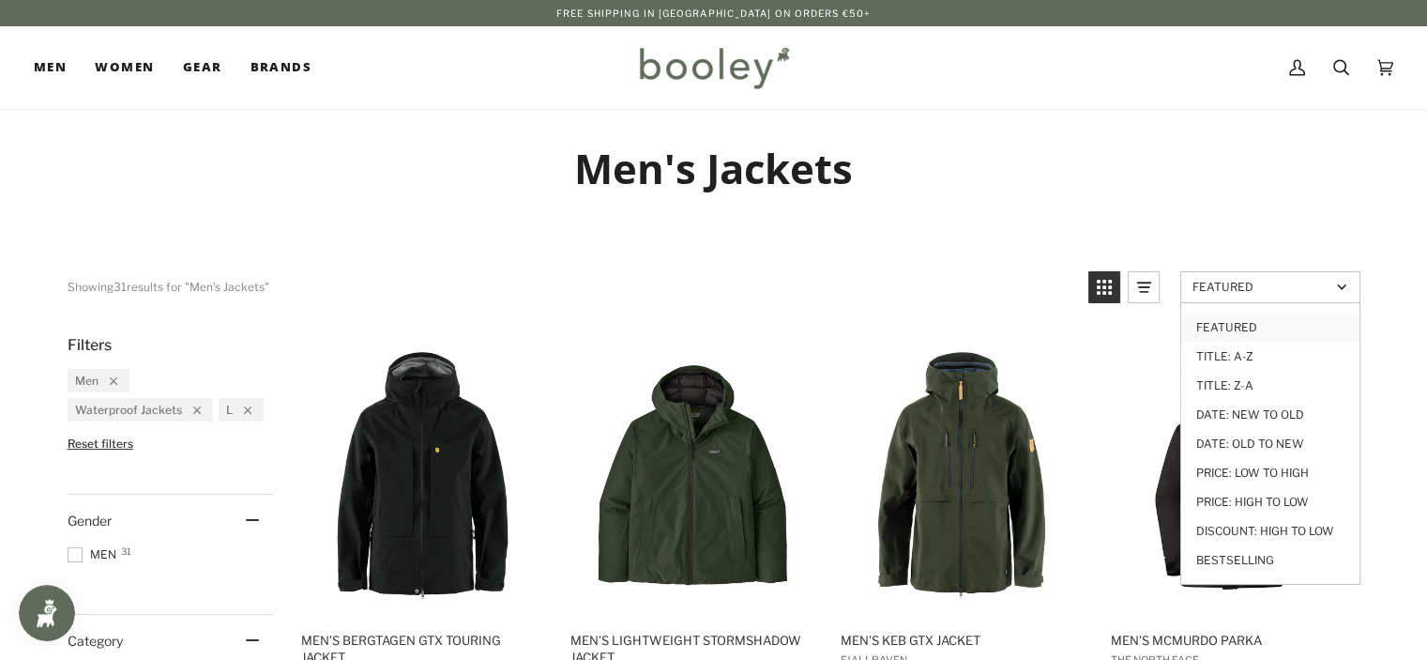
click at [1220, 282] on span "Featured" at bounding box center [1262, 287] width 138 height 14
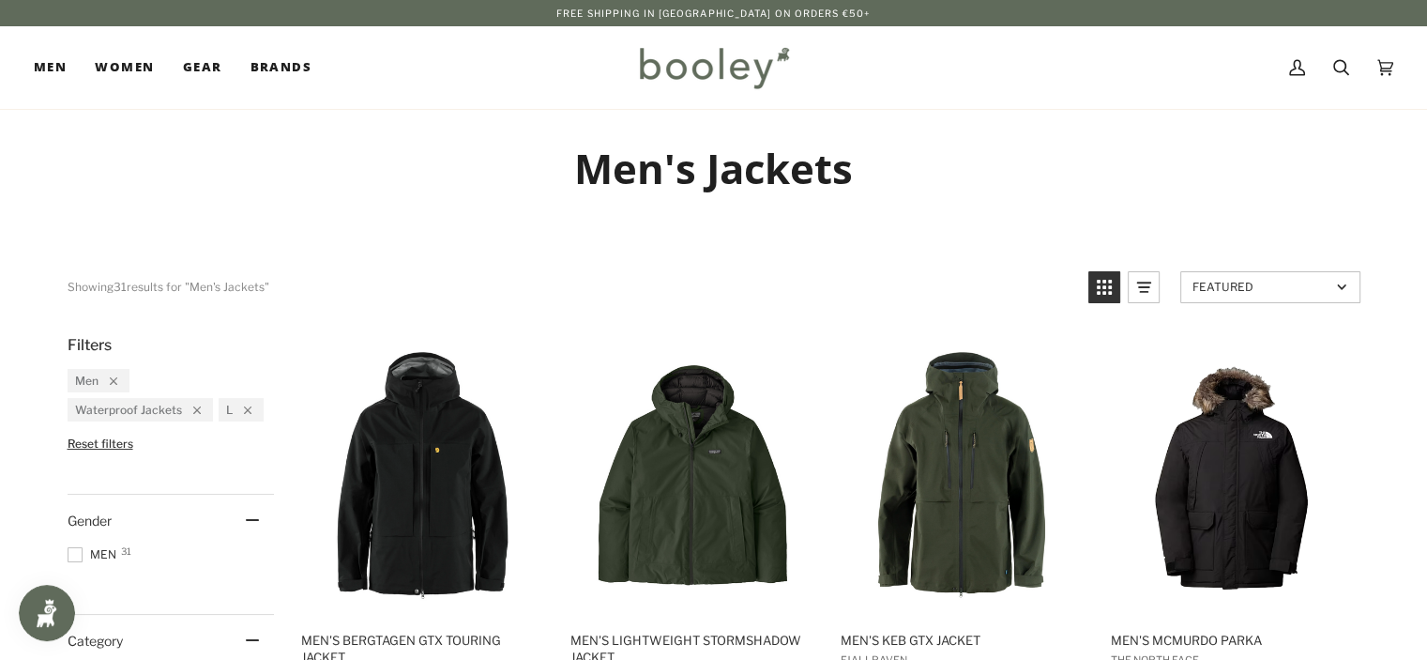
click at [1220, 289] on span "Featured" at bounding box center [1262, 287] width 138 height 14
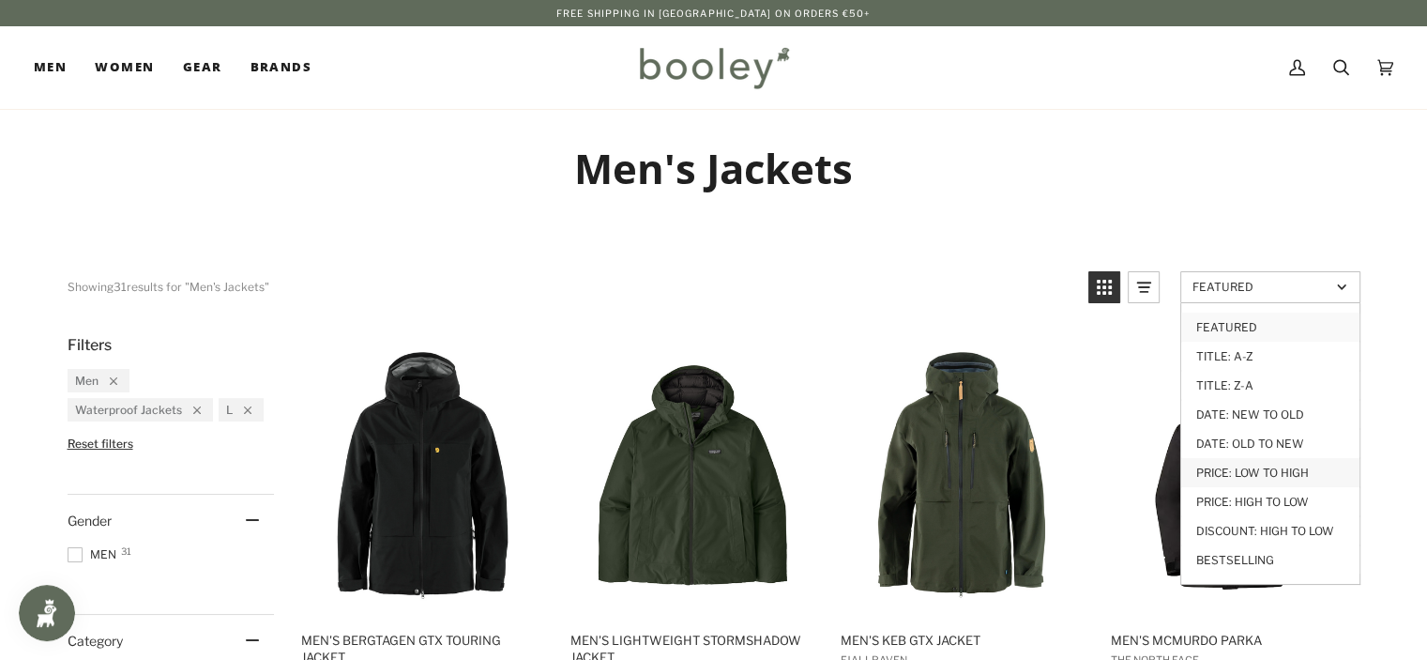
click at [1270, 472] on link "Price: Low to High" at bounding box center [1270, 472] width 178 height 29
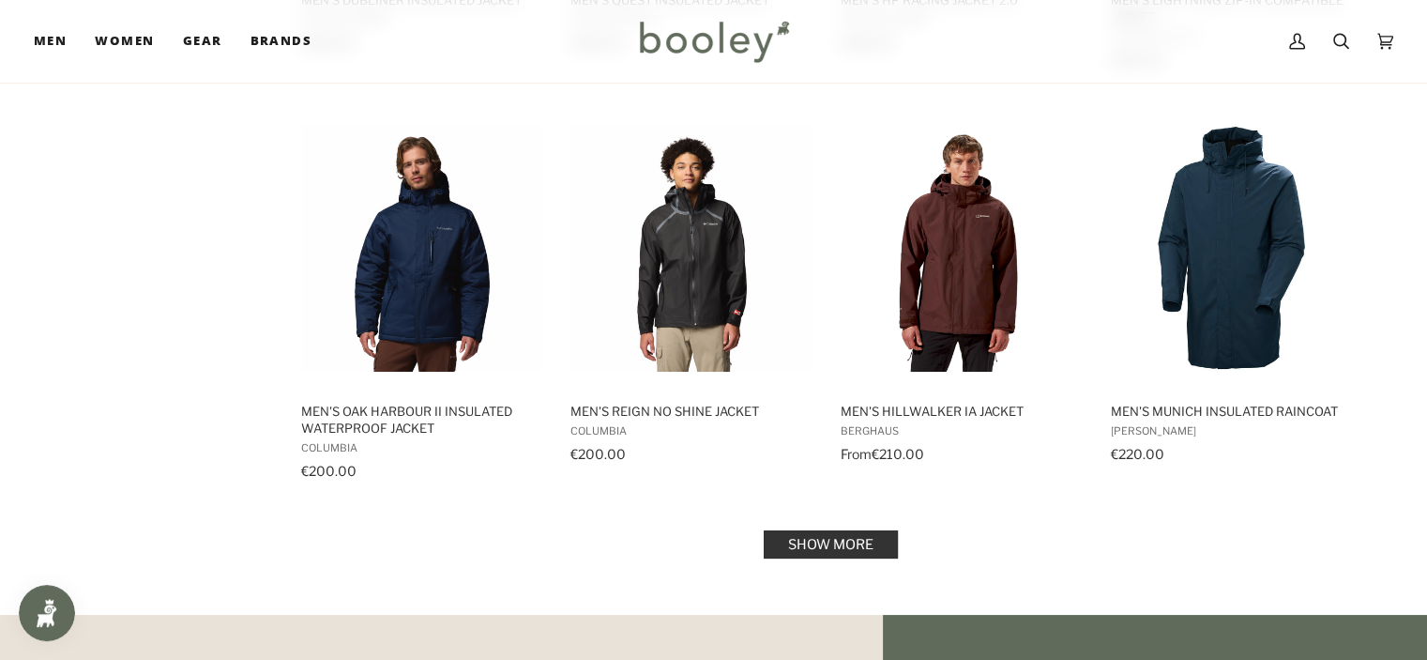
scroll to position [1877, 0]
